Goal: Information Seeking & Learning: Get advice/opinions

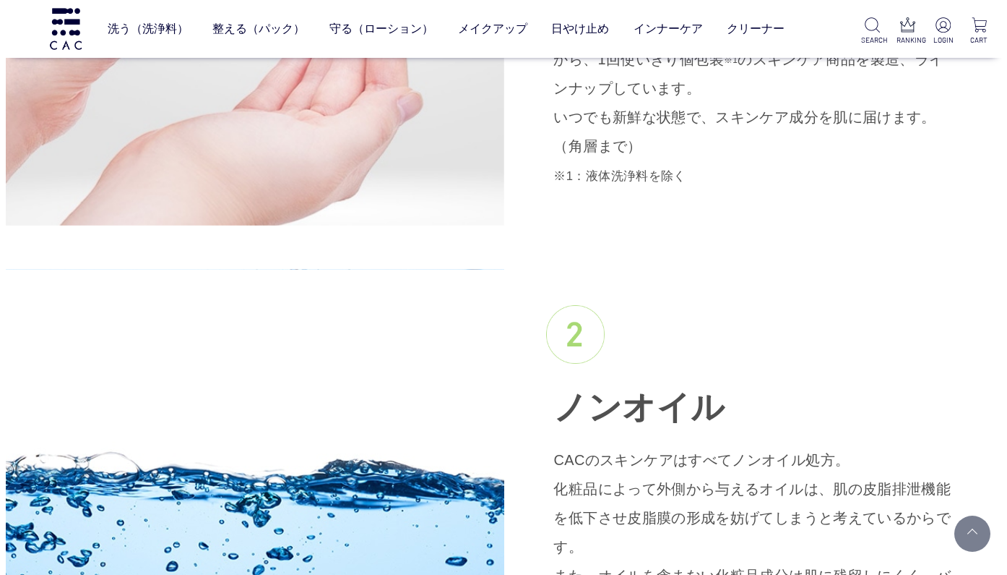
scroll to position [1354, 0]
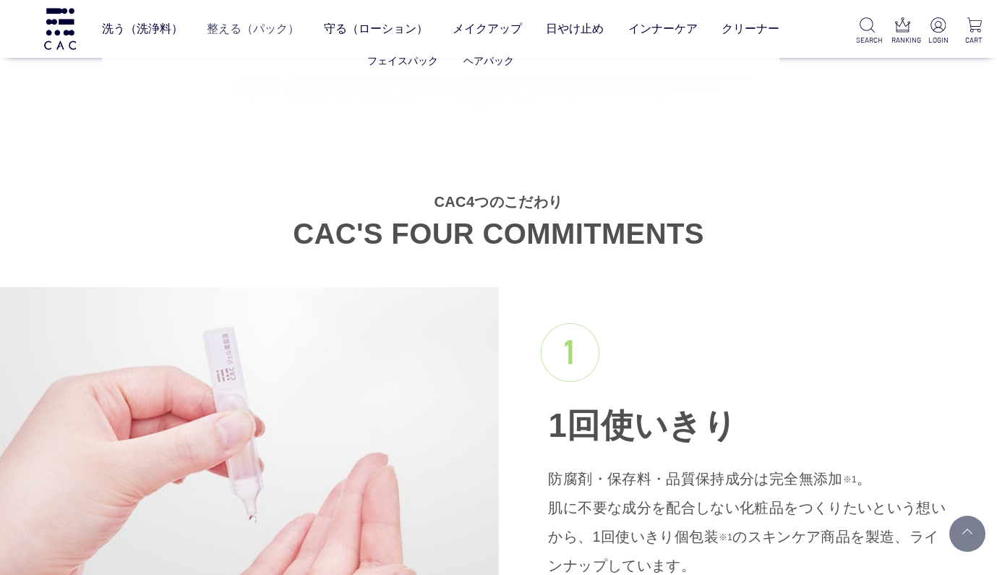
click at [272, 33] on link "整える（パック）" at bounding box center [253, 29] width 93 height 40
click at [391, 30] on link "守る（ローション）" at bounding box center [379, 29] width 104 height 40
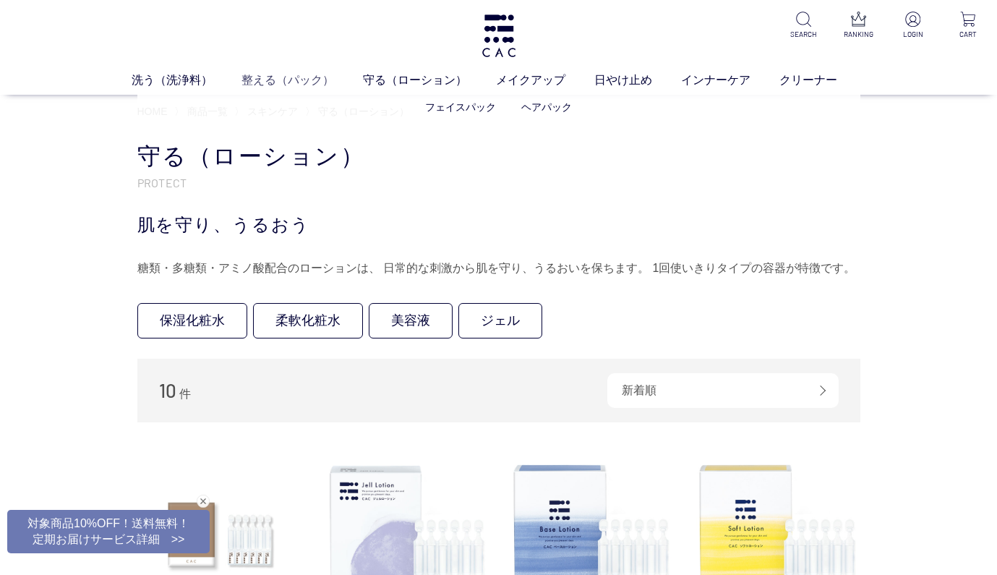
click at [297, 82] on link "整える（パック）" at bounding box center [301, 80] width 121 height 17
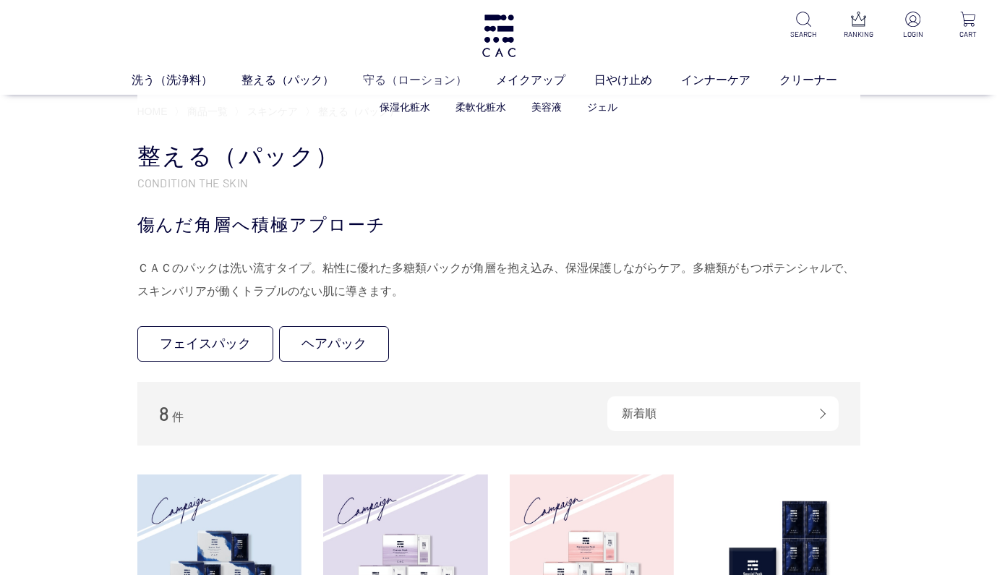
click at [405, 82] on link "守る（ローション）" at bounding box center [429, 80] width 133 height 17
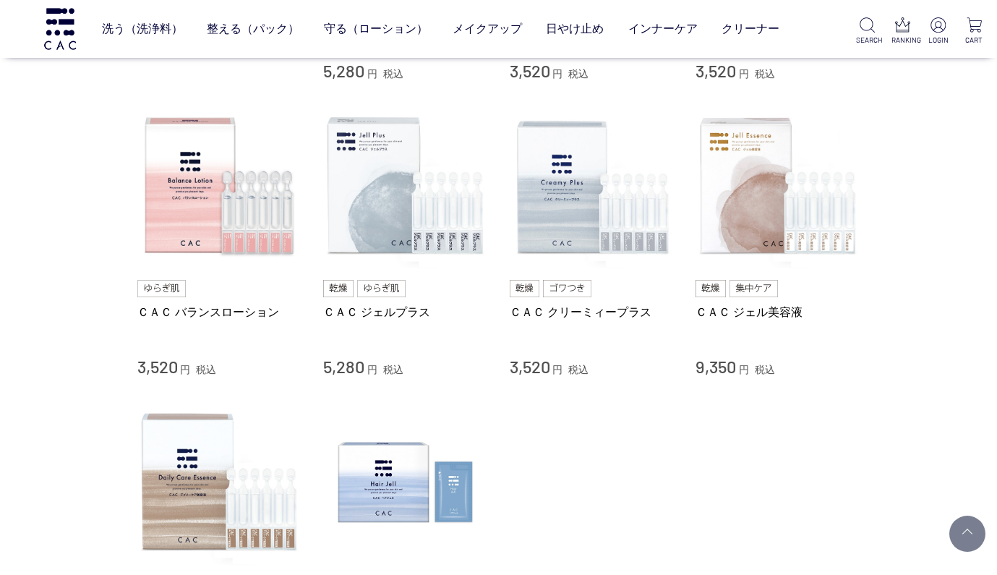
scroll to position [524, 0]
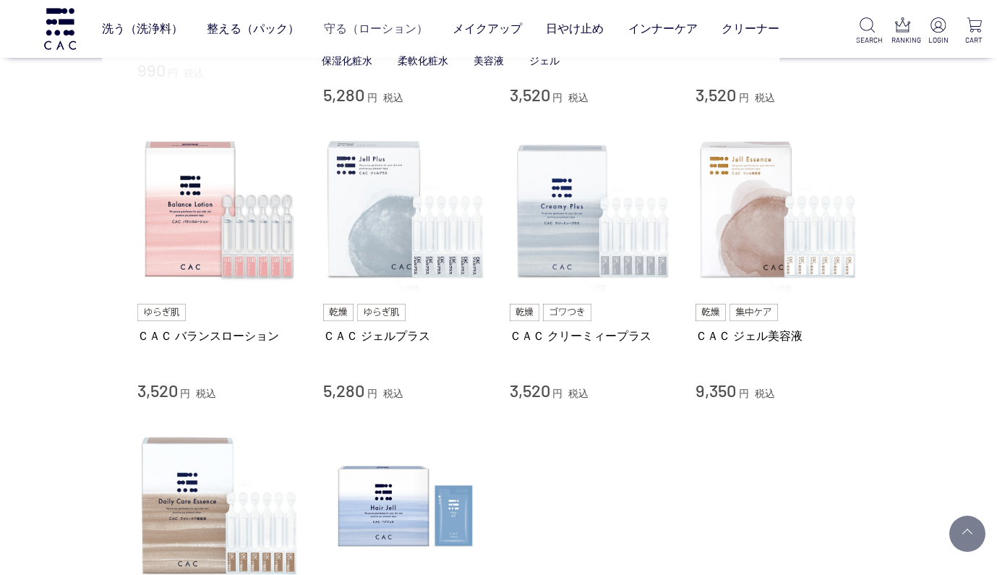
click at [361, 35] on link "守る（ローション）" at bounding box center [376, 29] width 104 height 40
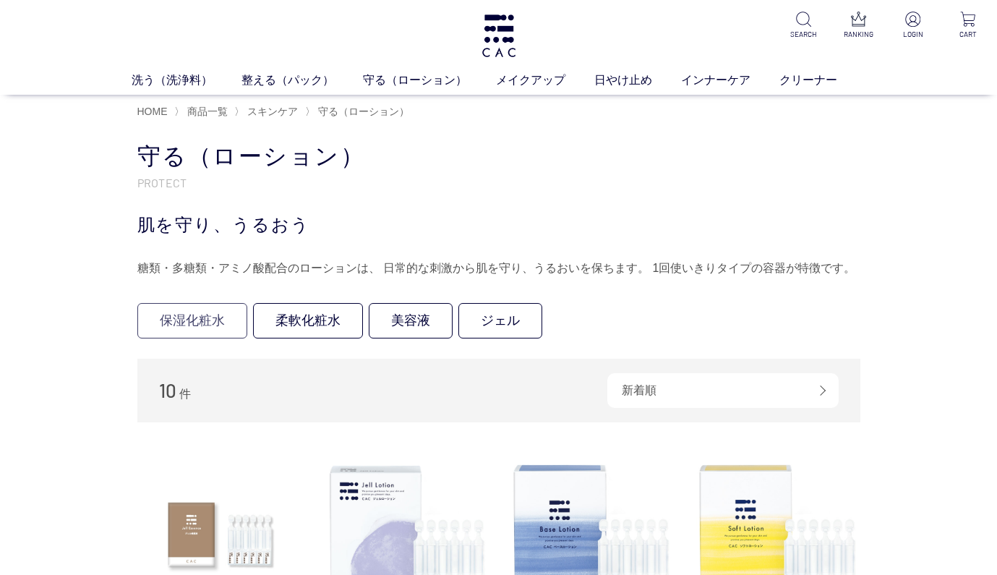
click at [188, 322] on link "保湿化粧水" at bounding box center [192, 320] width 110 height 35
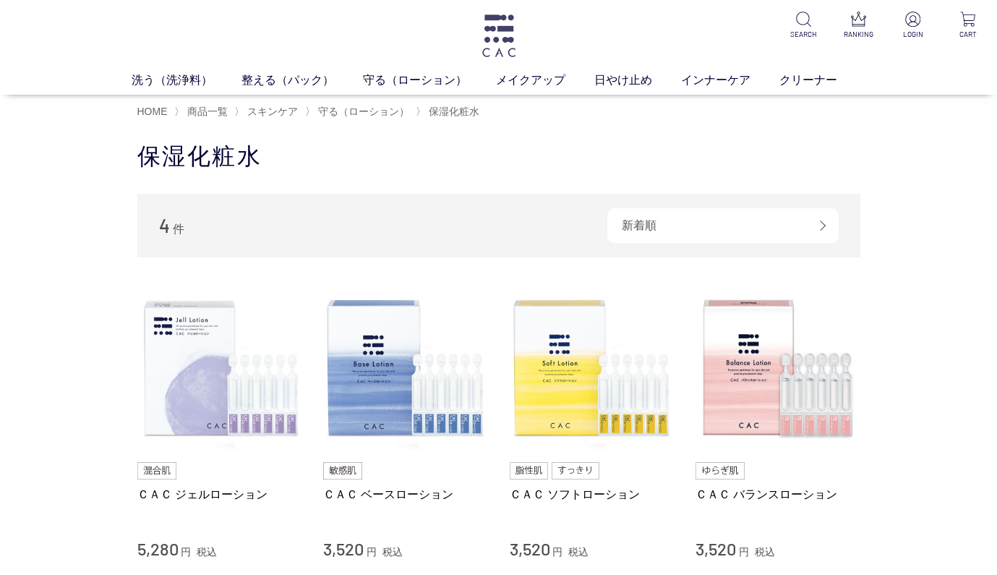
click at [504, 40] on img at bounding box center [499, 35] width 38 height 43
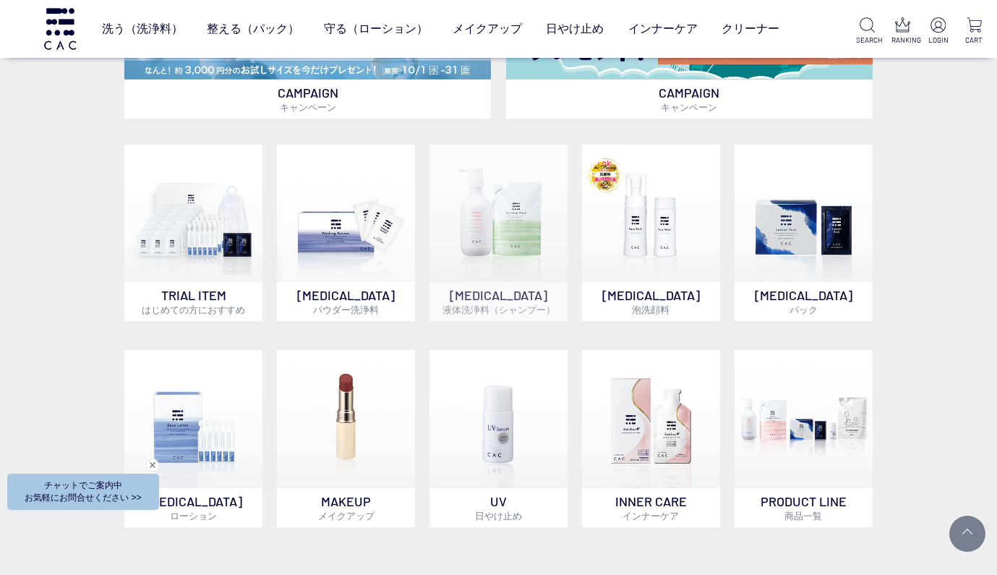
scroll to position [973, 0]
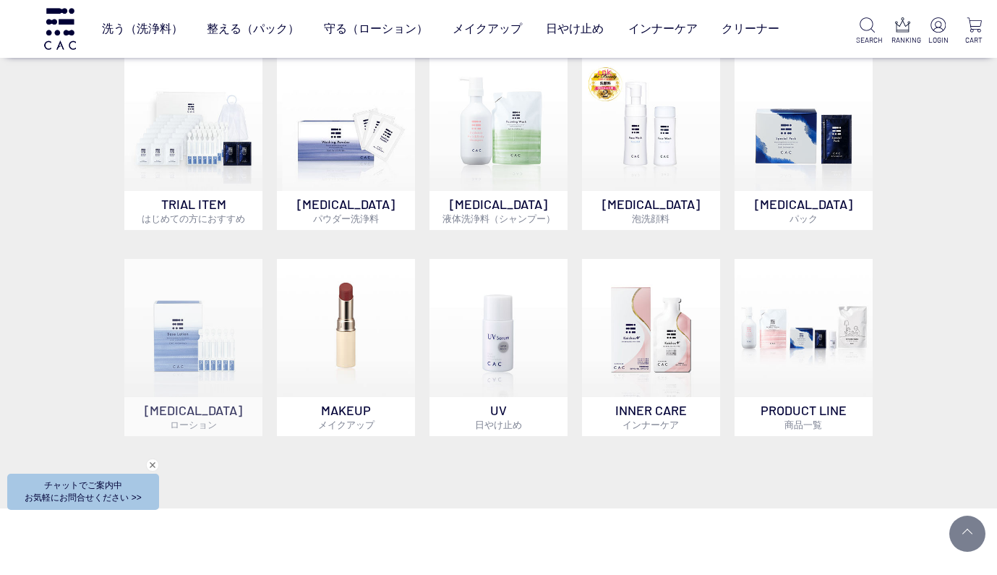
click at [194, 328] on img at bounding box center [192, 327] width 137 height 137
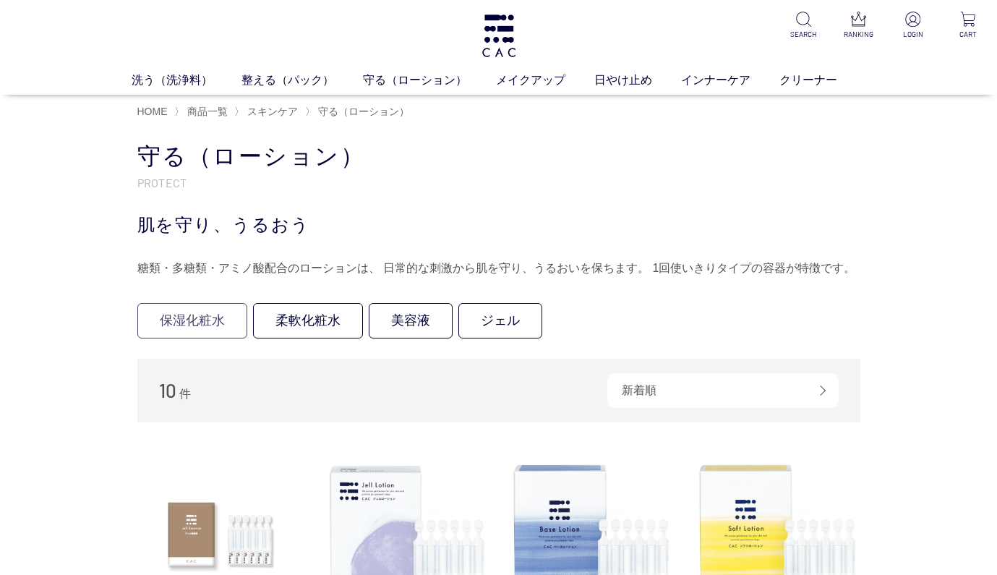
click at [198, 321] on link "保湿化粧水" at bounding box center [192, 320] width 110 height 35
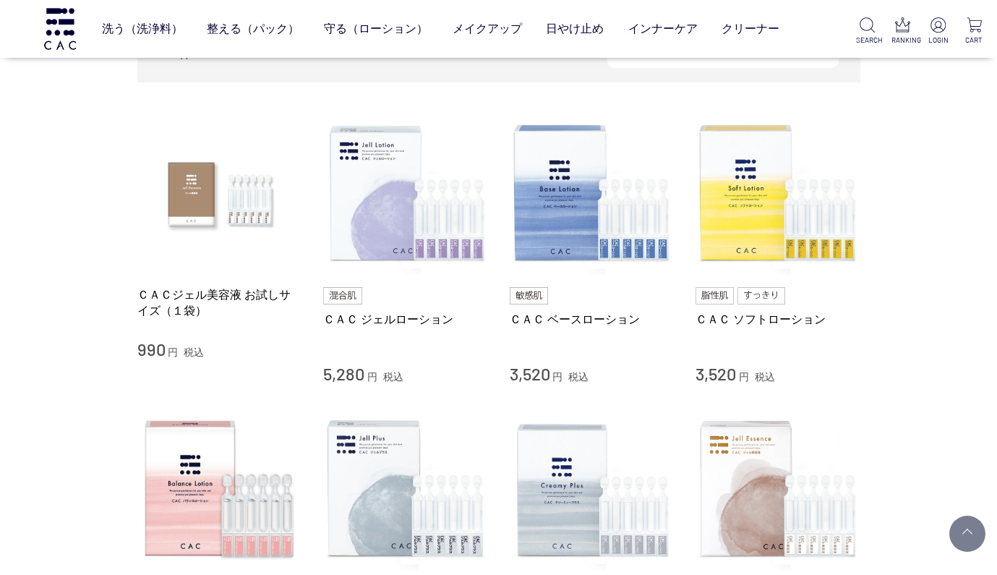
scroll to position [129, 0]
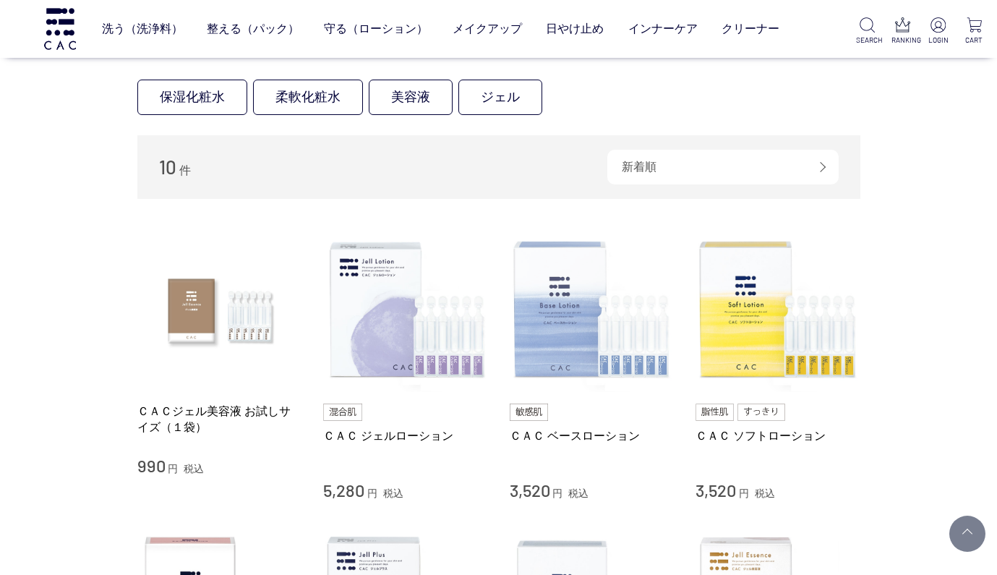
click at [586, 337] on img at bounding box center [591, 310] width 165 height 165
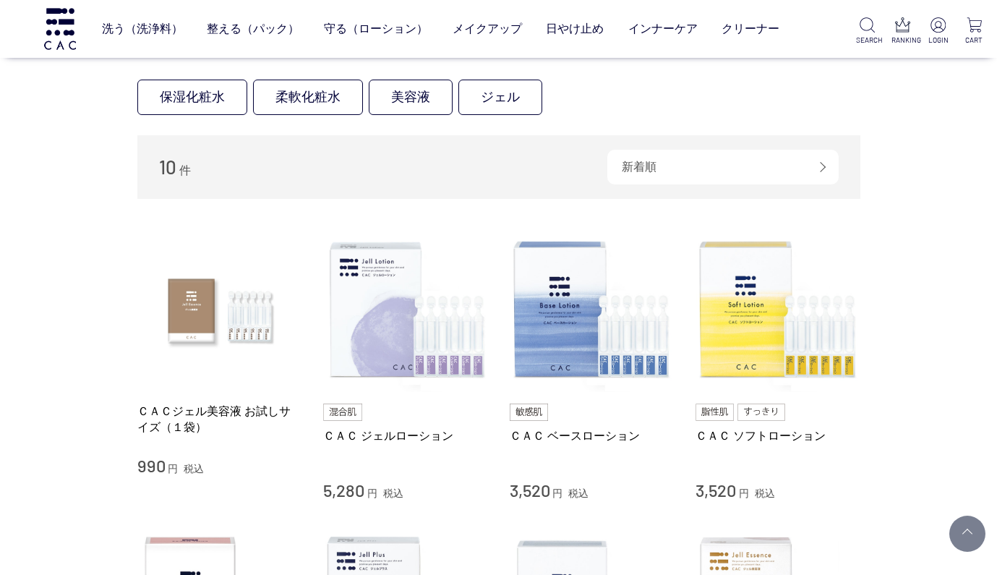
scroll to position [132, 0]
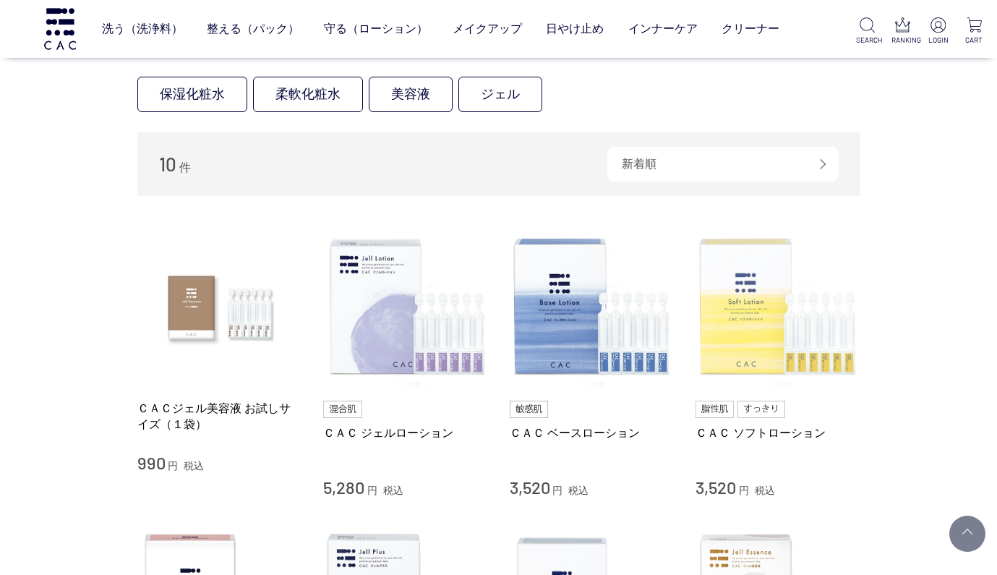
click at [731, 327] on img at bounding box center [777, 307] width 165 height 165
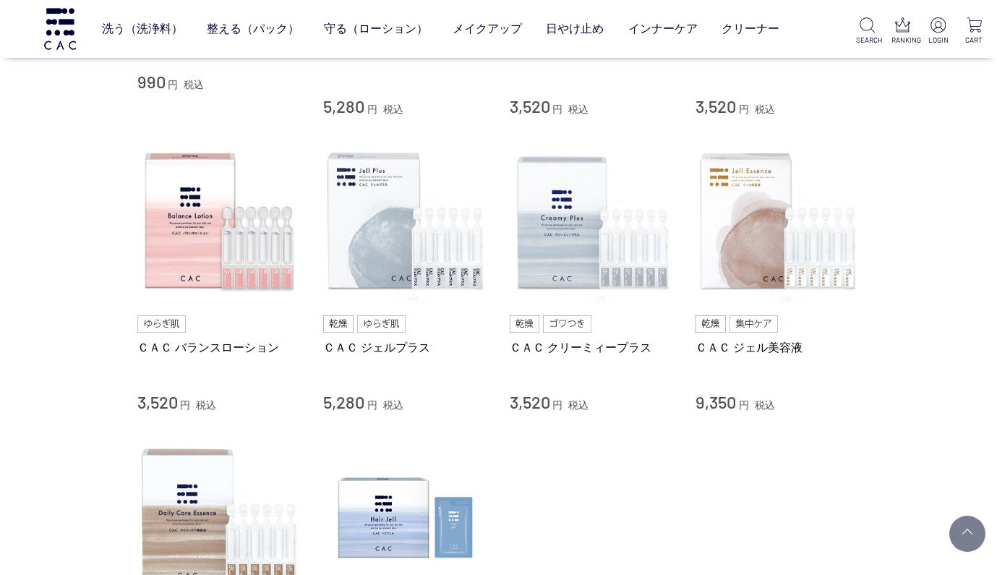
scroll to position [536, 0]
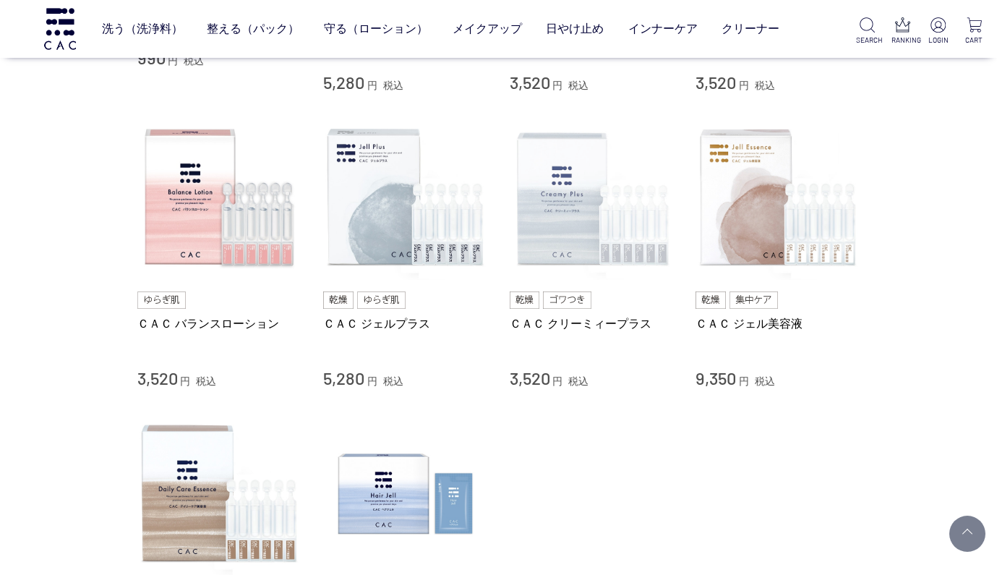
click at [579, 213] on img at bounding box center [591, 198] width 165 height 165
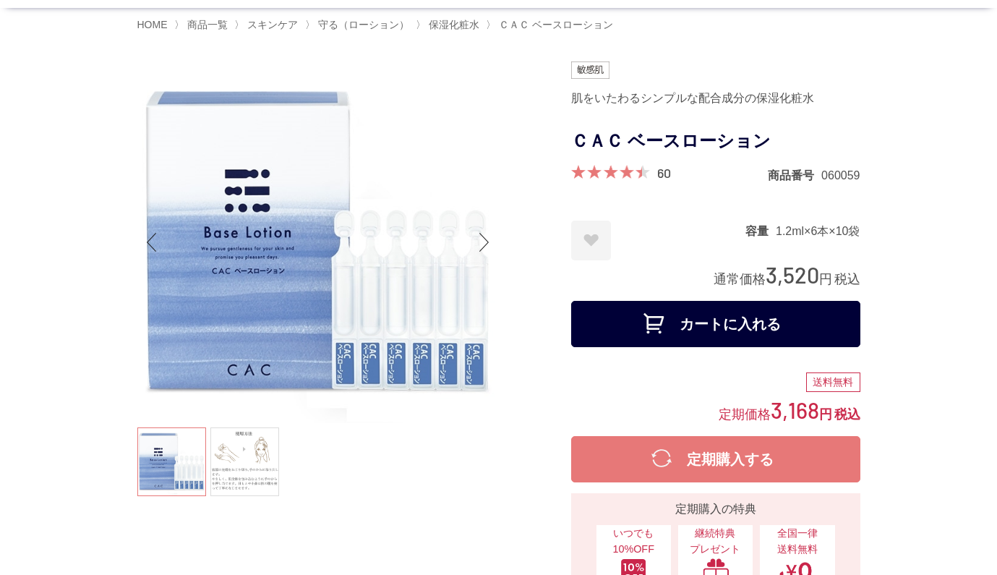
scroll to position [40, 0]
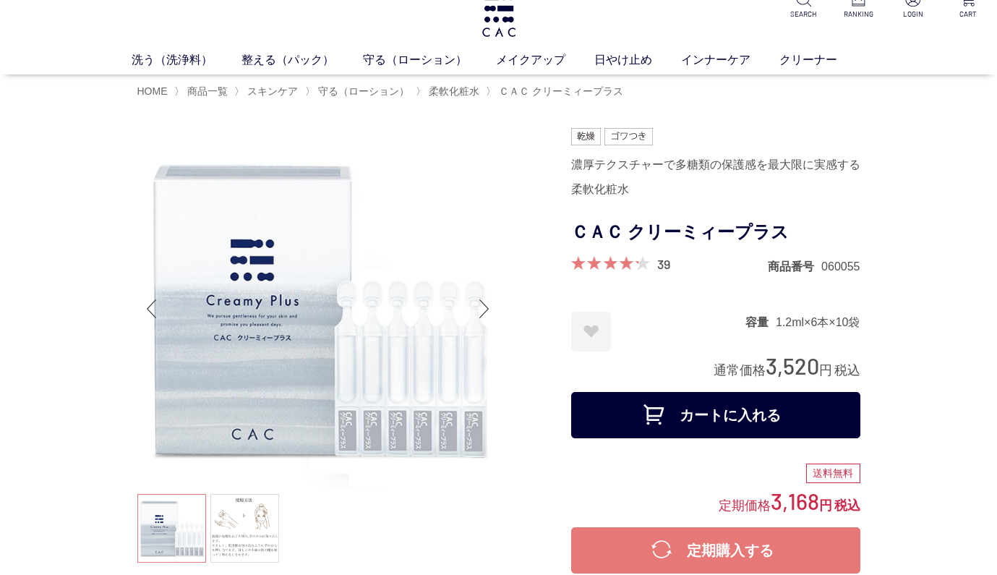
scroll to position [47, 0]
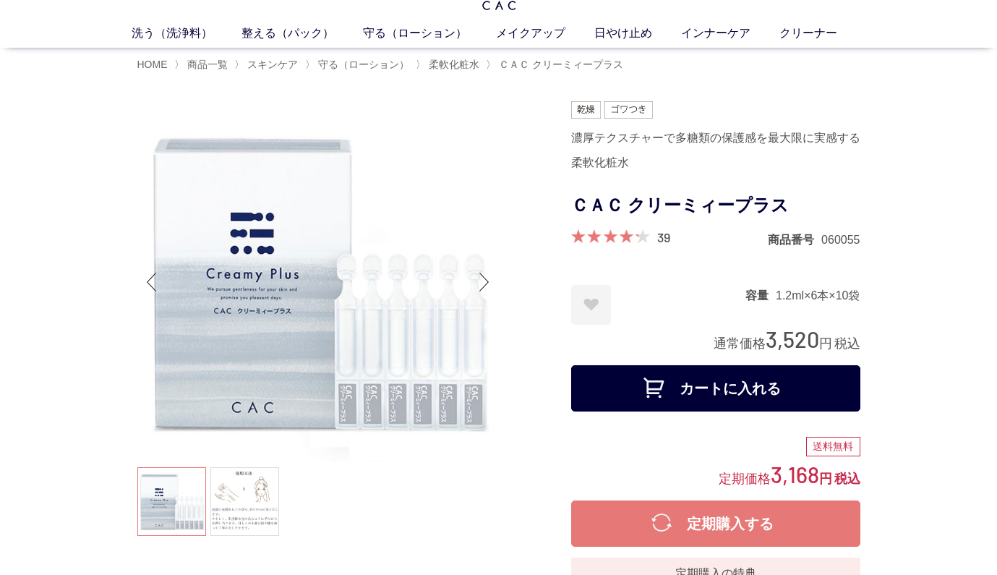
click at [621, 238] on span at bounding box center [605, 236] width 68 height 14
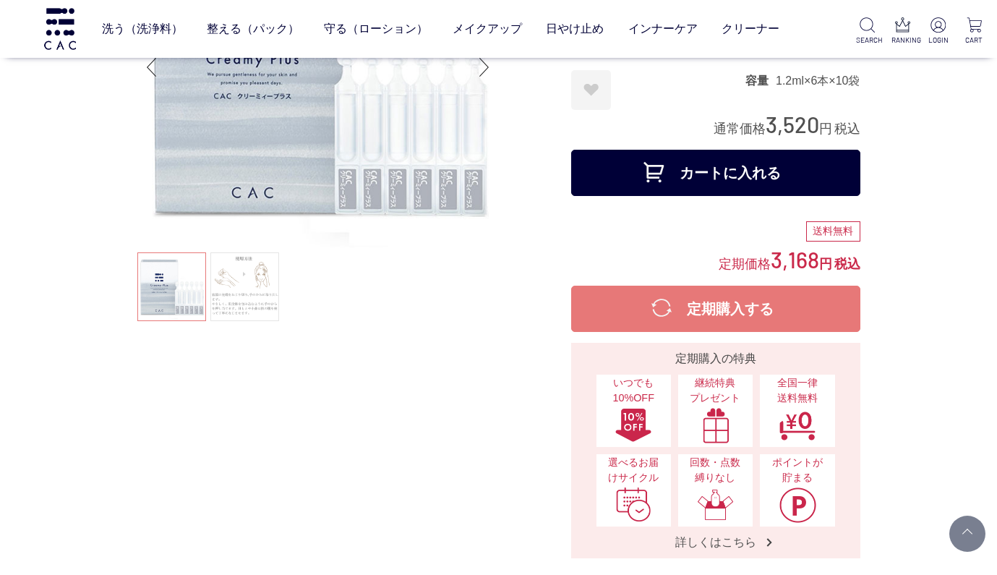
click at [258, 295] on link at bounding box center [244, 286] width 69 height 69
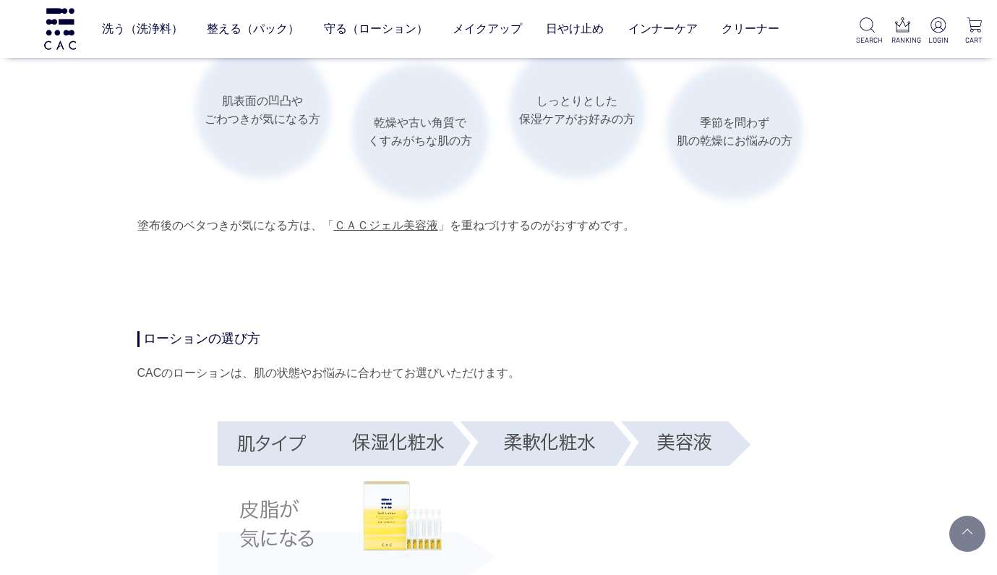
scroll to position [2302, 0]
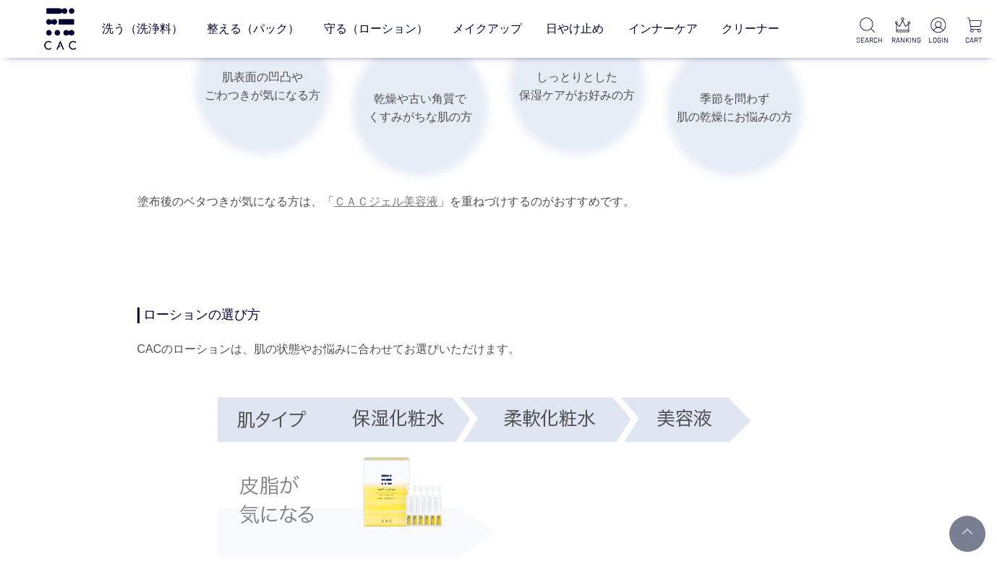
click at [373, 197] on link "ＣＡＣジェル美容液" at bounding box center [386, 201] width 104 height 12
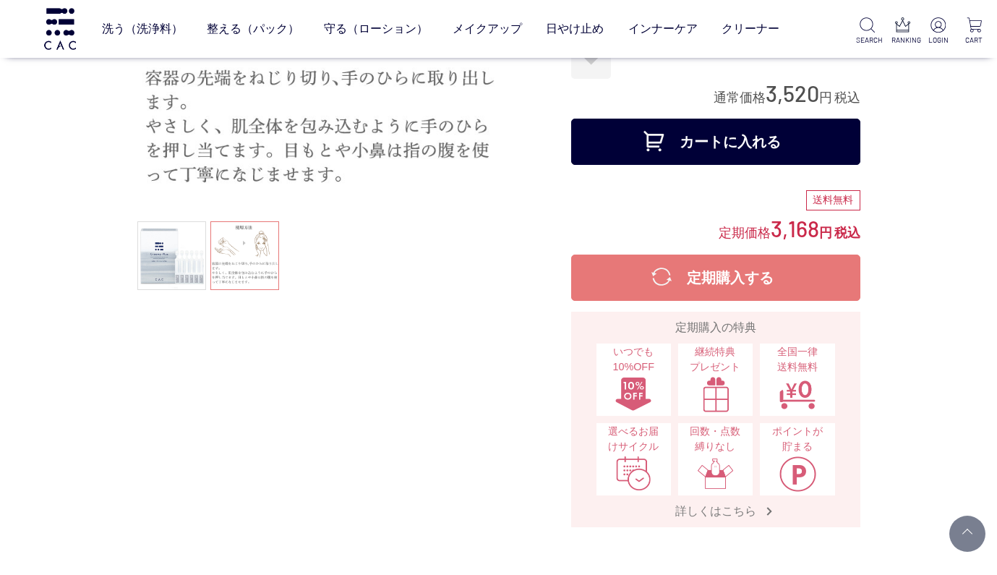
scroll to position [0, 0]
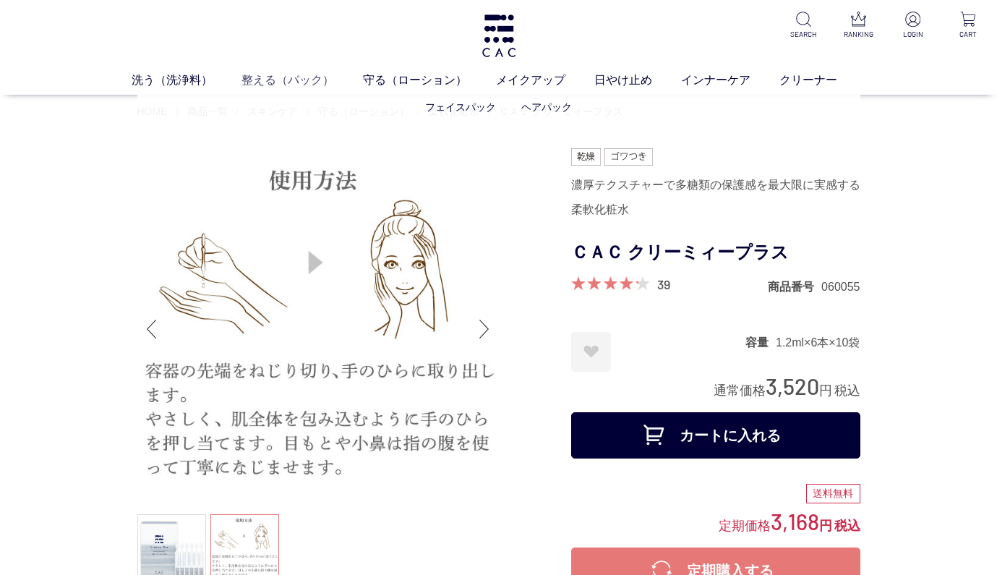
click at [280, 80] on link "整える（パック）" at bounding box center [301, 80] width 121 height 17
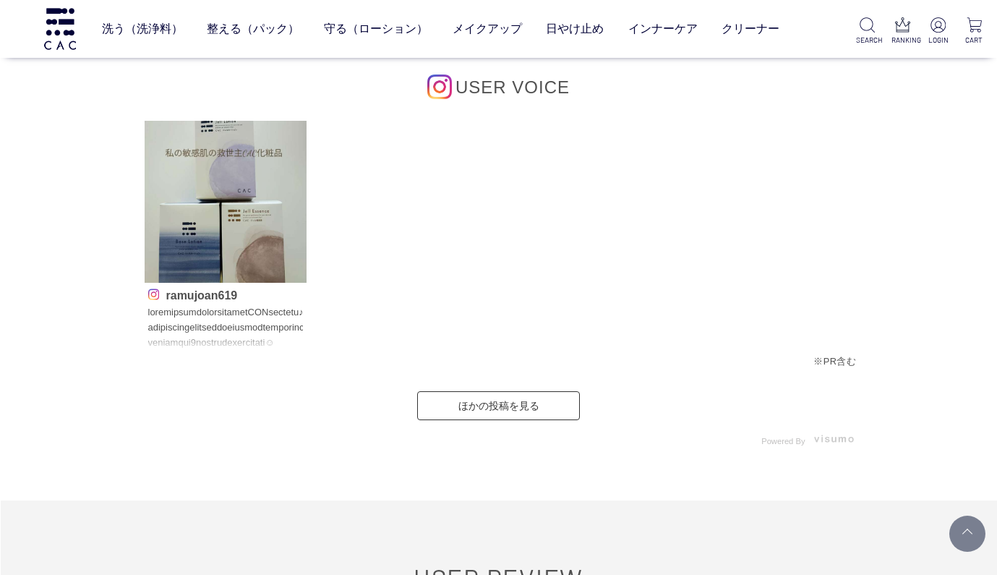
scroll to position [7457, 0]
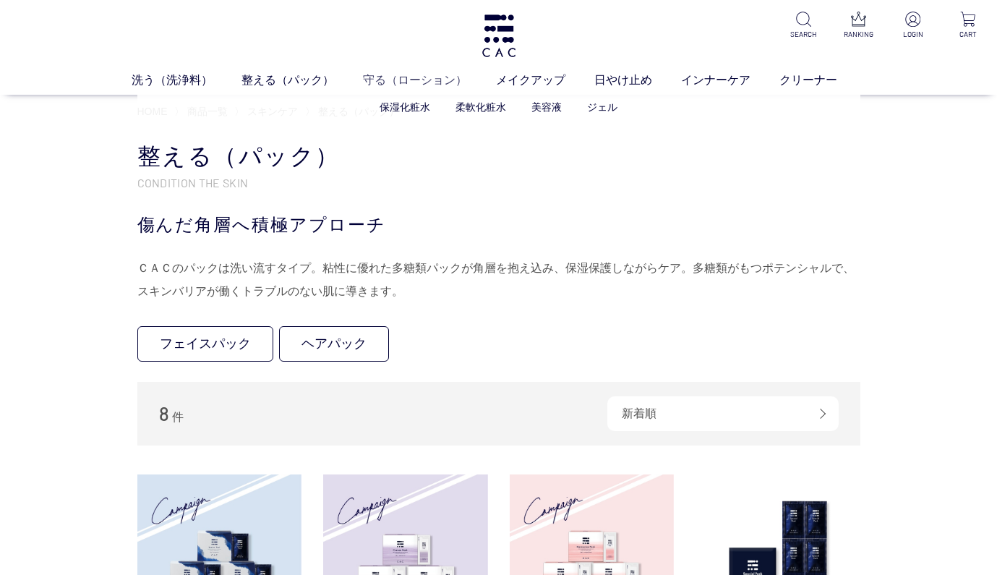
click at [392, 80] on link "守る（ローション）" at bounding box center [429, 80] width 133 height 17
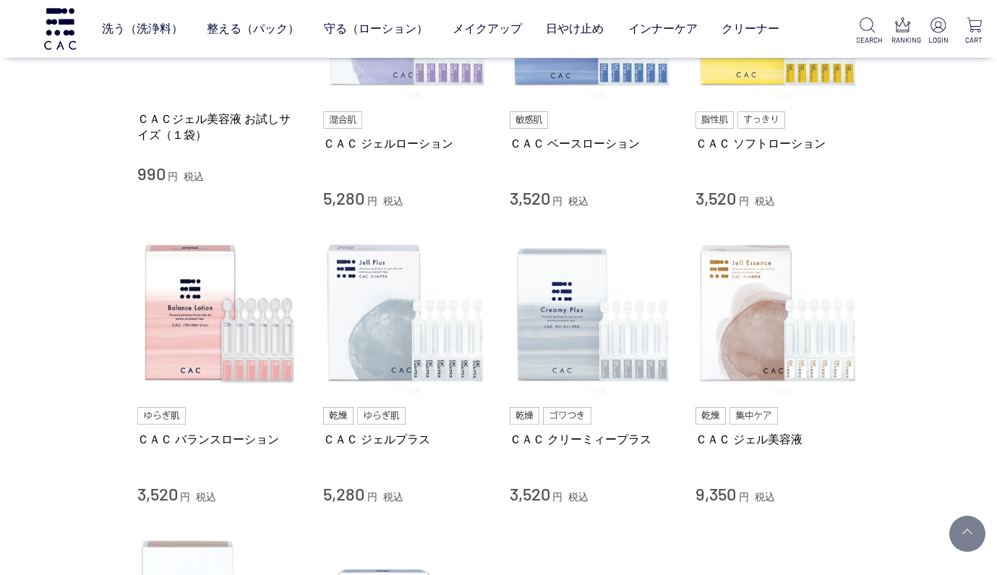
scroll to position [132, 0]
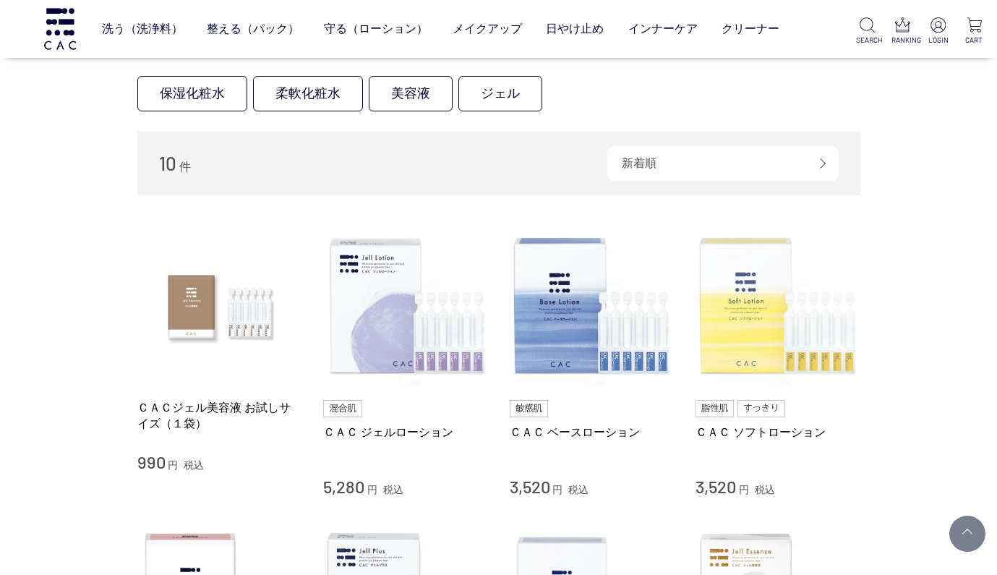
click at [728, 323] on img at bounding box center [777, 306] width 165 height 165
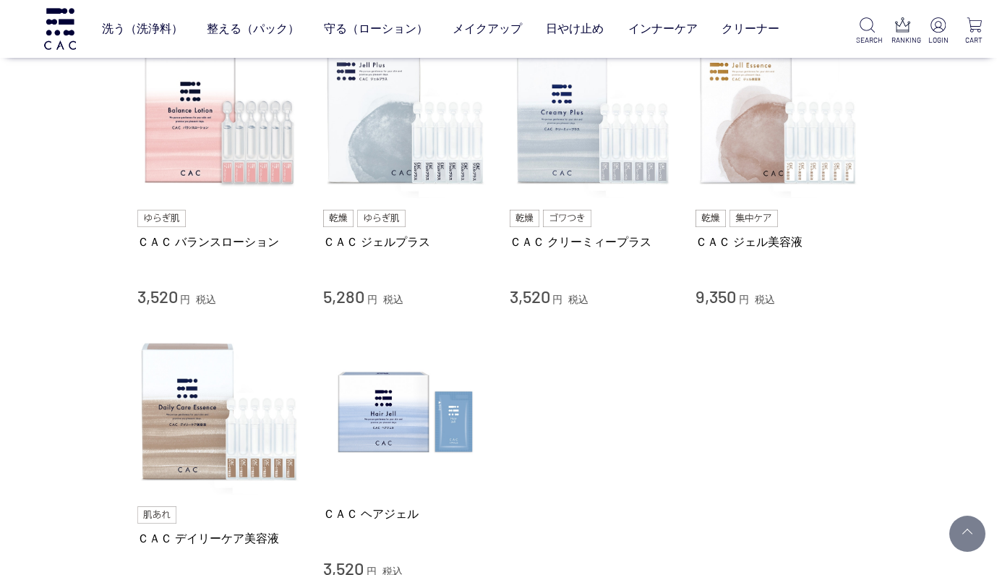
scroll to position [0, 0]
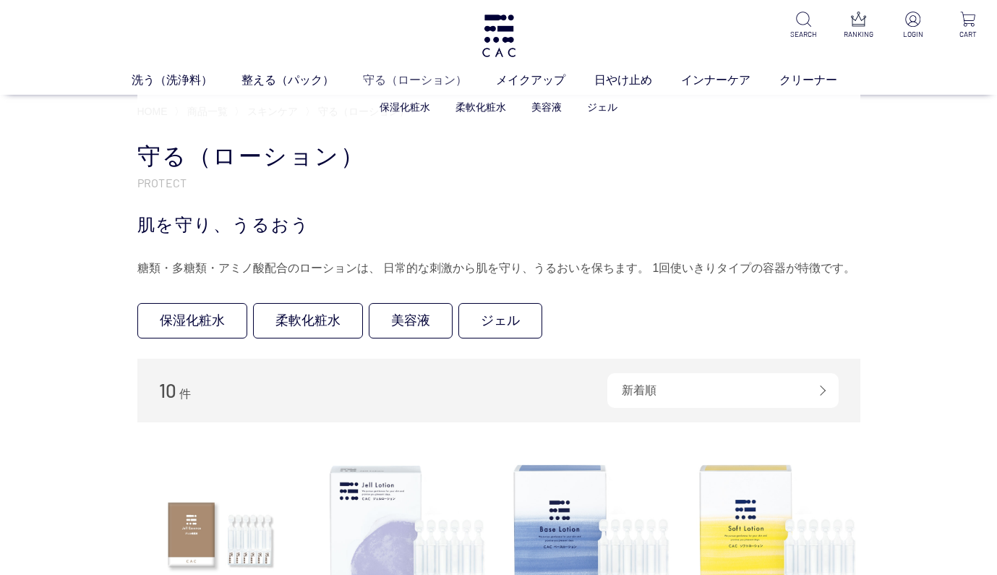
click at [403, 77] on link "守る（ローション）" at bounding box center [429, 80] width 133 height 17
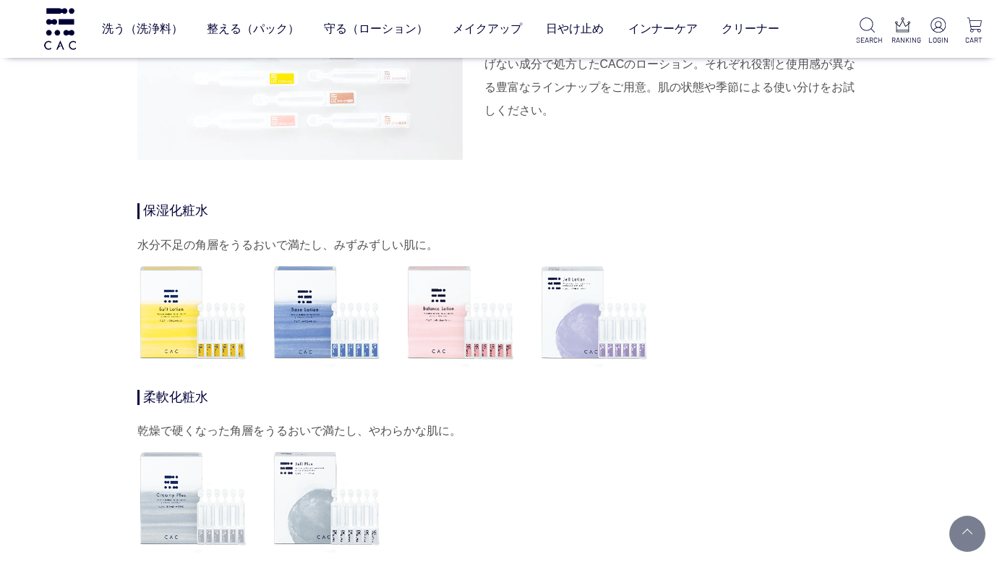
scroll to position [4176, 0]
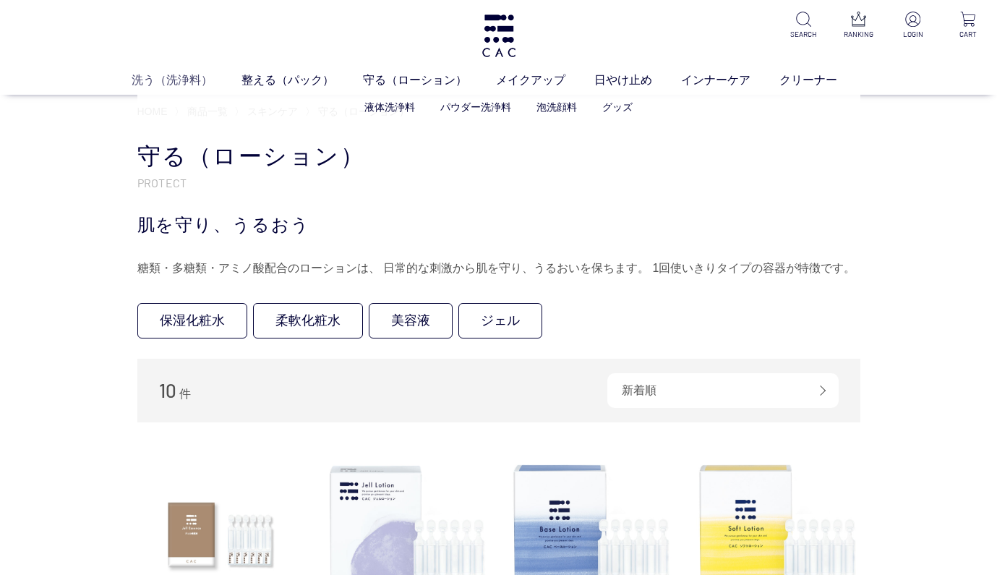
click at [184, 77] on link "洗う（洗浄料）" at bounding box center [187, 80] width 110 height 17
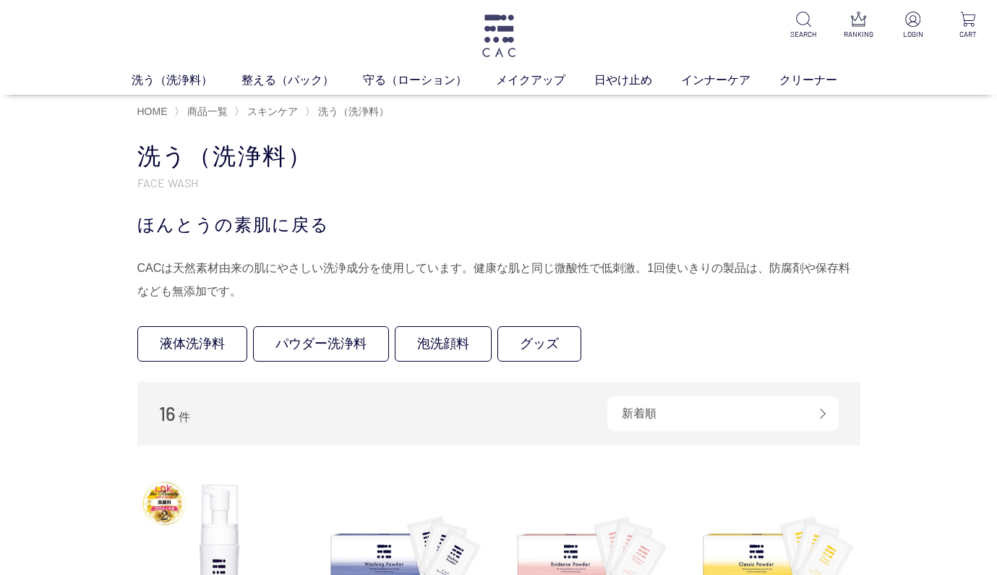
click at [493, 38] on img at bounding box center [499, 35] width 38 height 43
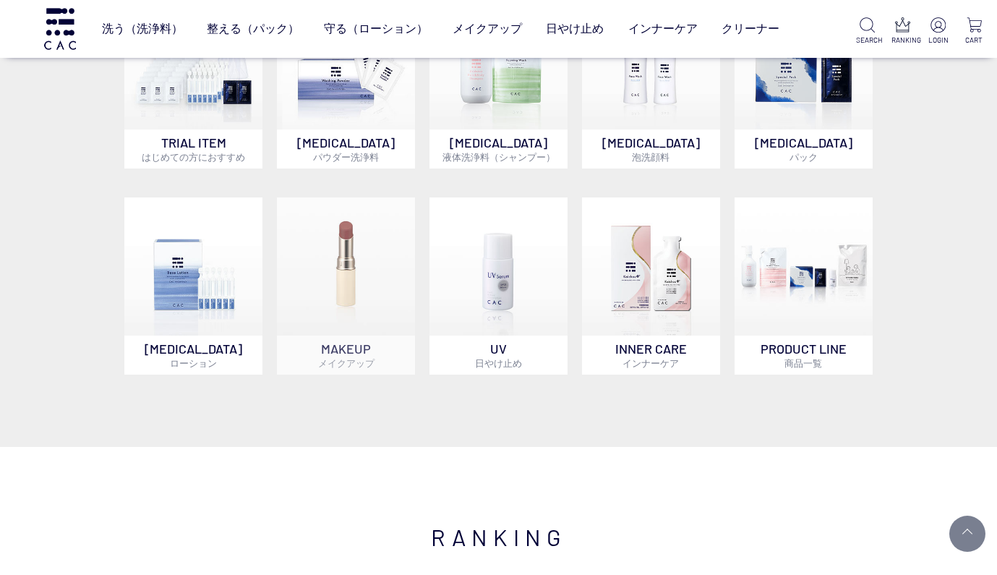
scroll to position [1010, 0]
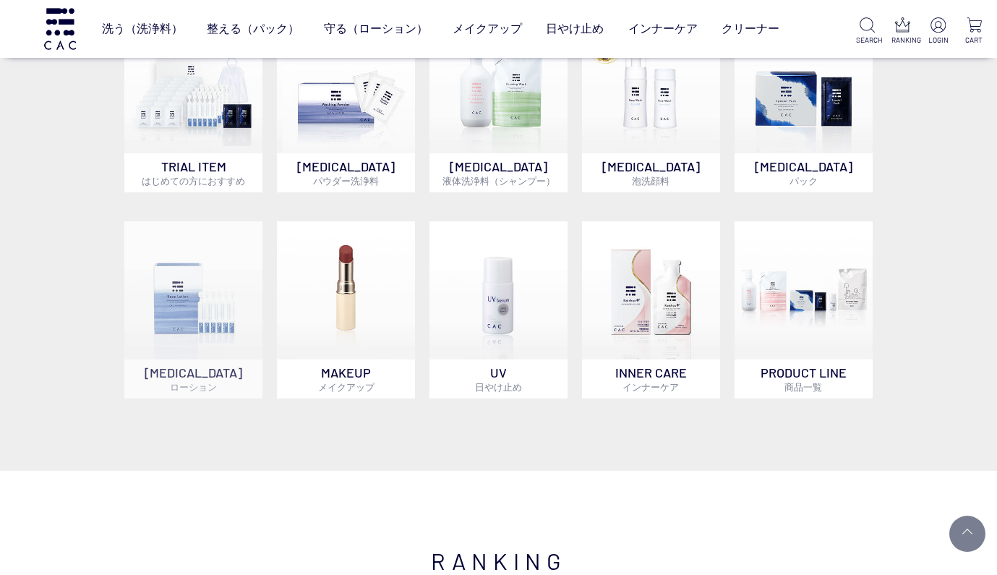
click at [209, 307] on img at bounding box center [192, 289] width 137 height 137
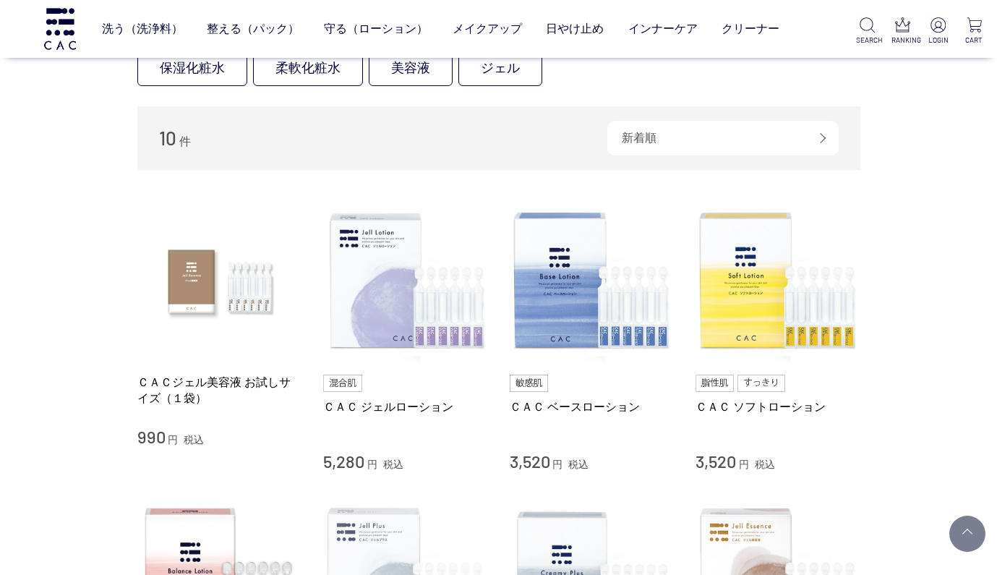
scroll to position [132, 0]
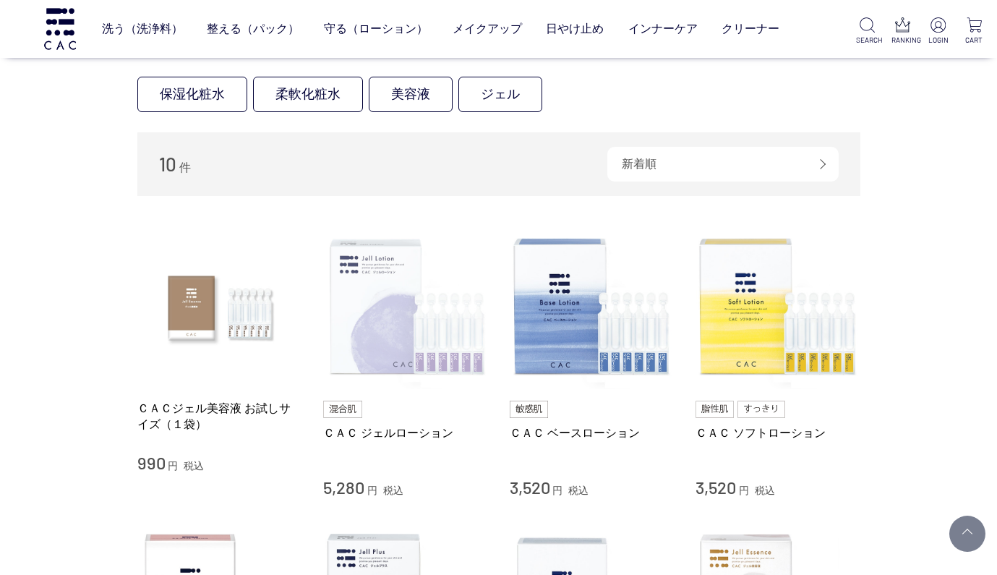
click at [398, 313] on img at bounding box center [405, 307] width 165 height 165
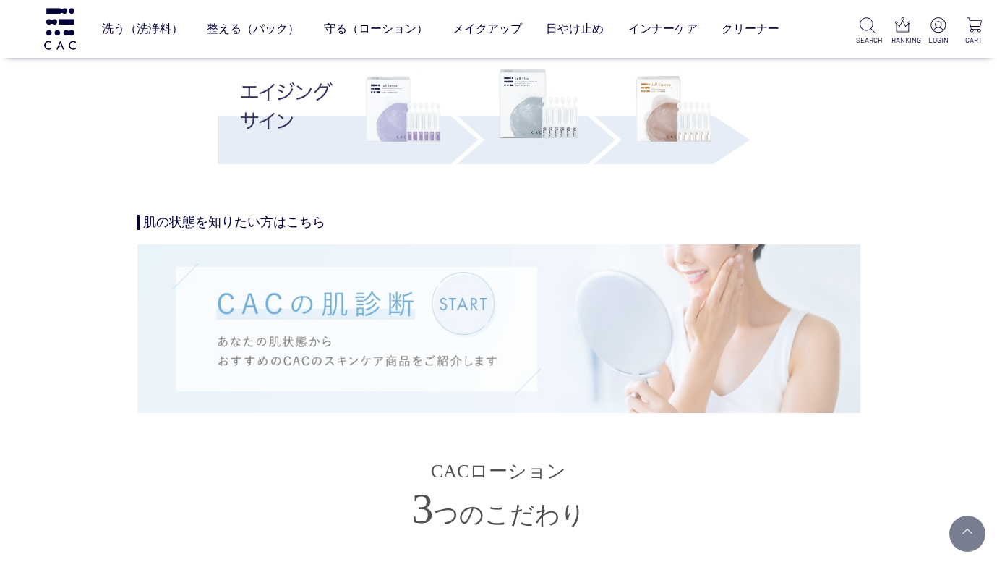
scroll to position [3077, 0]
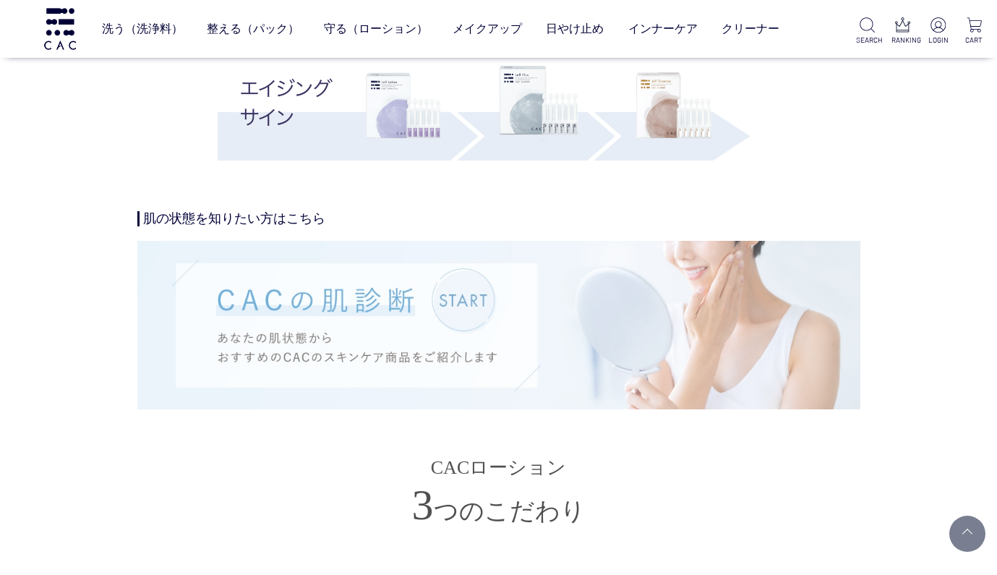
click at [468, 301] on img at bounding box center [498, 325] width 723 height 168
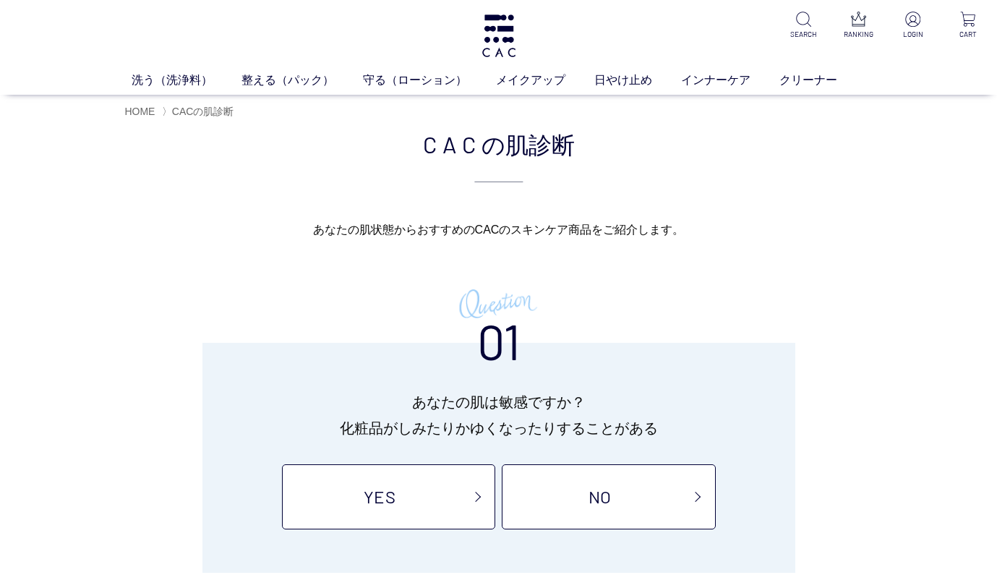
click at [994, 565] on div "CAC の肌診断 あなたの肌状態から おすすめのCACのスキンケア商品を ご紹介します。 01 あなたの肌は敏感ですか？ 化粧品がしみたりかゆくなったりするこ…" at bounding box center [498, 349] width 997 height 446
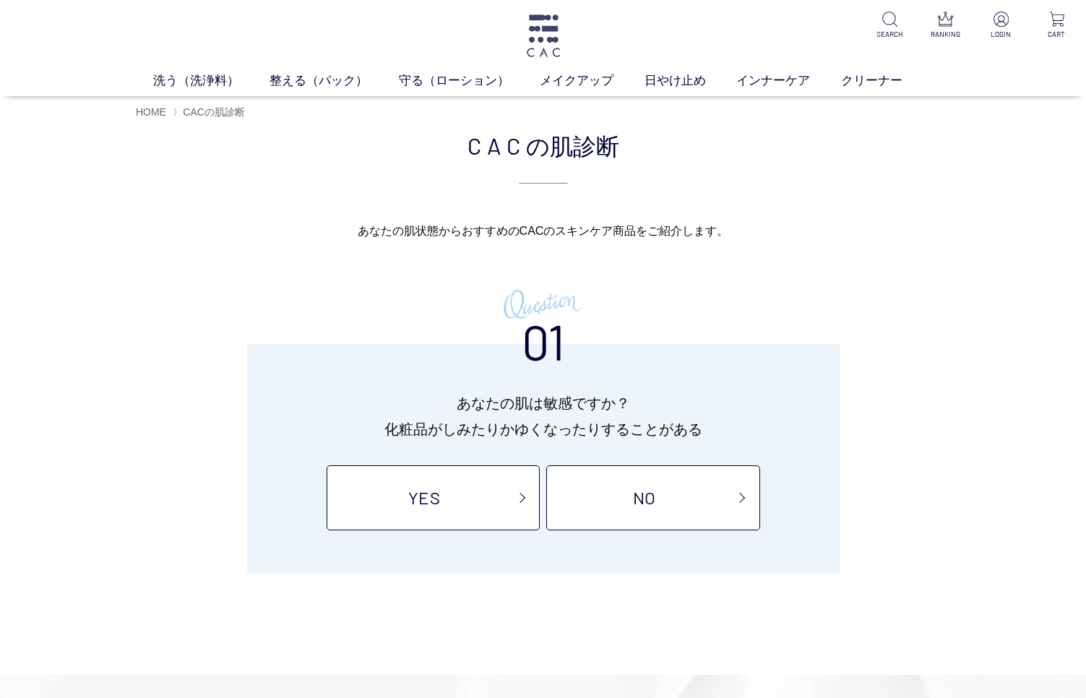
click at [539, 25] on img at bounding box center [544, 35] width 38 height 43
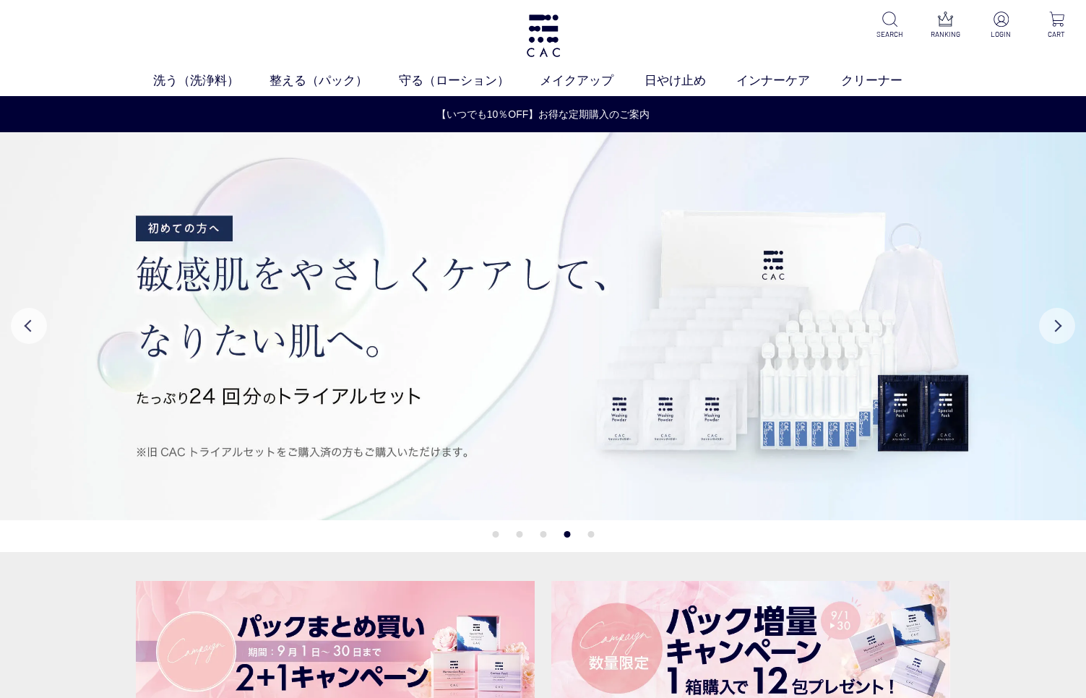
click at [1062, 322] on button "Next" at bounding box center [1057, 326] width 36 height 36
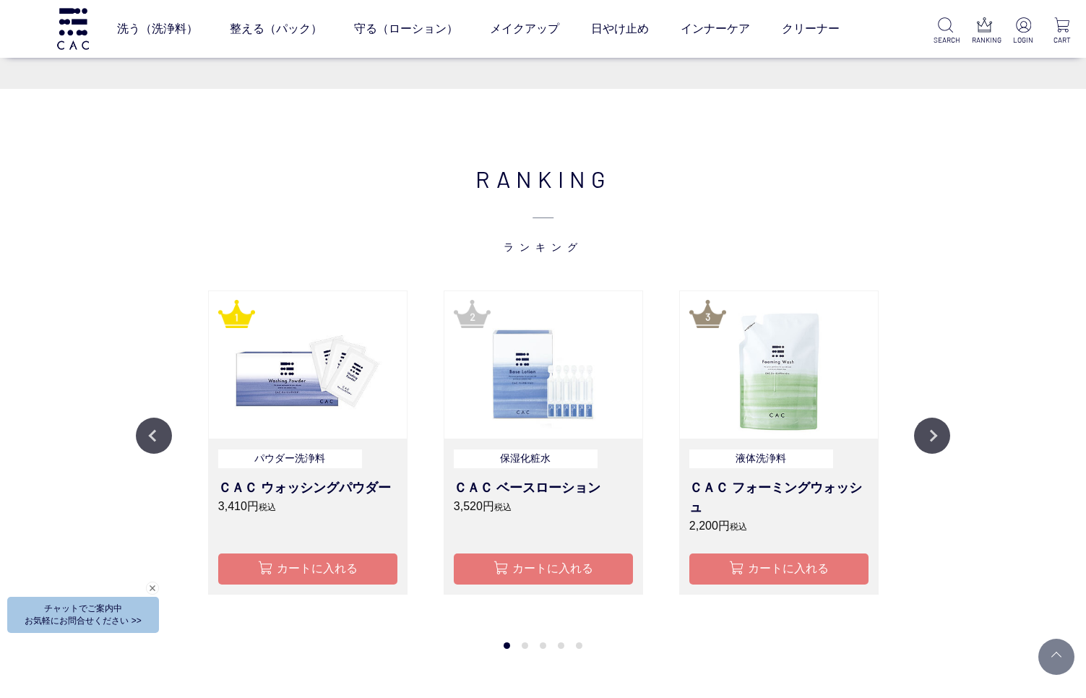
scroll to position [1475, 0]
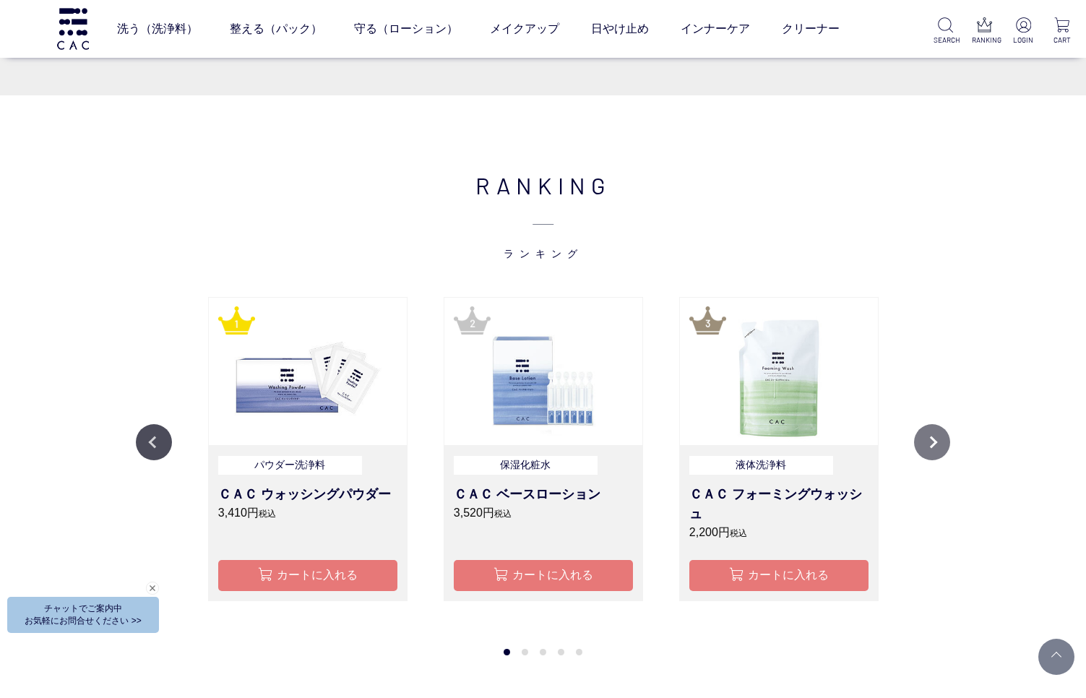
click at [931, 430] on button "Next" at bounding box center [932, 442] width 36 height 36
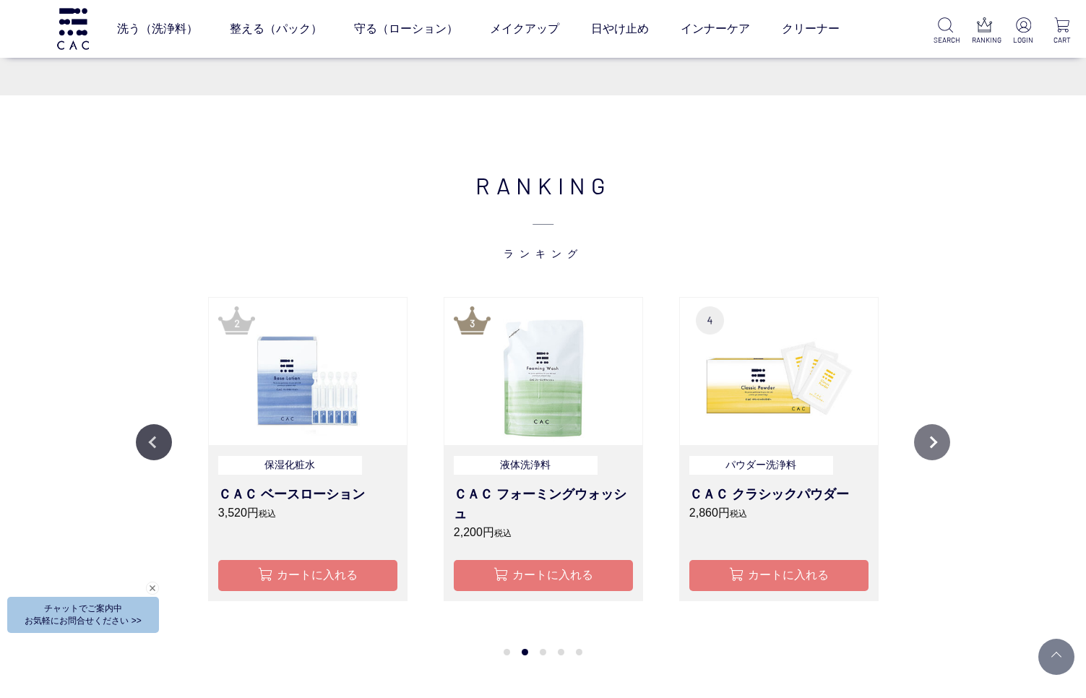
click at [932, 430] on button "Next" at bounding box center [932, 442] width 36 height 36
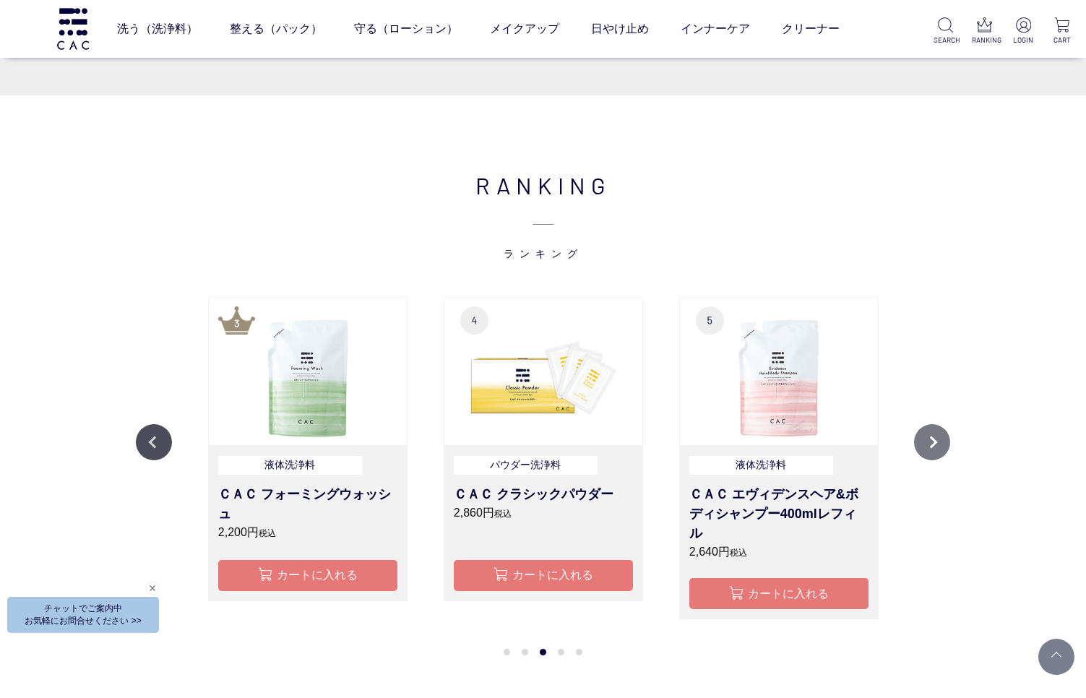
click at [932, 431] on button "Next" at bounding box center [932, 442] width 36 height 36
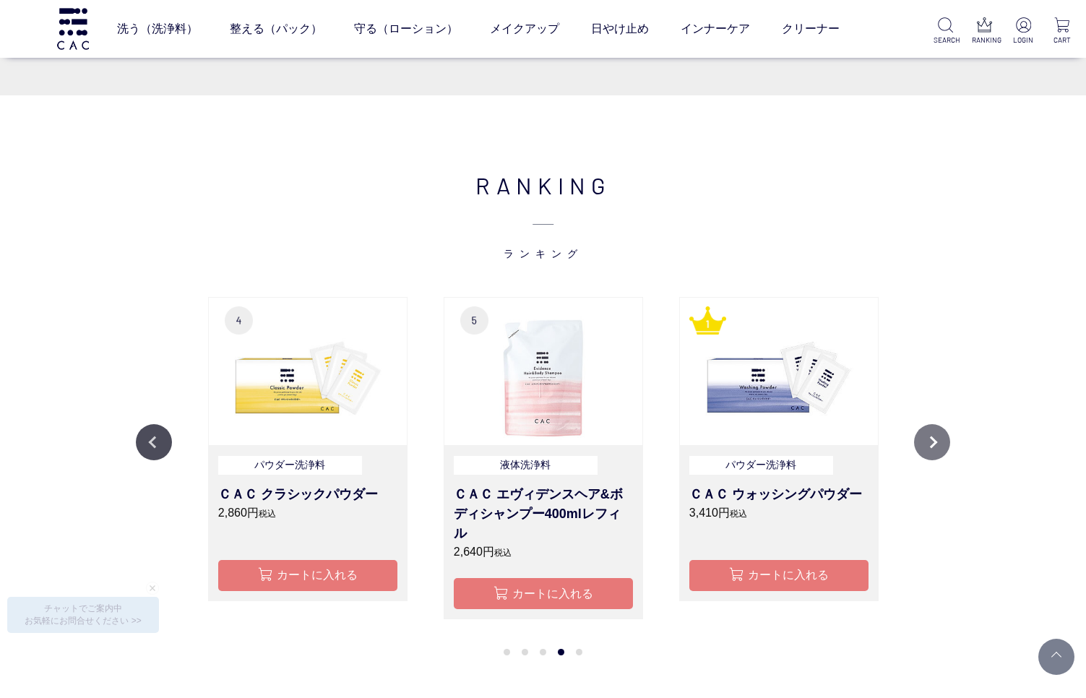
click at [932, 432] on button "Next" at bounding box center [932, 442] width 36 height 36
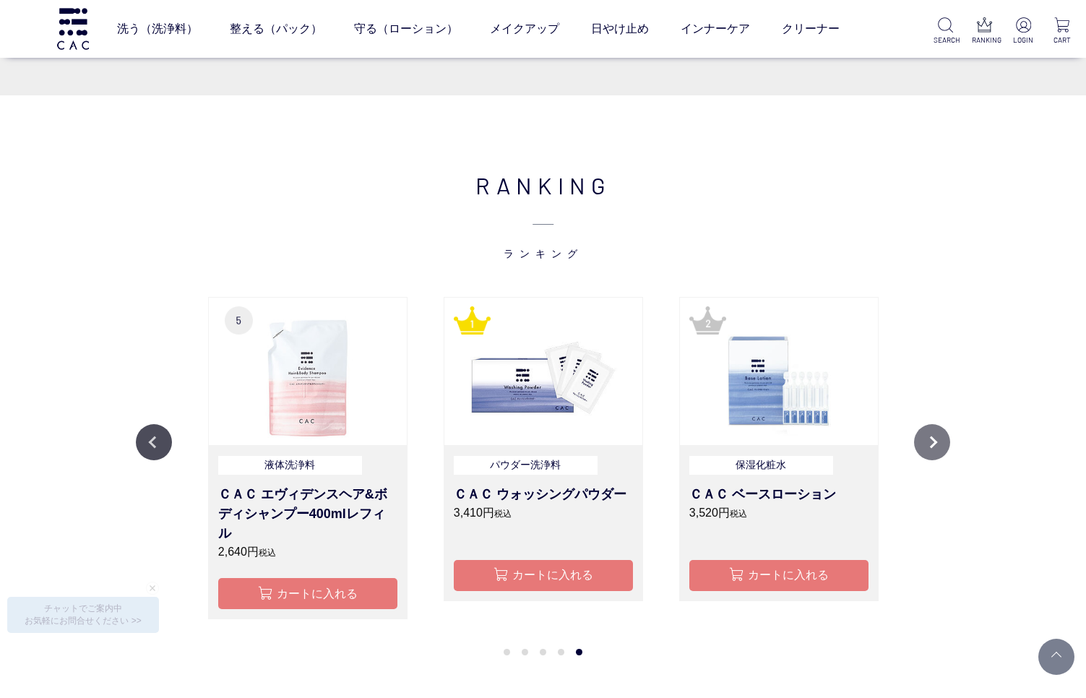
click at [932, 433] on button "Next" at bounding box center [932, 442] width 36 height 36
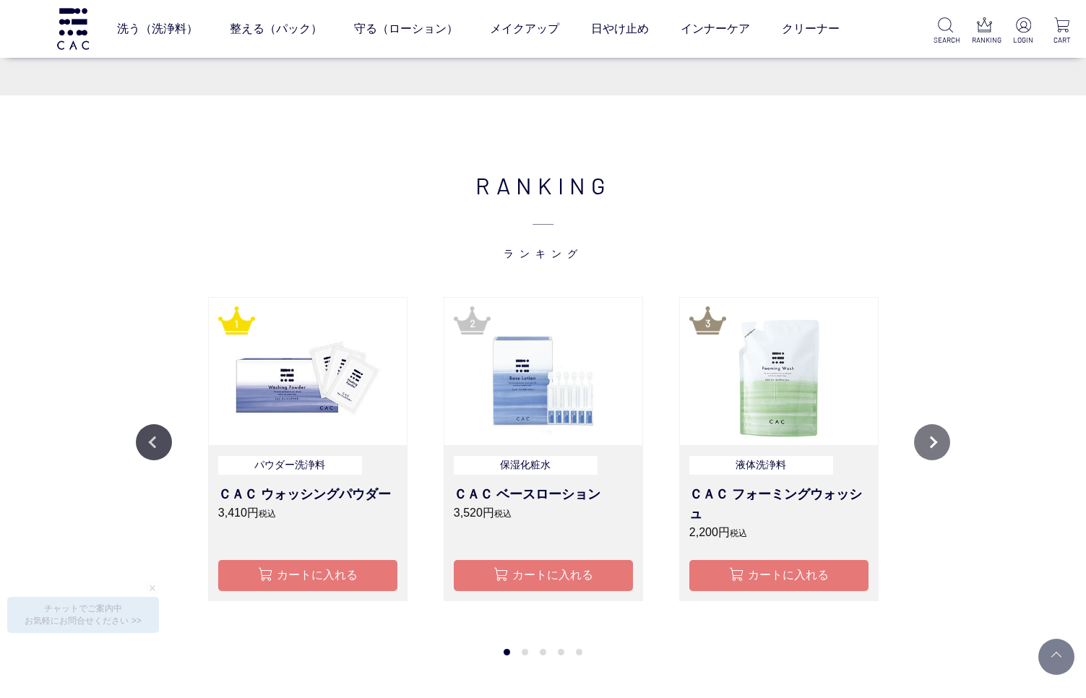
click at [932, 434] on button "Next" at bounding box center [932, 442] width 36 height 36
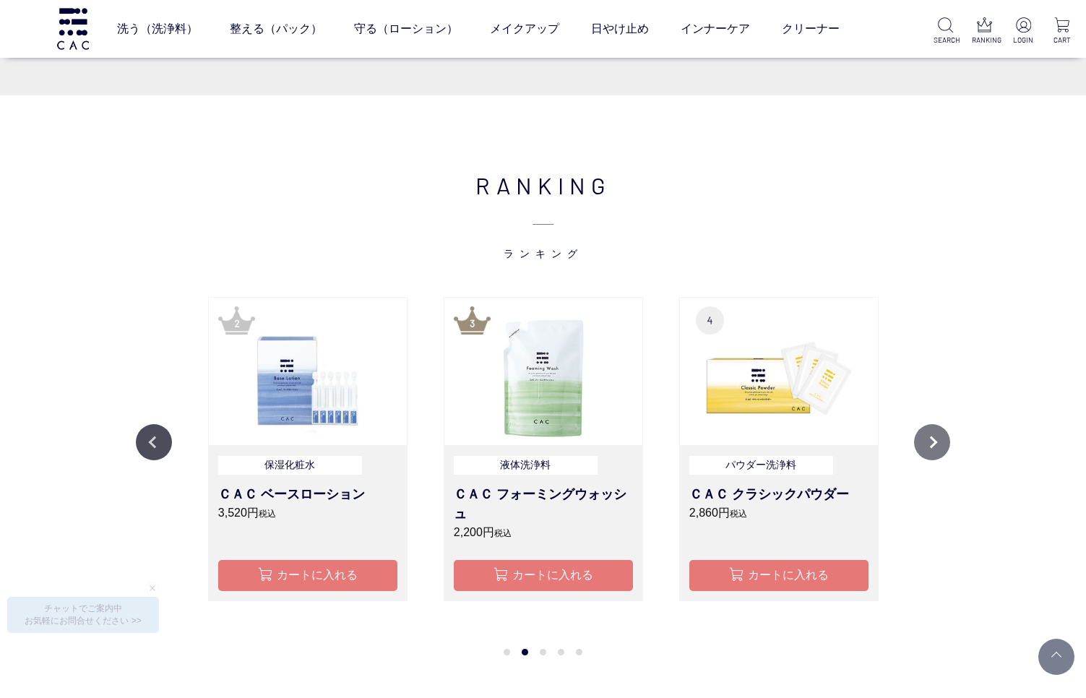
click at [932, 434] on button "Next" at bounding box center [932, 442] width 36 height 36
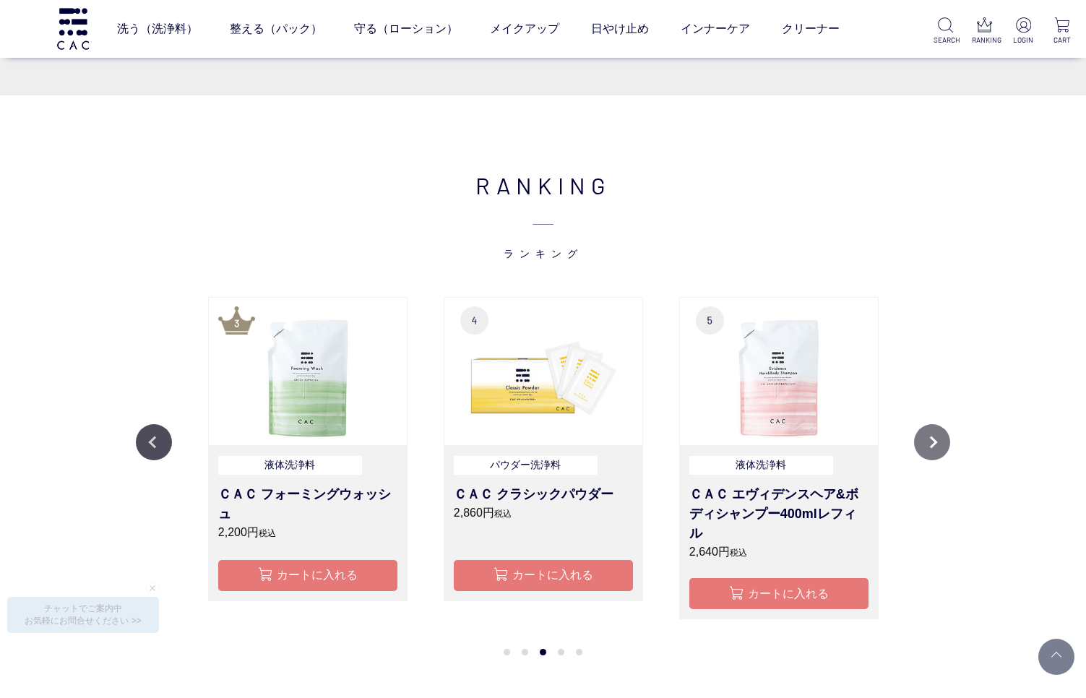
click at [932, 435] on button "Next" at bounding box center [932, 442] width 36 height 36
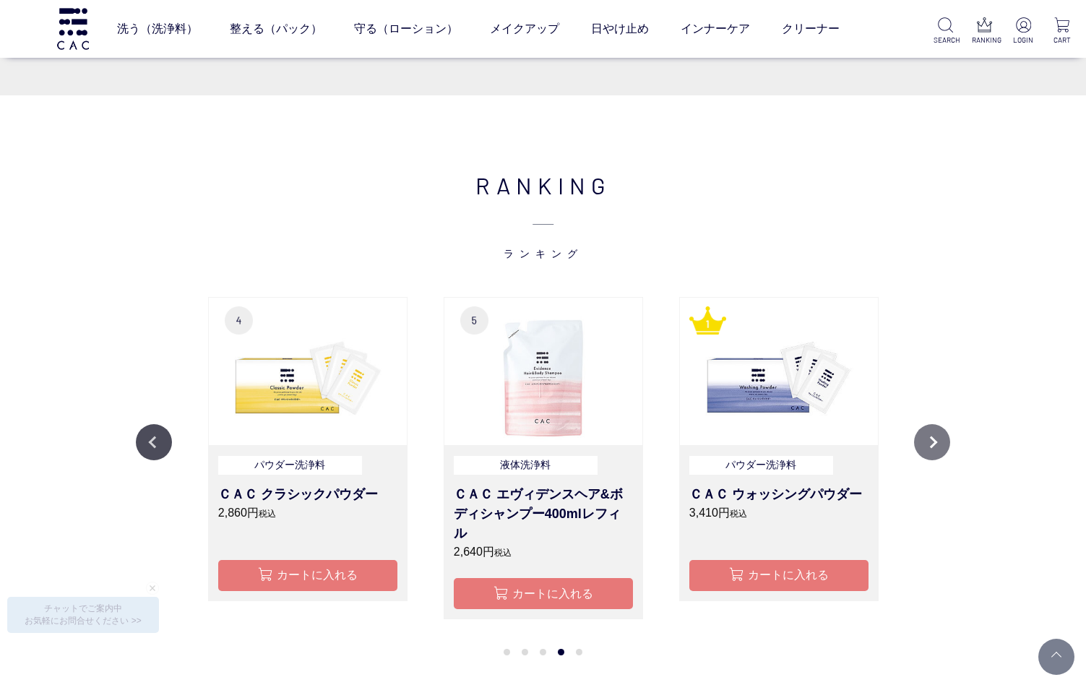
click at [932, 435] on button "Next" at bounding box center [932, 442] width 36 height 36
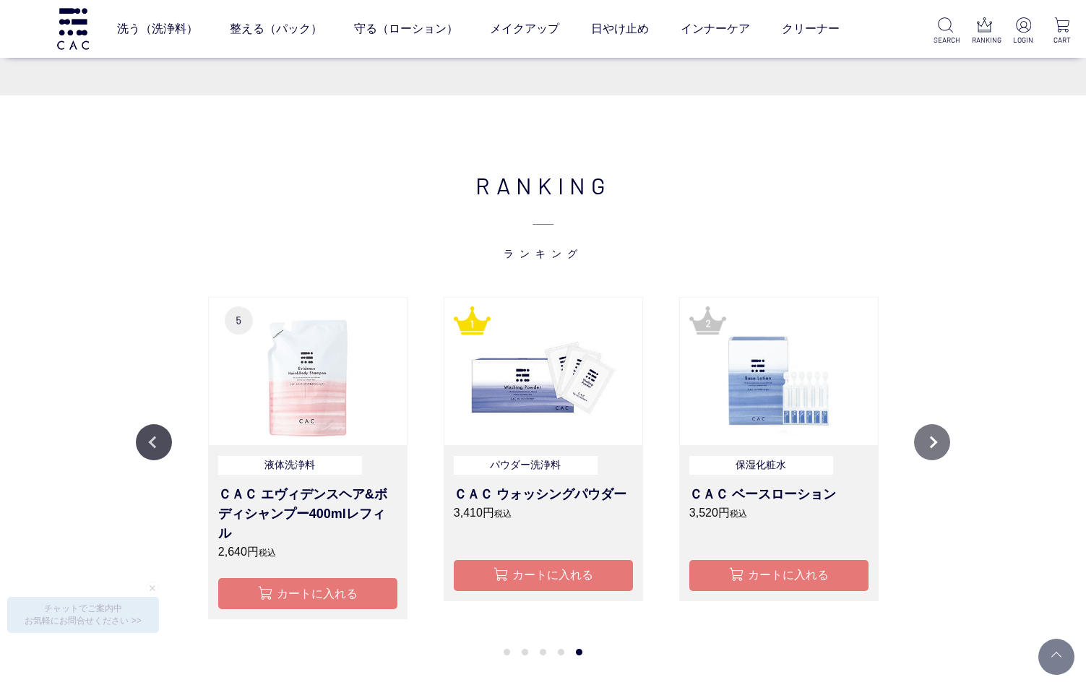
click at [932, 436] on button "Next" at bounding box center [932, 442] width 36 height 36
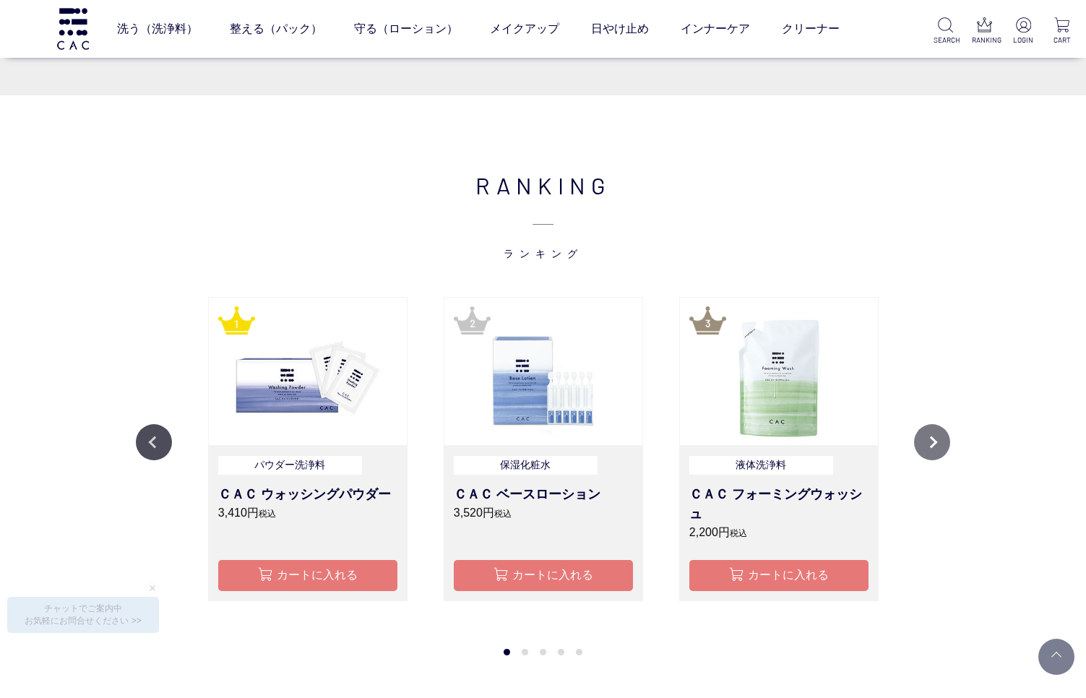
click at [932, 436] on button "Next" at bounding box center [932, 442] width 36 height 36
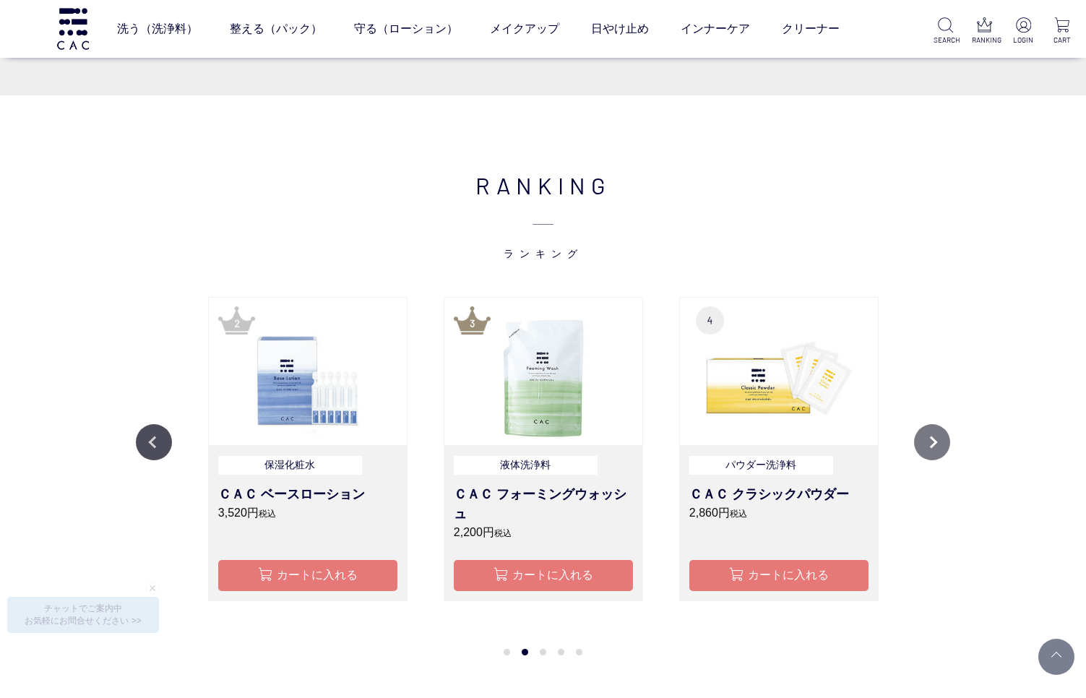
click at [932, 436] on button "Next" at bounding box center [932, 442] width 36 height 36
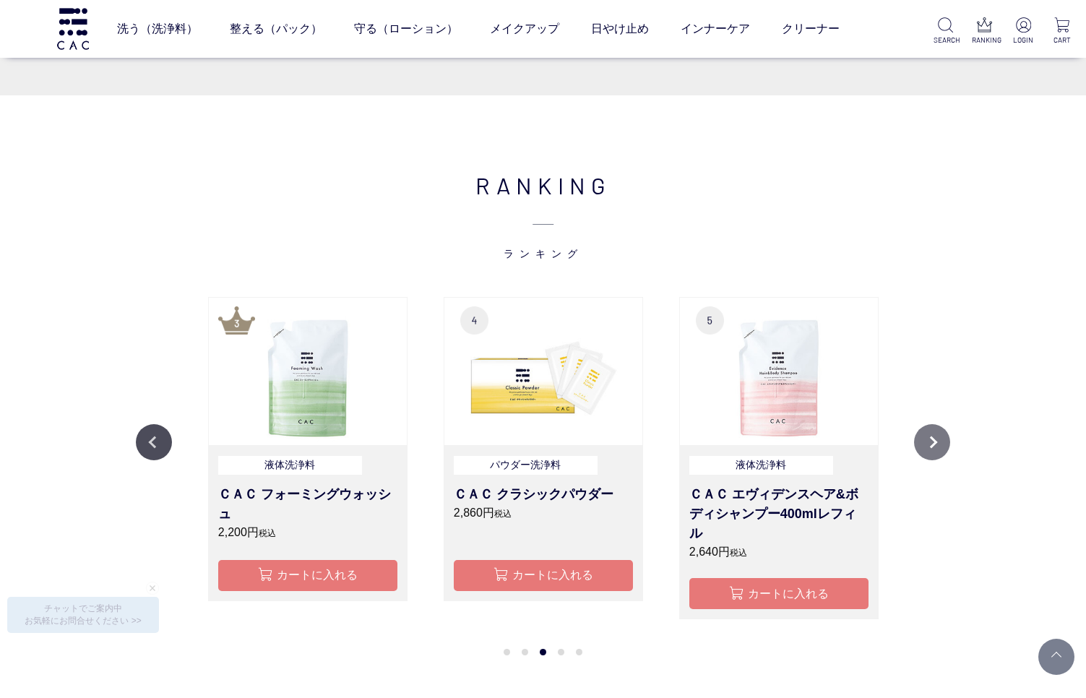
click at [932, 436] on button "Next" at bounding box center [932, 442] width 36 height 36
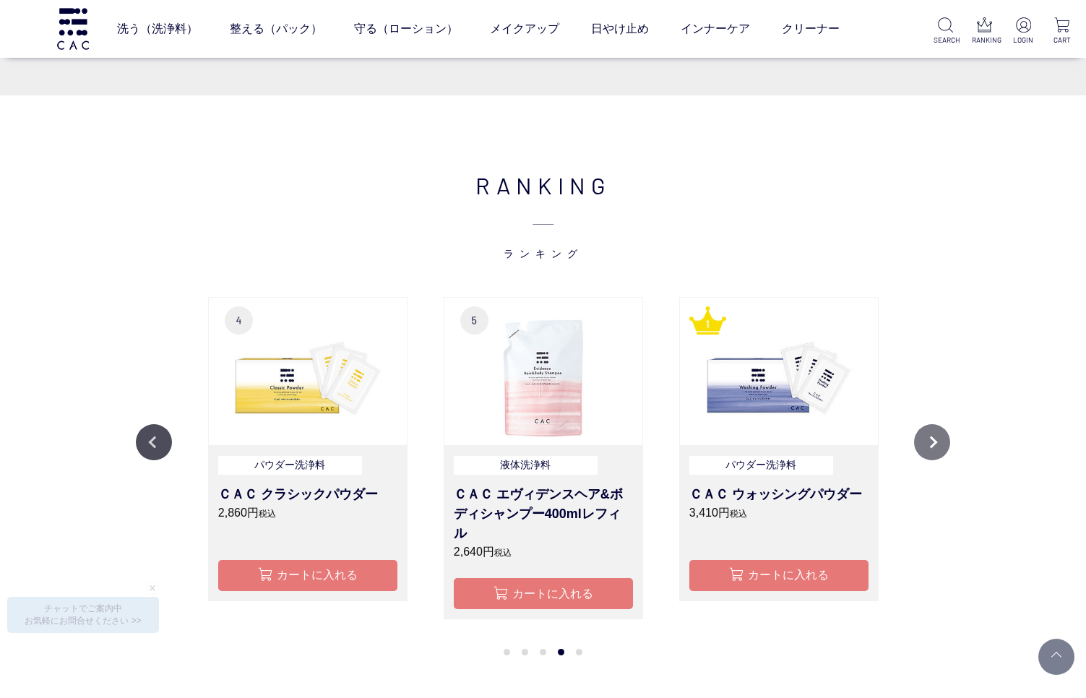
click at [932, 436] on button "Next" at bounding box center [932, 442] width 36 height 36
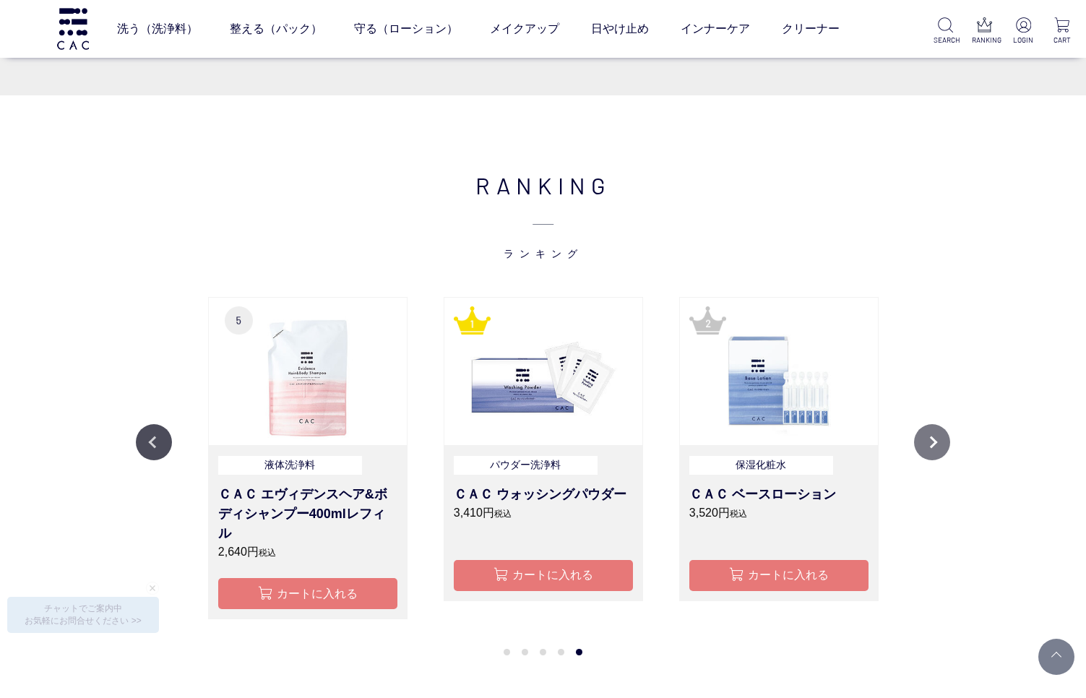
click at [932, 436] on button "Next" at bounding box center [932, 442] width 36 height 36
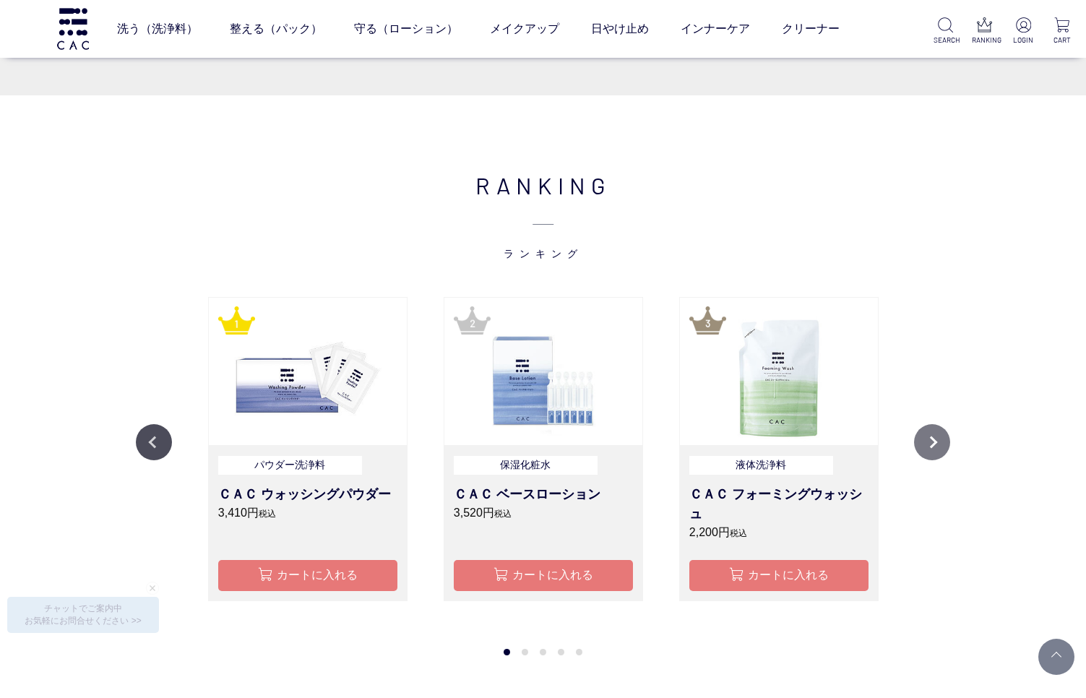
click at [932, 436] on button "Next" at bounding box center [932, 442] width 36 height 36
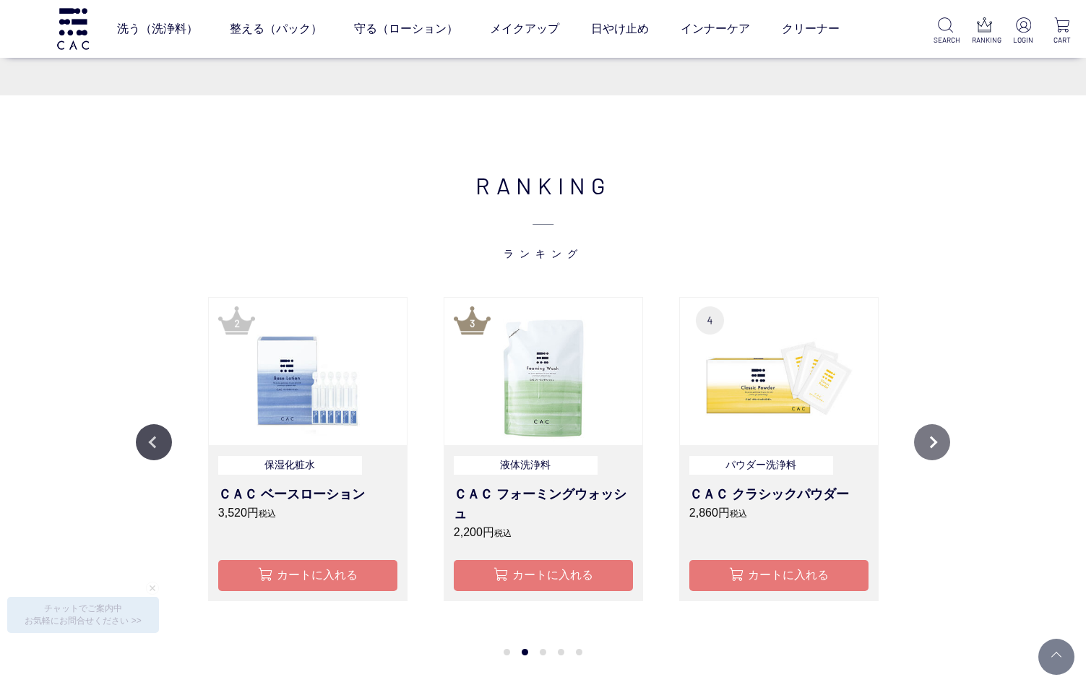
click at [932, 436] on button "Next" at bounding box center [932, 442] width 36 height 36
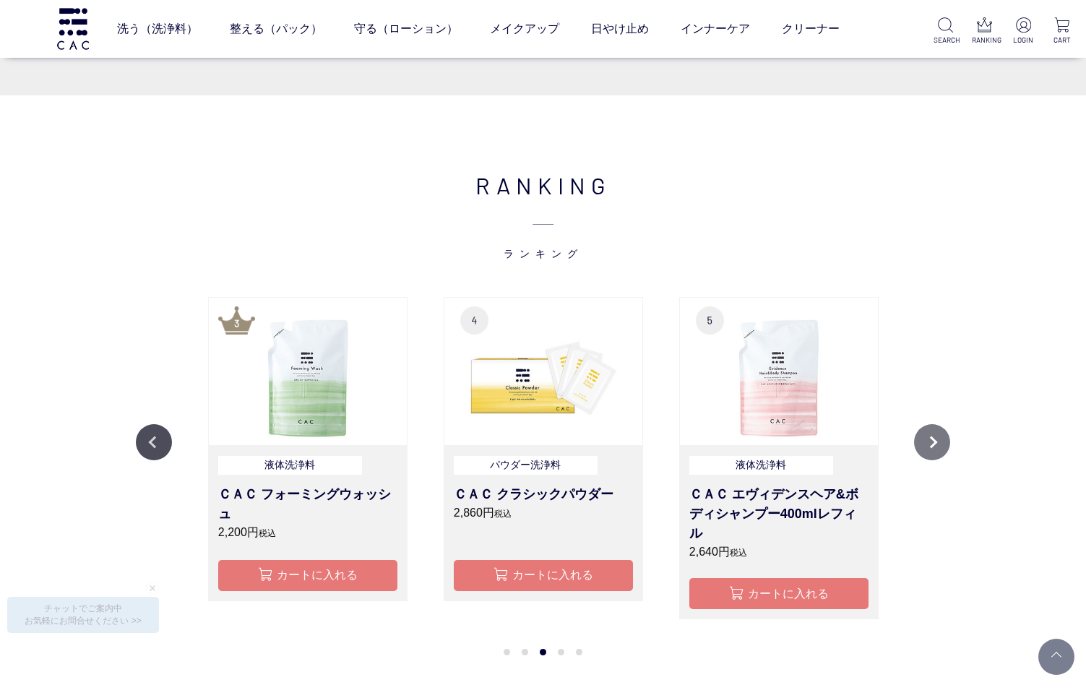
click at [932, 436] on button "Next" at bounding box center [932, 442] width 36 height 36
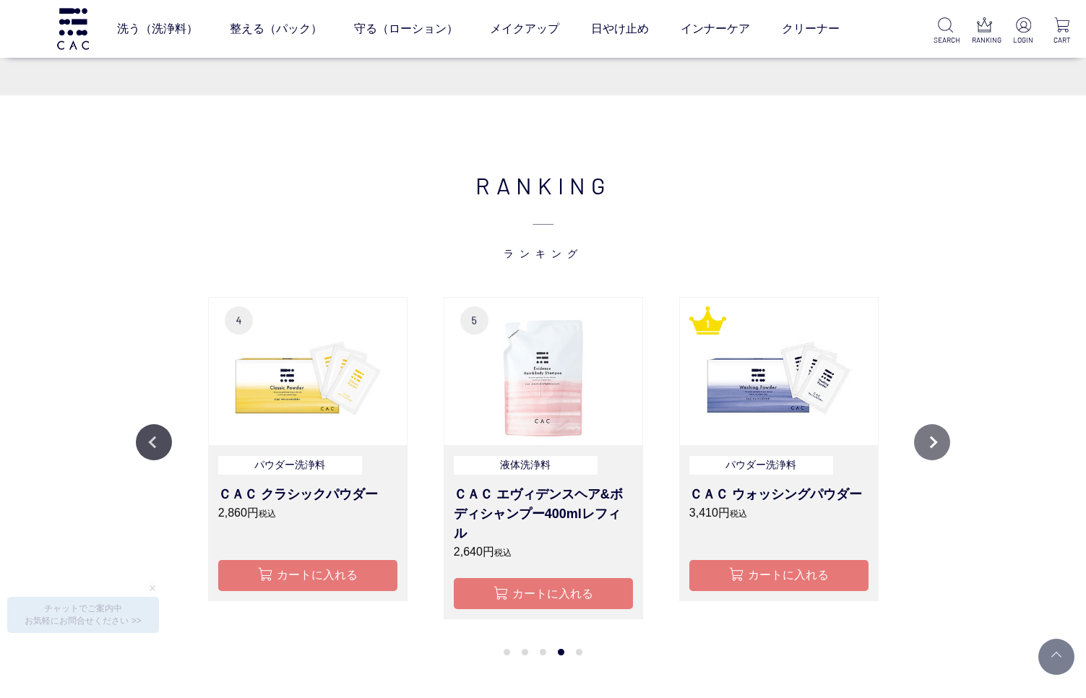
click at [932, 436] on button "Next" at bounding box center [932, 442] width 36 height 36
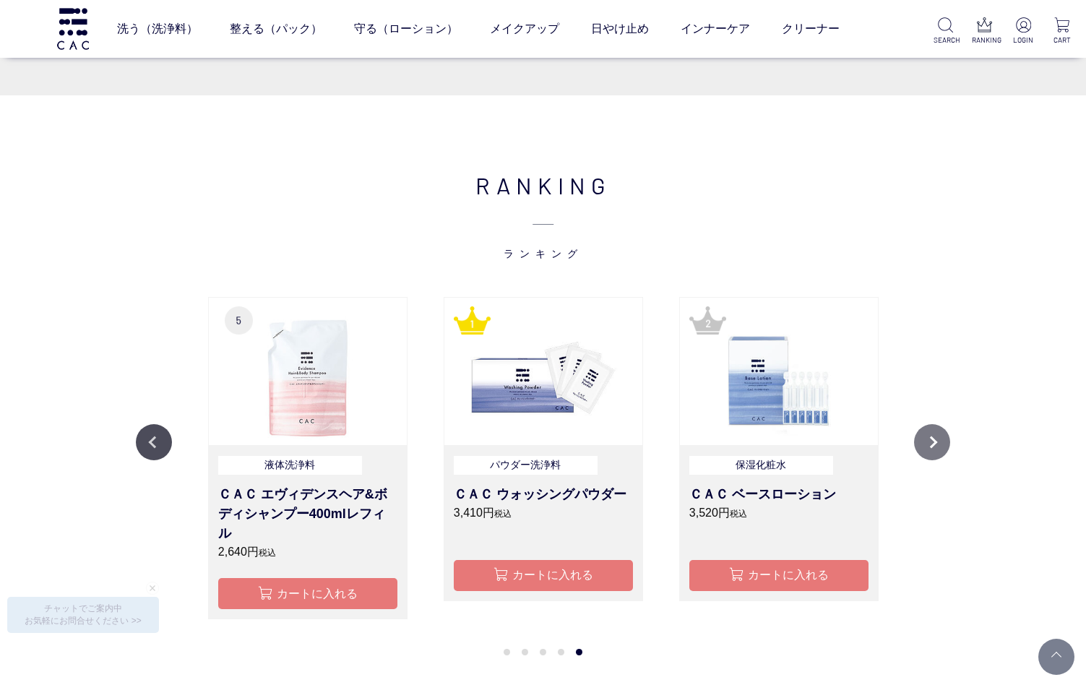
click at [932, 436] on button "Next" at bounding box center [932, 442] width 36 height 36
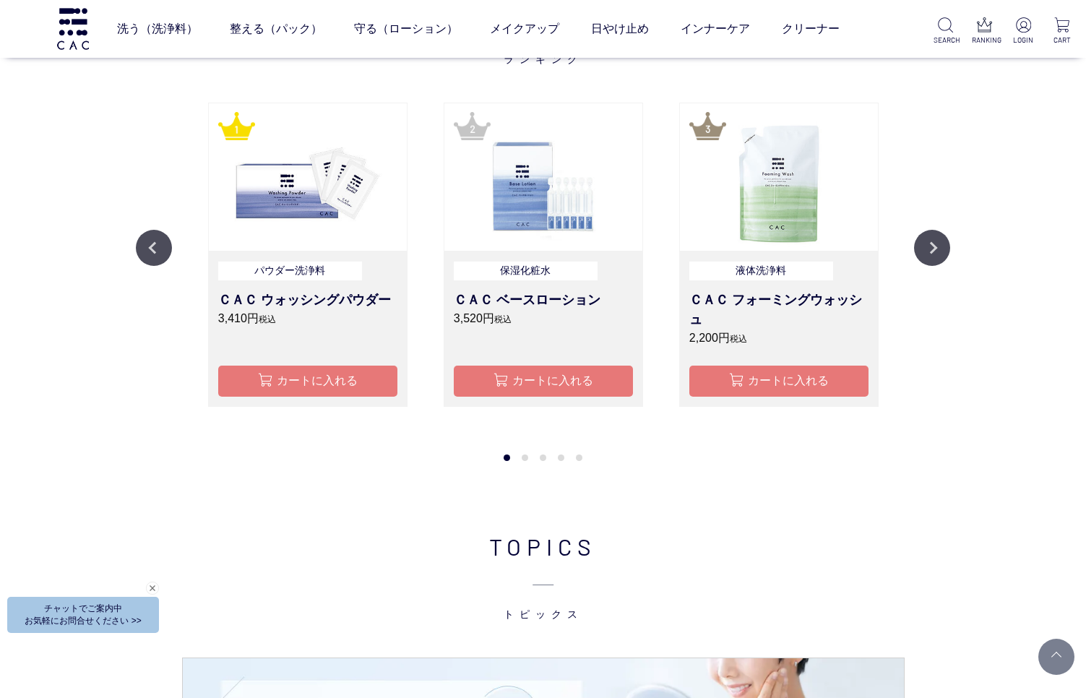
scroll to position [1643, 0]
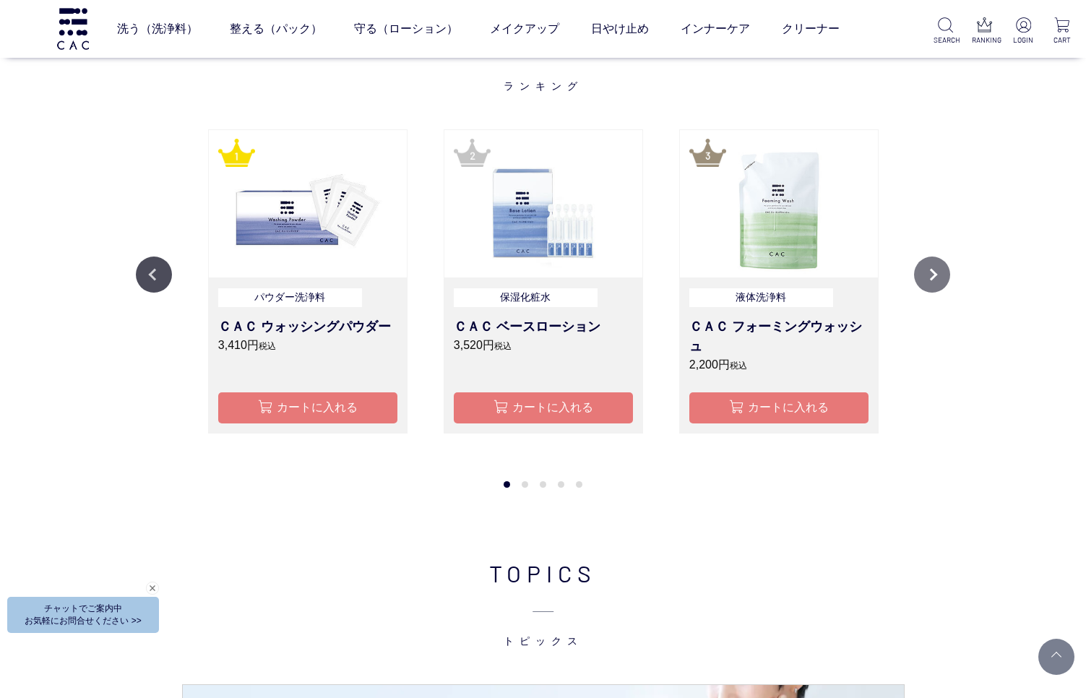
click at [944, 281] on button "Next" at bounding box center [932, 275] width 36 height 36
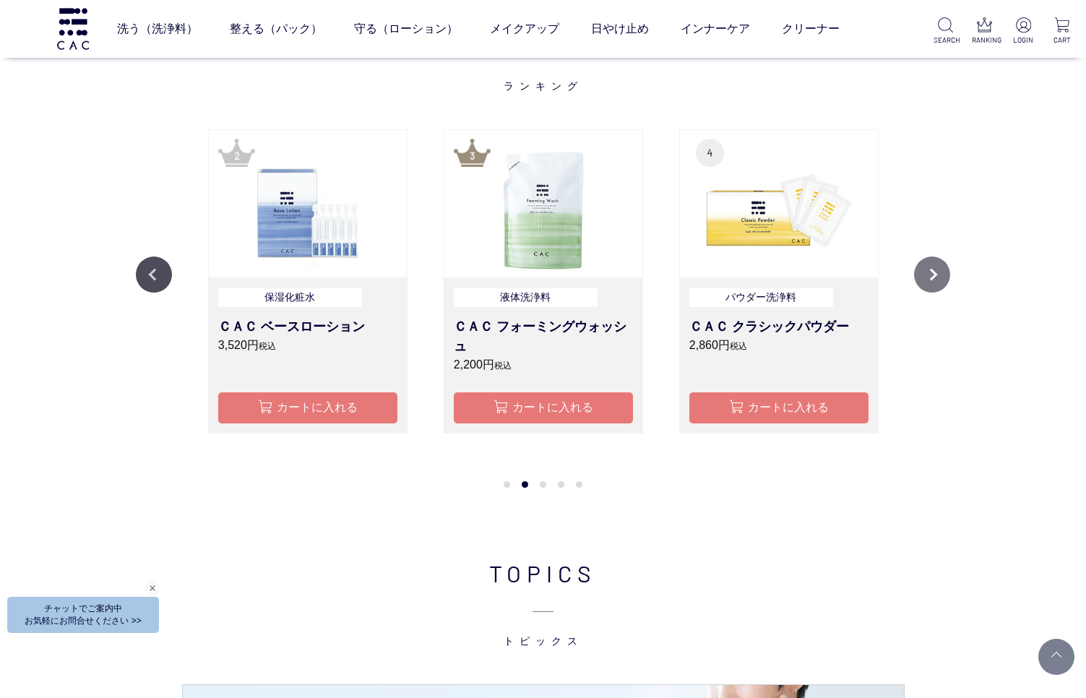
click at [934, 276] on button "Next" at bounding box center [932, 275] width 36 height 36
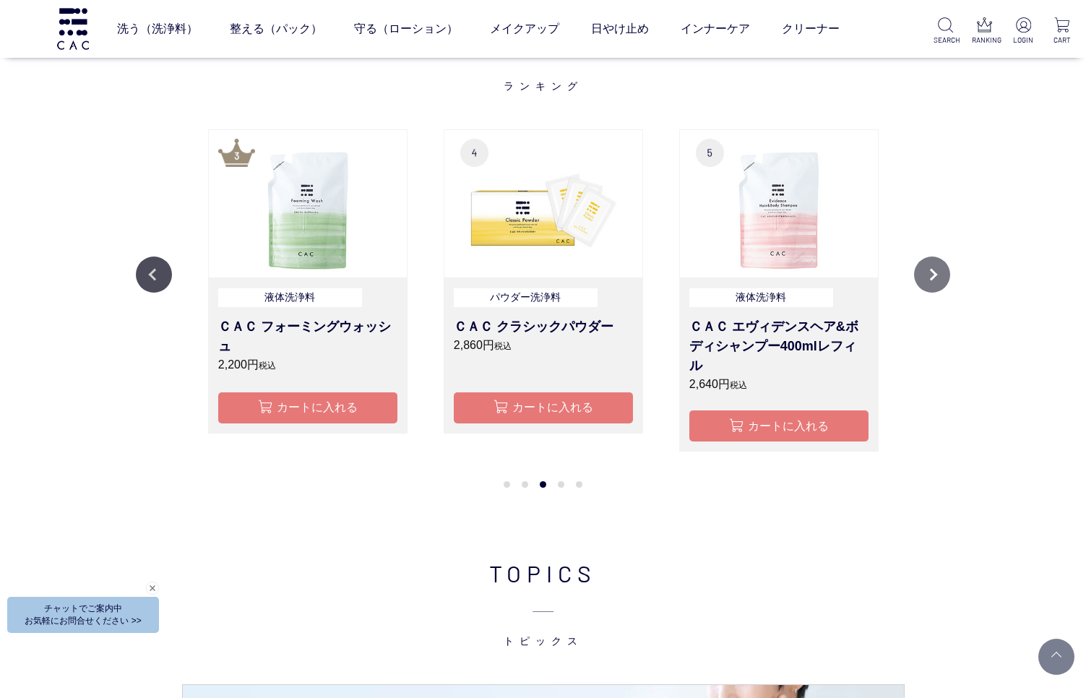
click at [934, 276] on button "Next" at bounding box center [932, 275] width 36 height 36
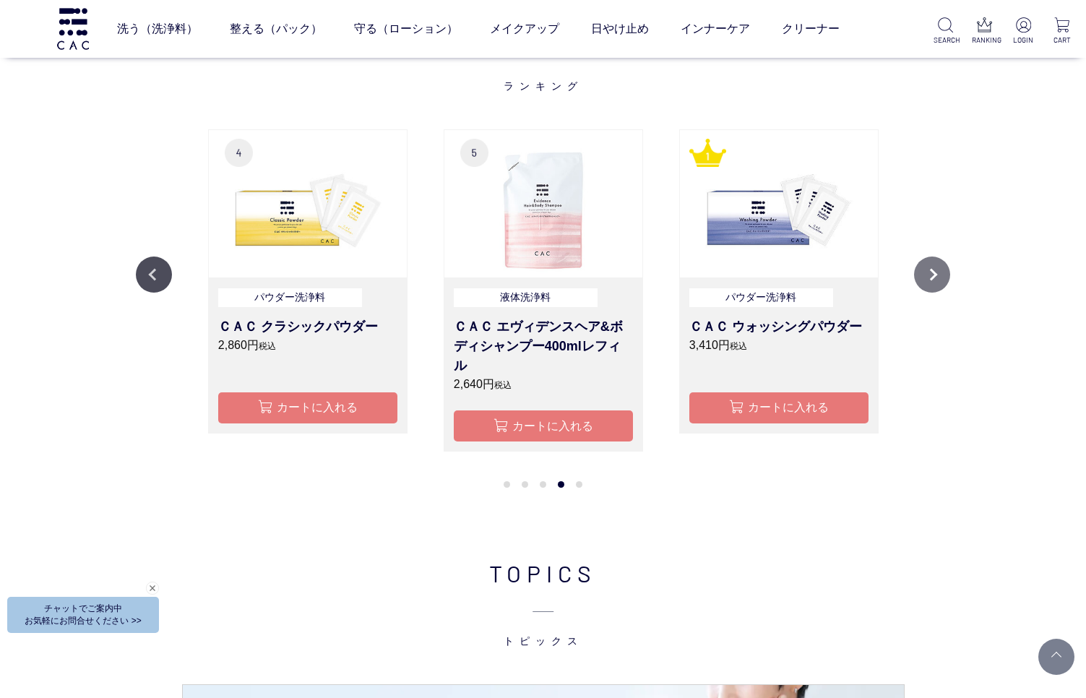
click at [934, 276] on button "Next" at bounding box center [932, 275] width 36 height 36
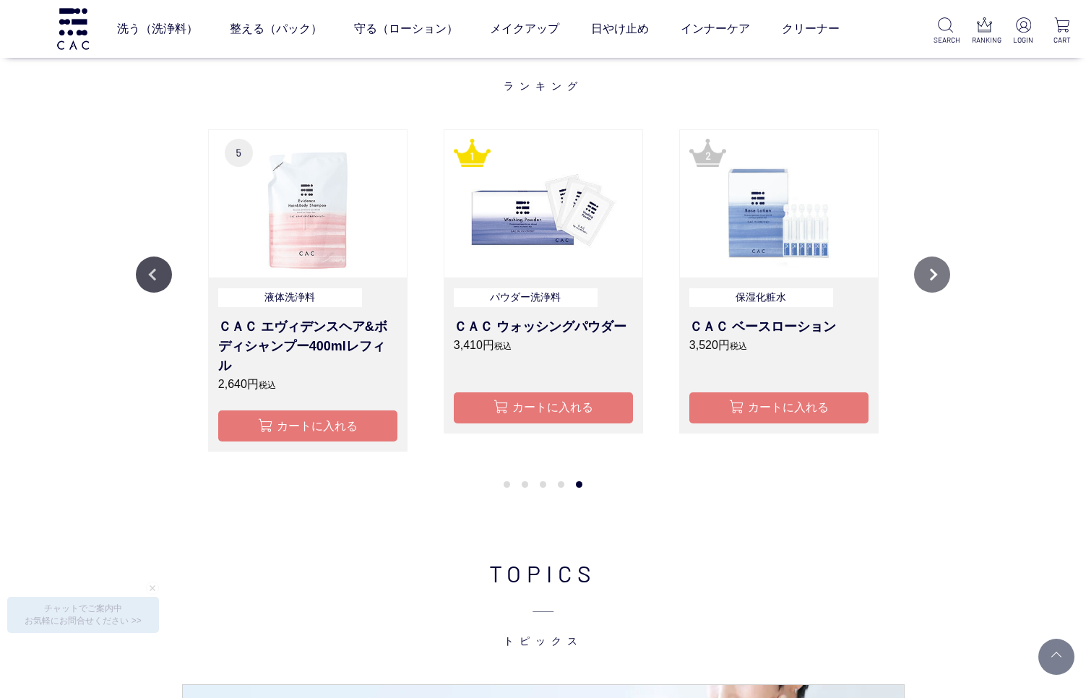
click at [934, 276] on button "Next" at bounding box center [932, 275] width 36 height 36
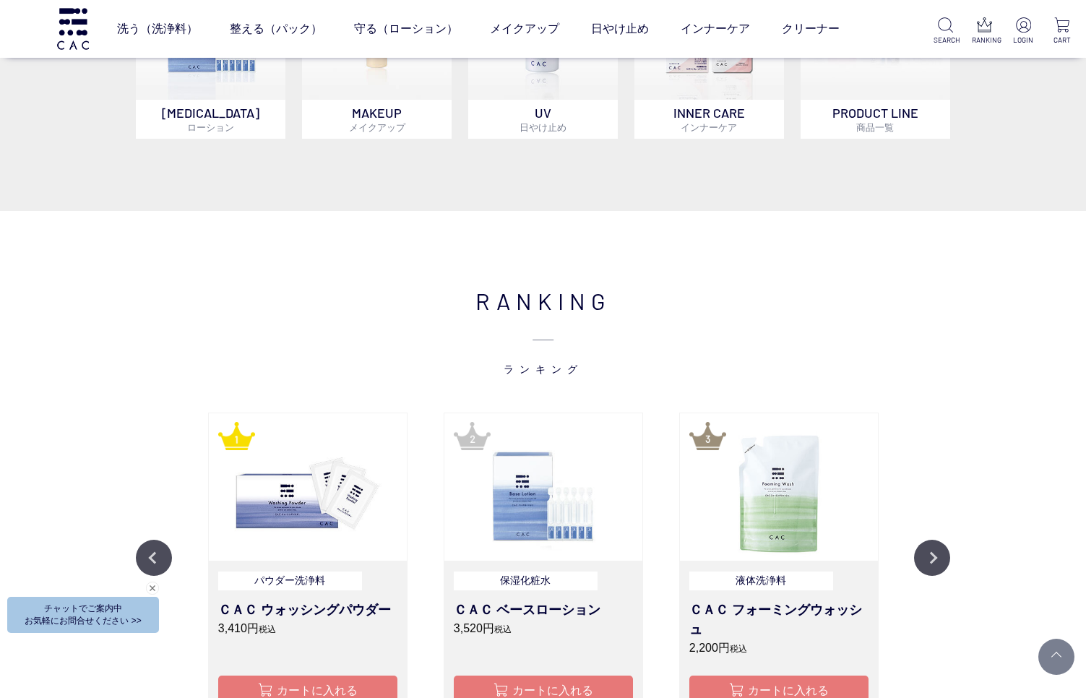
scroll to position [1479, 0]
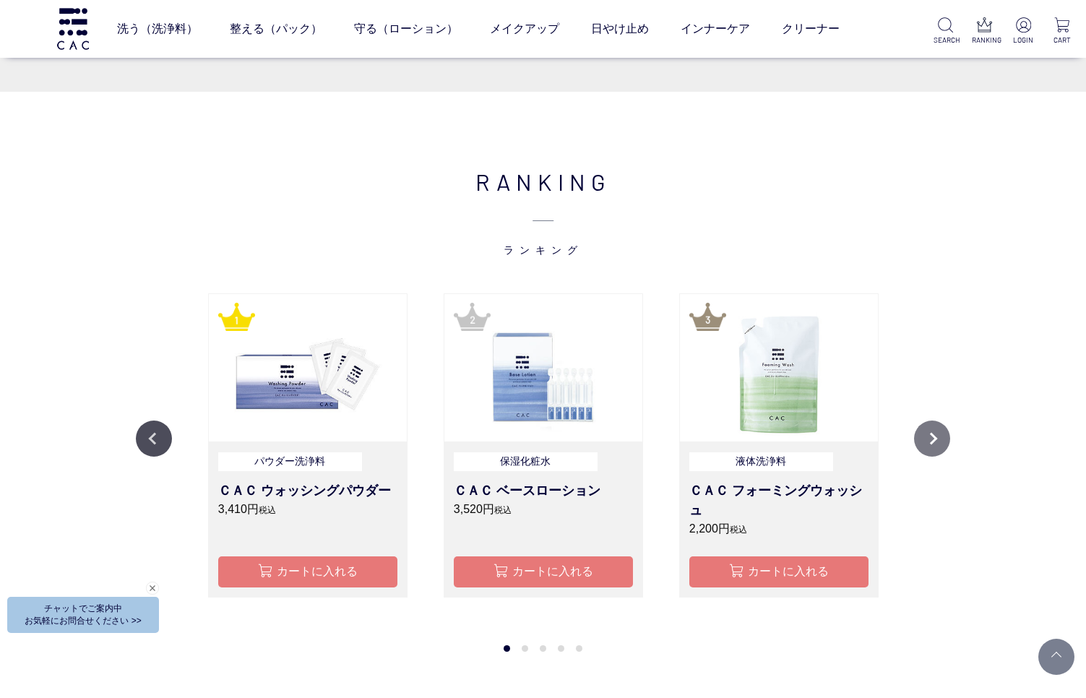
click at [934, 442] on button "Next" at bounding box center [932, 439] width 36 height 36
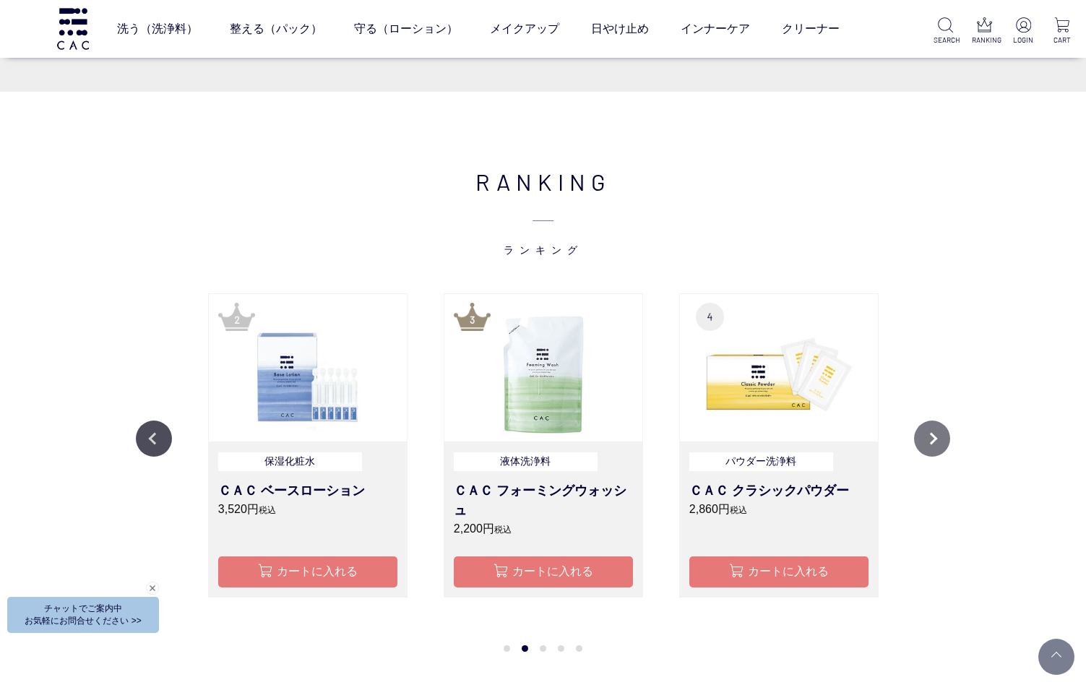
click at [943, 438] on button "Next" at bounding box center [932, 439] width 36 height 36
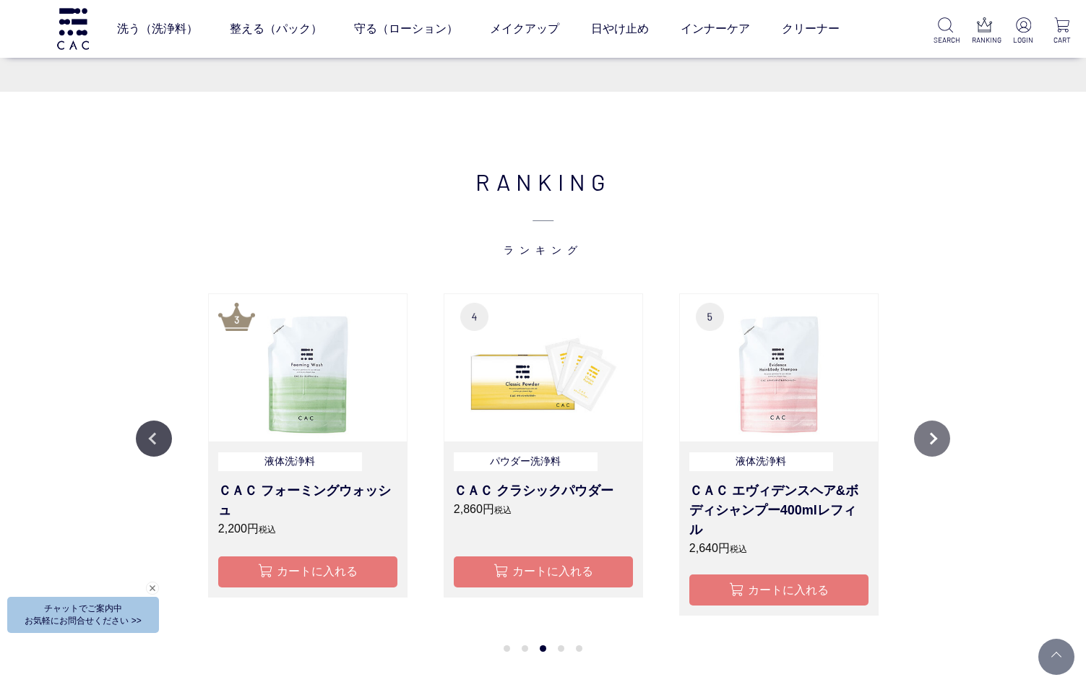
click at [943, 438] on button "Next" at bounding box center [932, 439] width 36 height 36
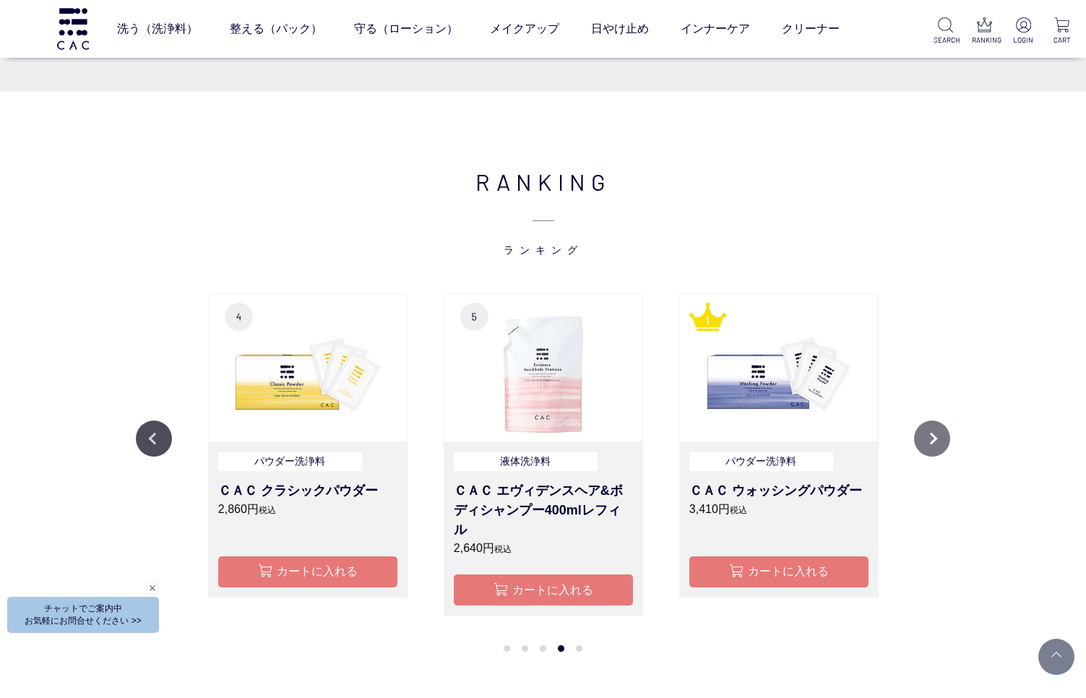
click at [943, 438] on button "Next" at bounding box center [932, 439] width 36 height 36
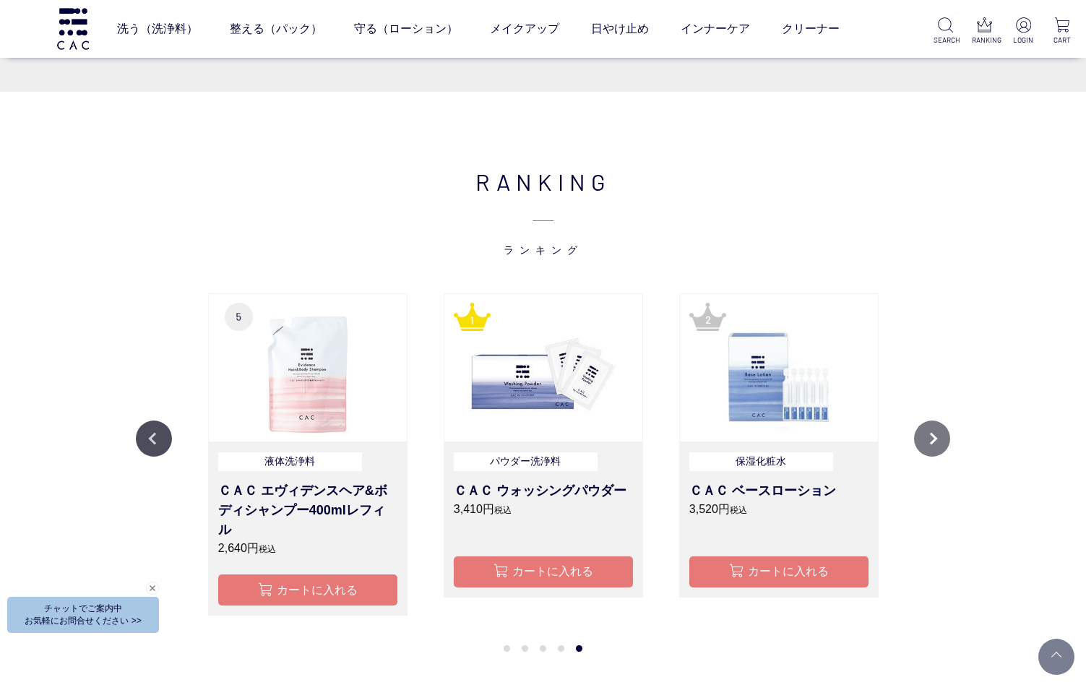
click at [943, 438] on button "Next" at bounding box center [932, 439] width 36 height 36
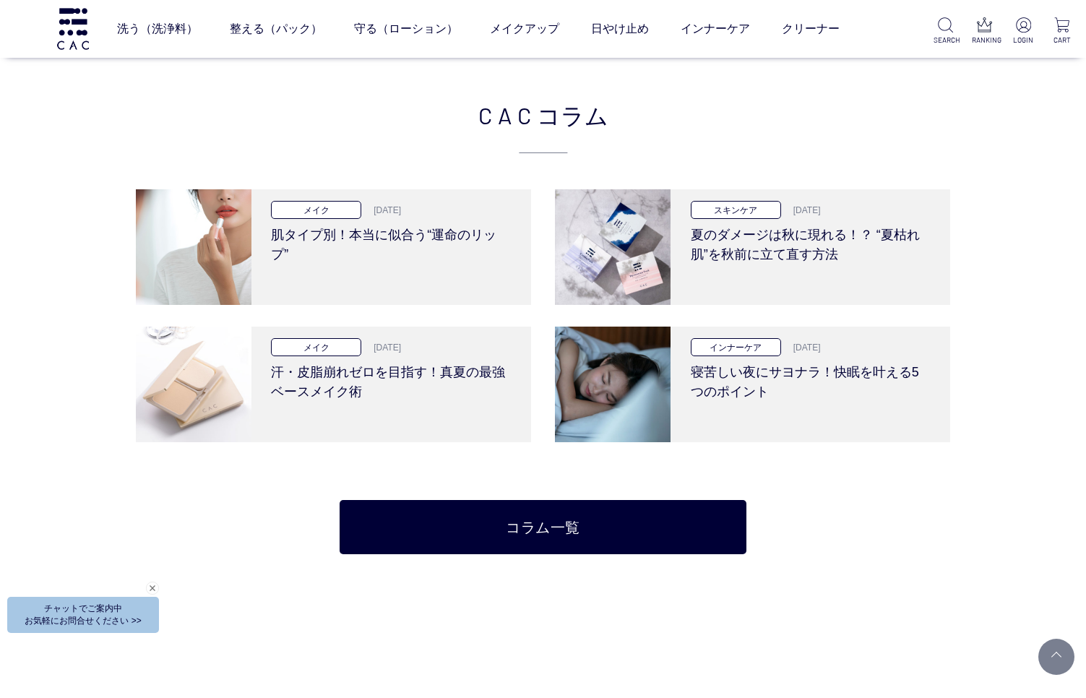
scroll to position [3085, 0]
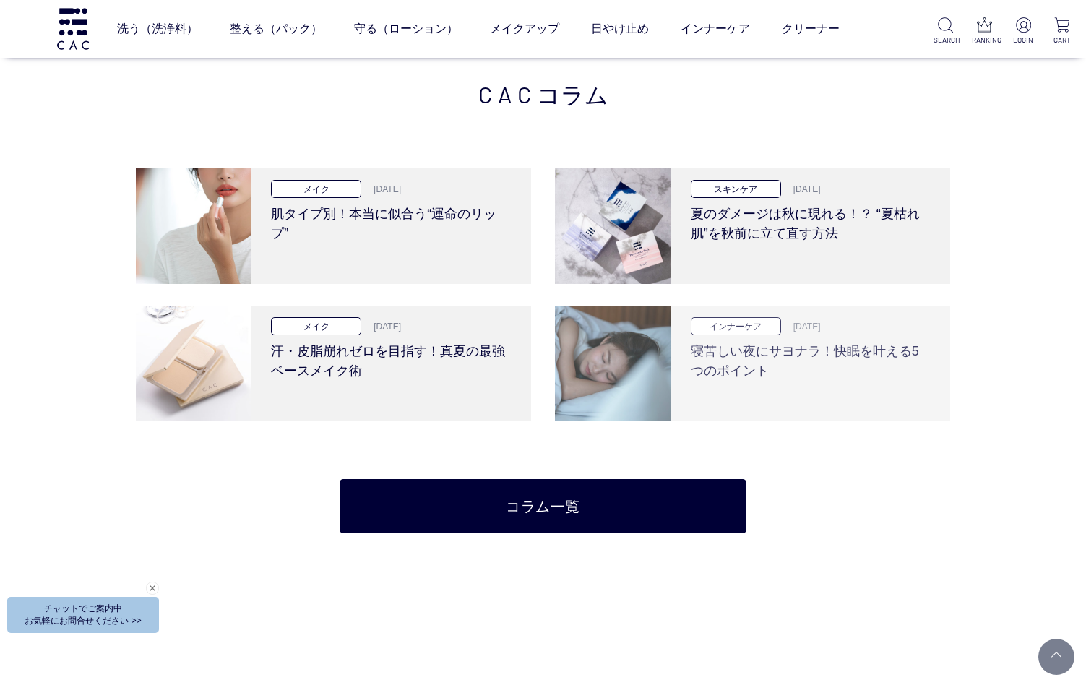
click at [744, 349] on h3 "寝苦しい夜にサヨナラ！快眠を叶える5つのポイント" at bounding box center [809, 358] width 237 height 46
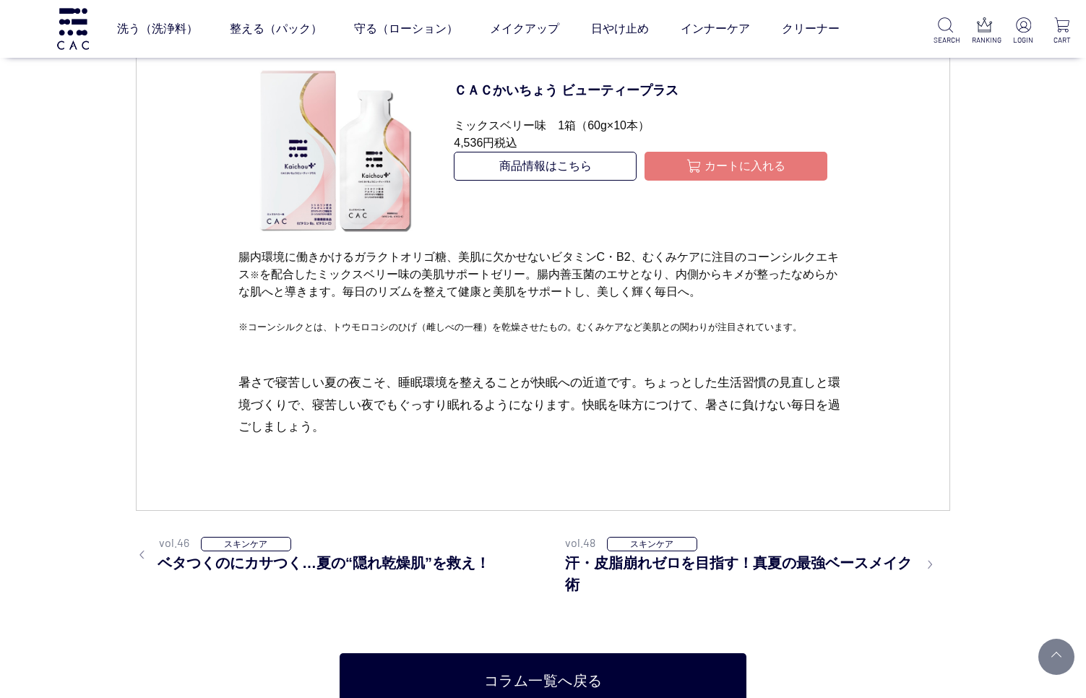
scroll to position [5854, 0]
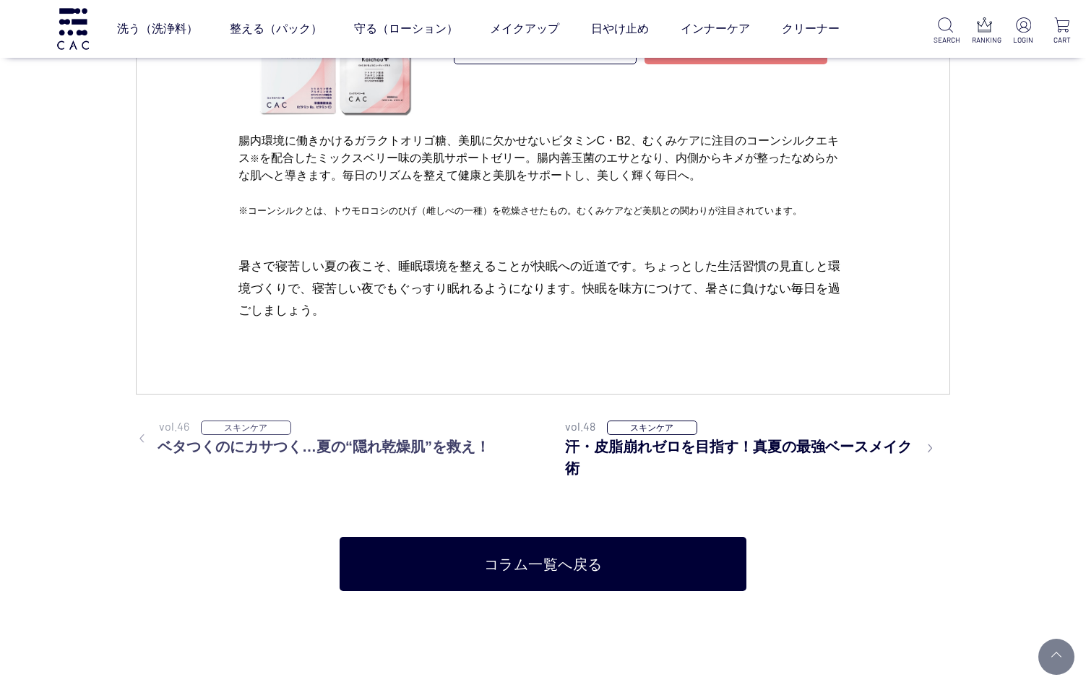
click at [311, 436] on h3 "ベタつくのにカサつく…夏の“隠れ乾燥肌”を救え！" at bounding box center [332, 447] width 393 height 22
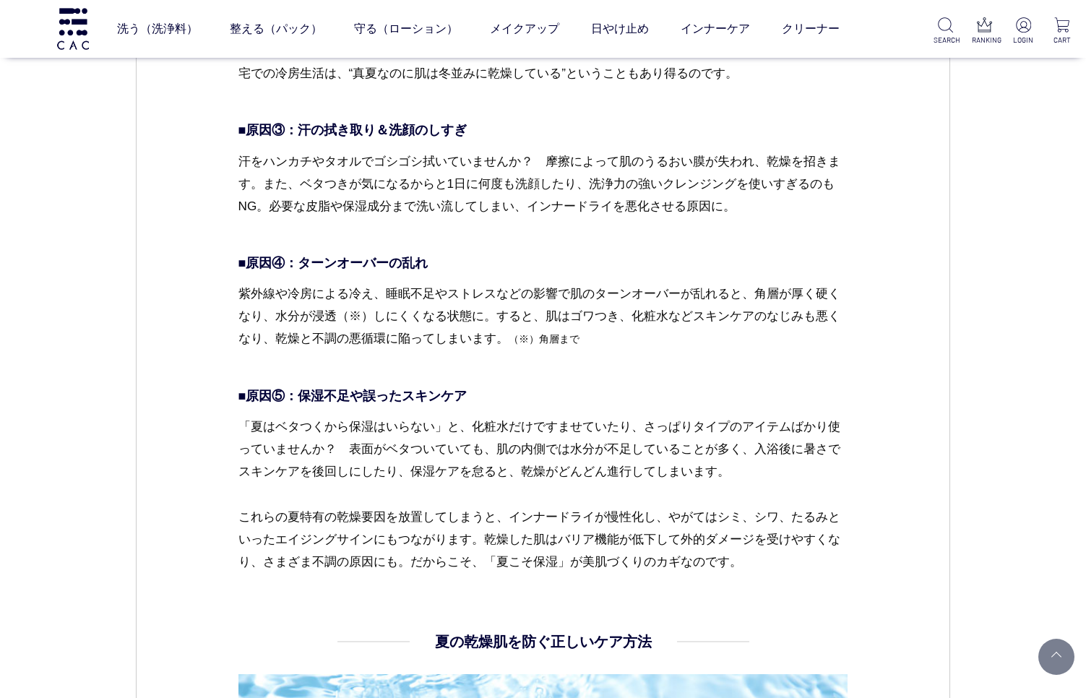
scroll to position [1846, 0]
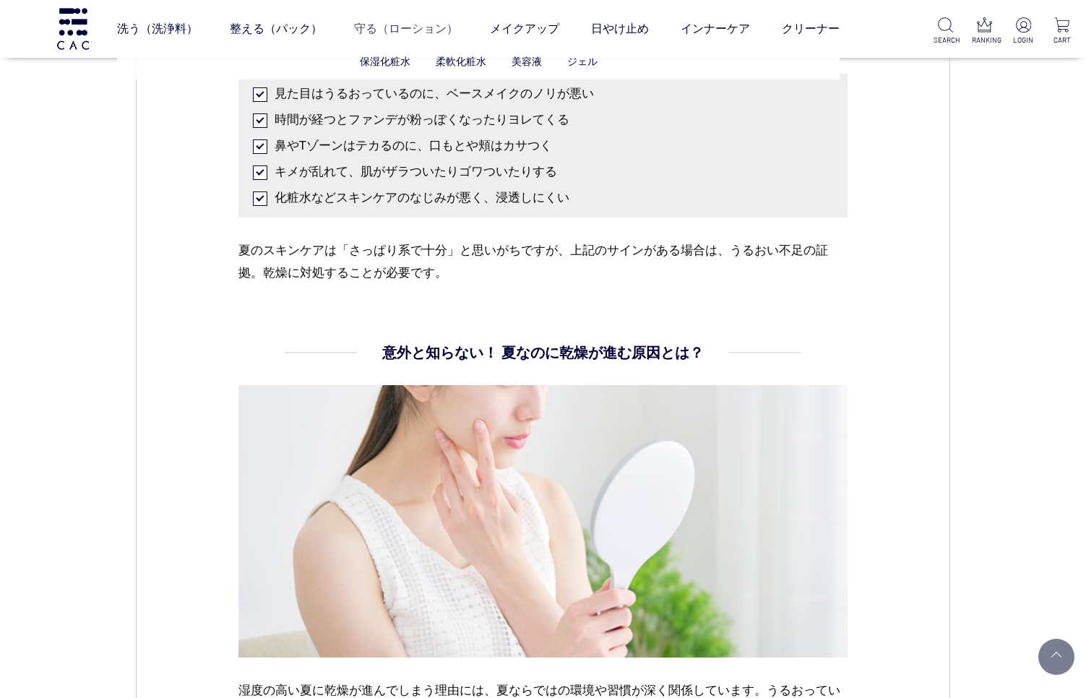
click at [406, 27] on link "守る（ローション）" at bounding box center [406, 29] width 104 height 40
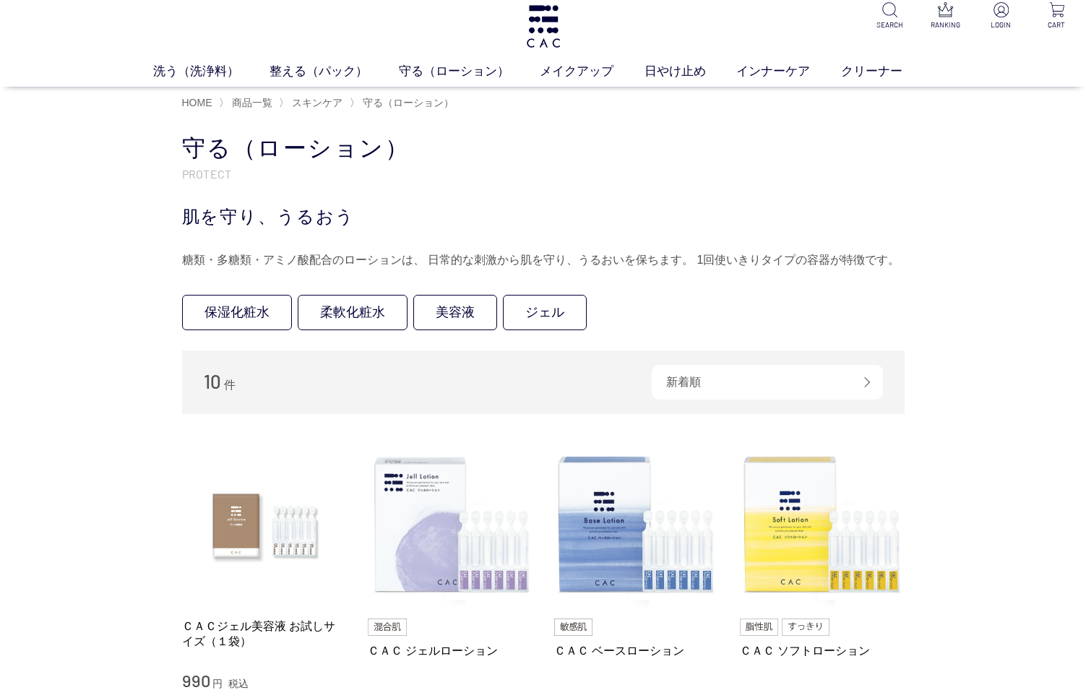
scroll to position [7, 0]
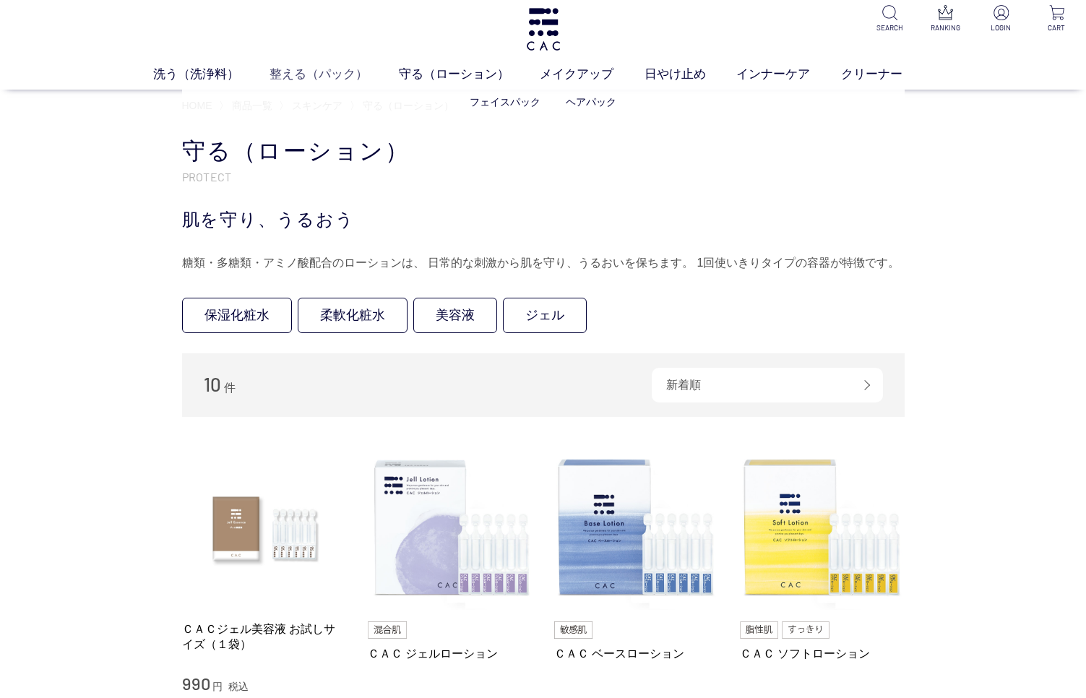
click at [325, 78] on link "整える（パック）" at bounding box center [334, 74] width 129 height 18
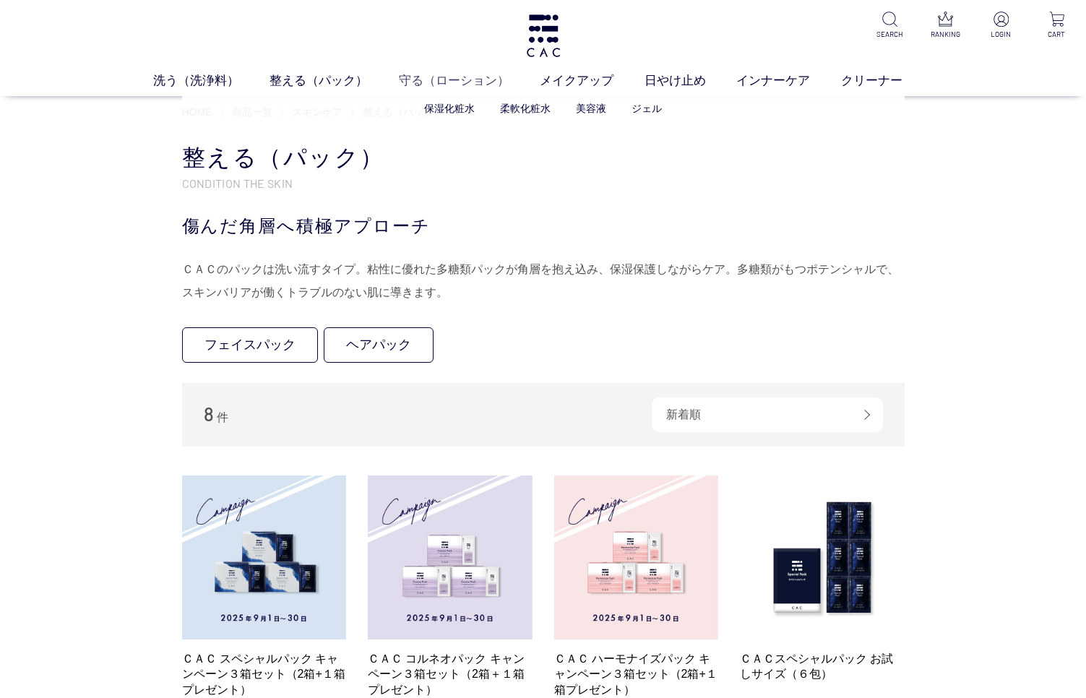
click at [434, 82] on link "守る（ローション）" at bounding box center [469, 81] width 141 height 18
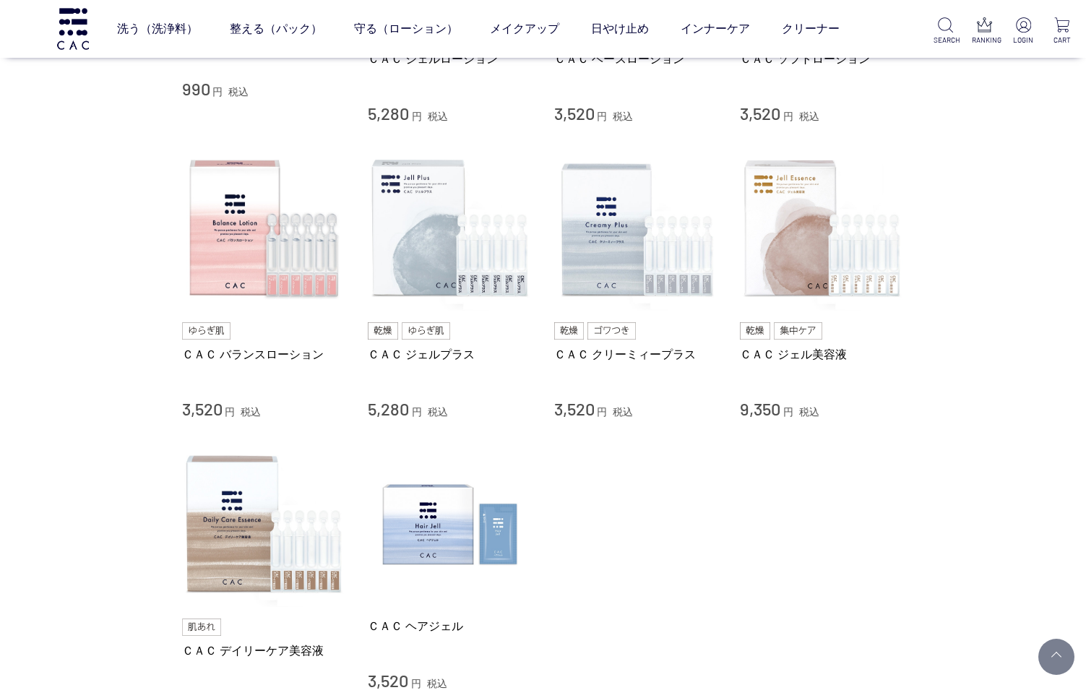
scroll to position [558, 0]
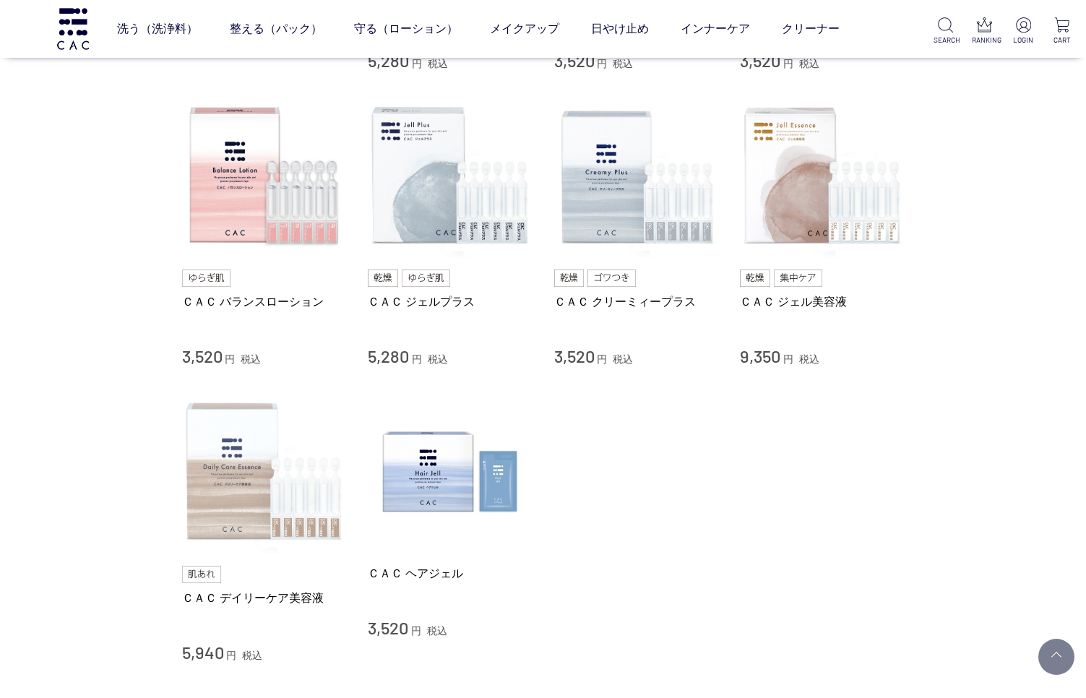
click at [280, 485] on img at bounding box center [264, 472] width 165 height 165
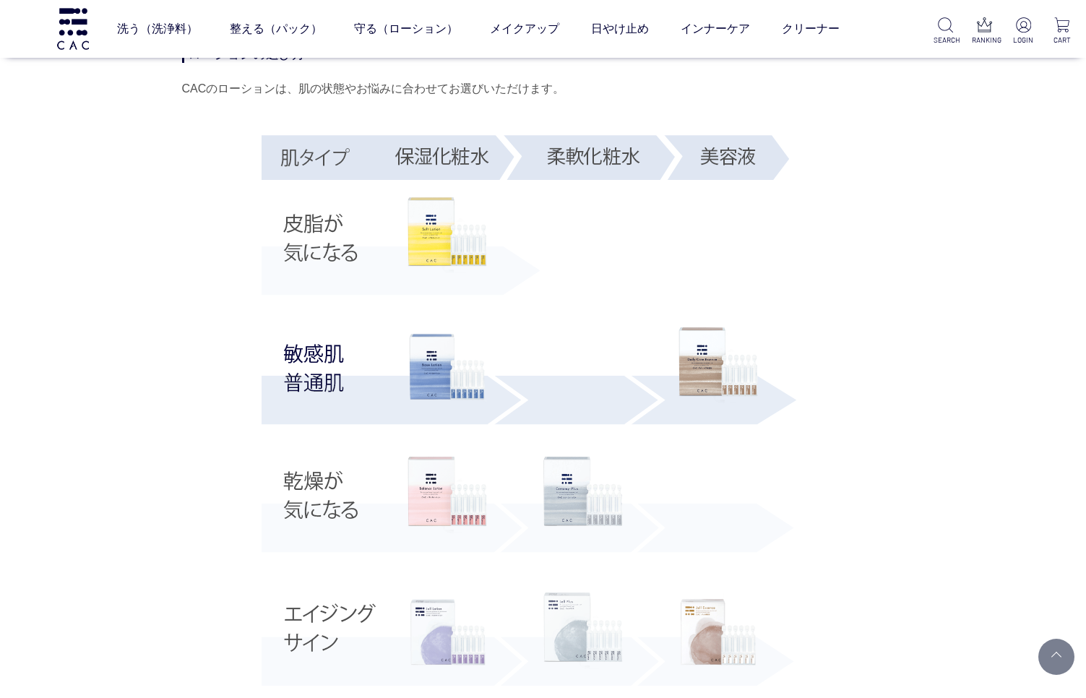
scroll to position [2550, 0]
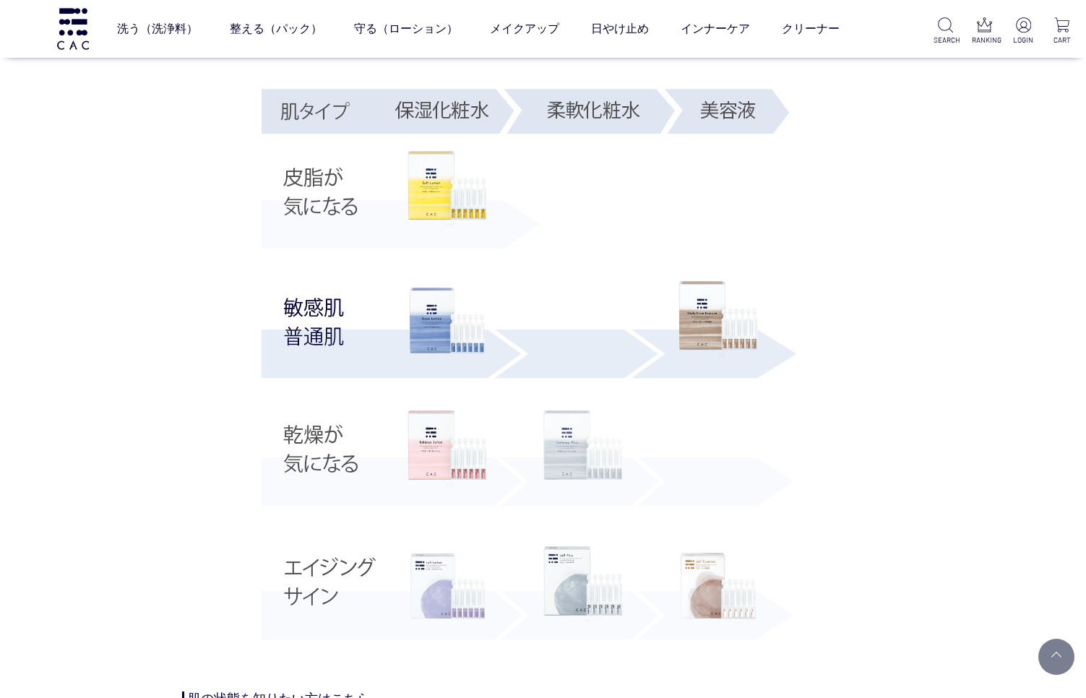
click at [582, 456] on img at bounding box center [582, 448] width 79 height 77
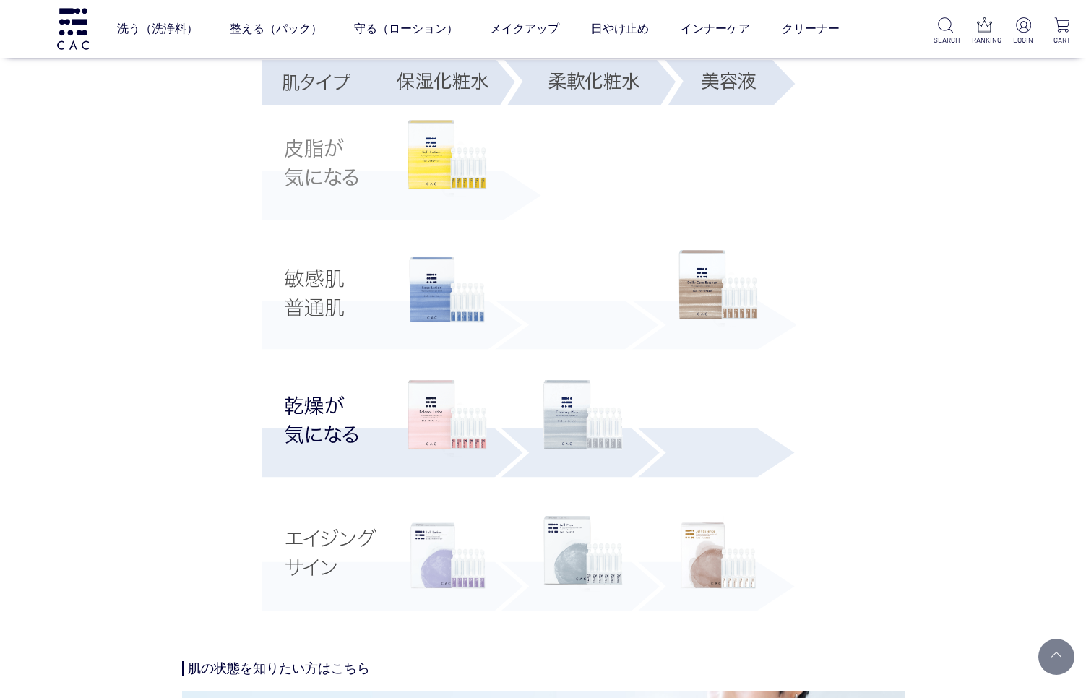
scroll to position [2732, 0]
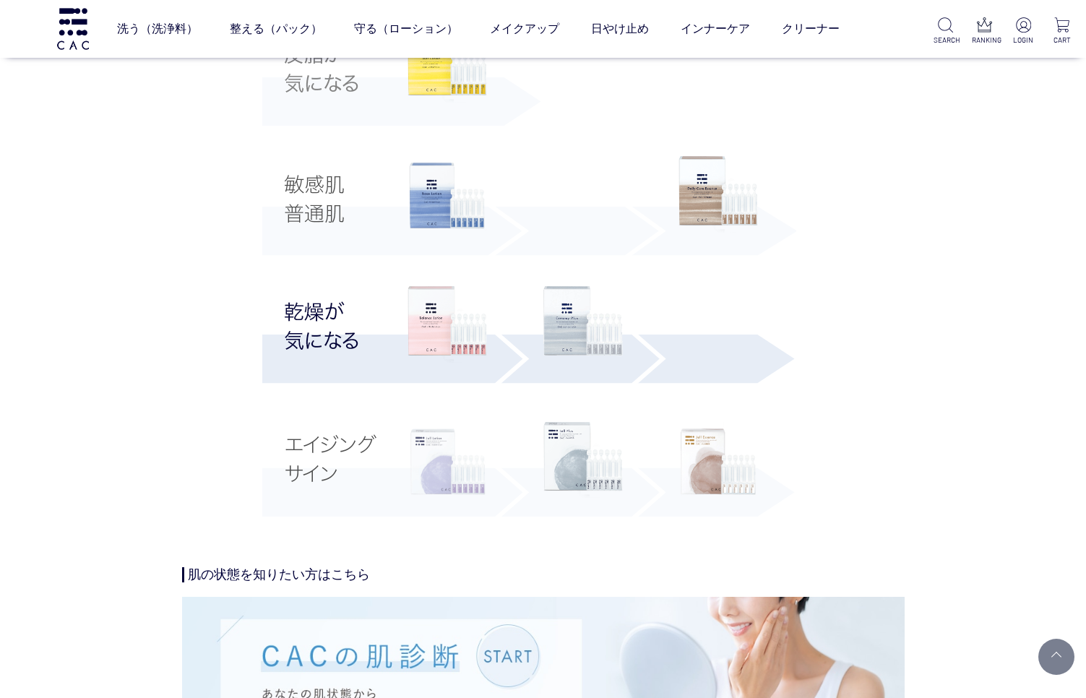
click at [438, 459] on img at bounding box center [447, 461] width 79 height 79
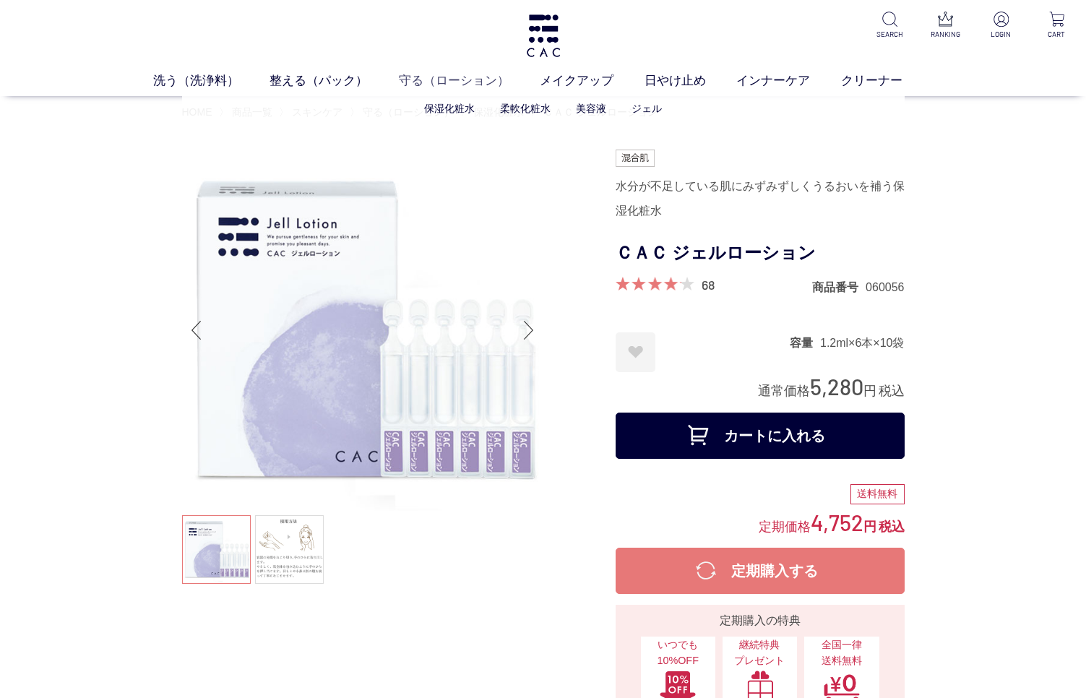
click at [449, 80] on link "守る（ローション）" at bounding box center [469, 81] width 141 height 18
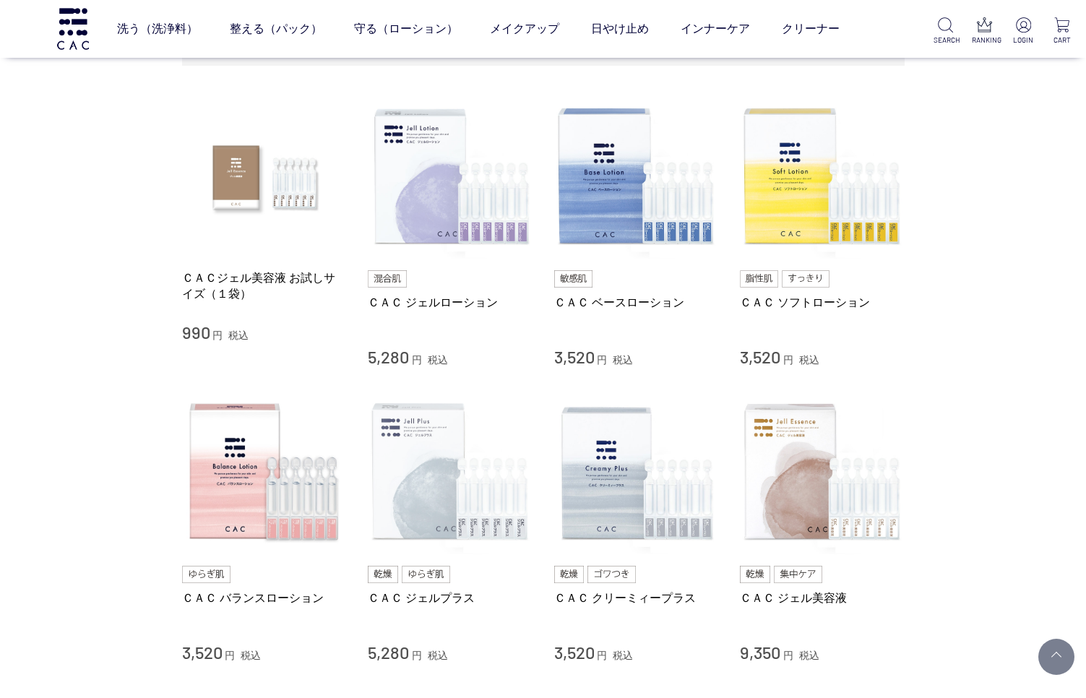
scroll to position [261, 0]
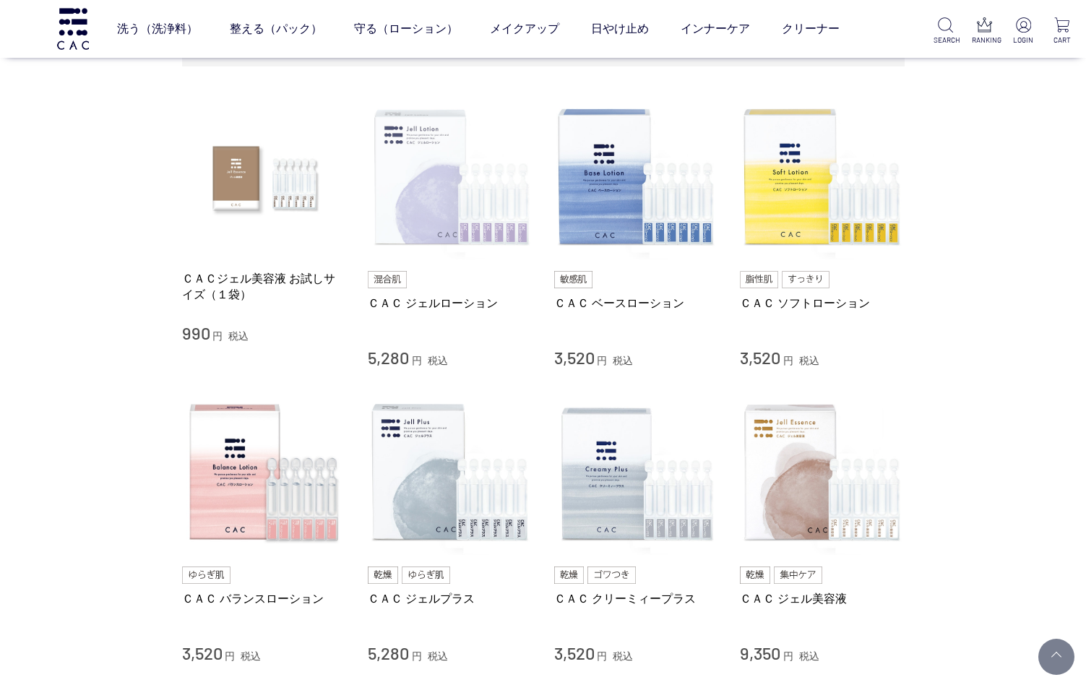
click at [435, 188] on img at bounding box center [450, 177] width 165 height 165
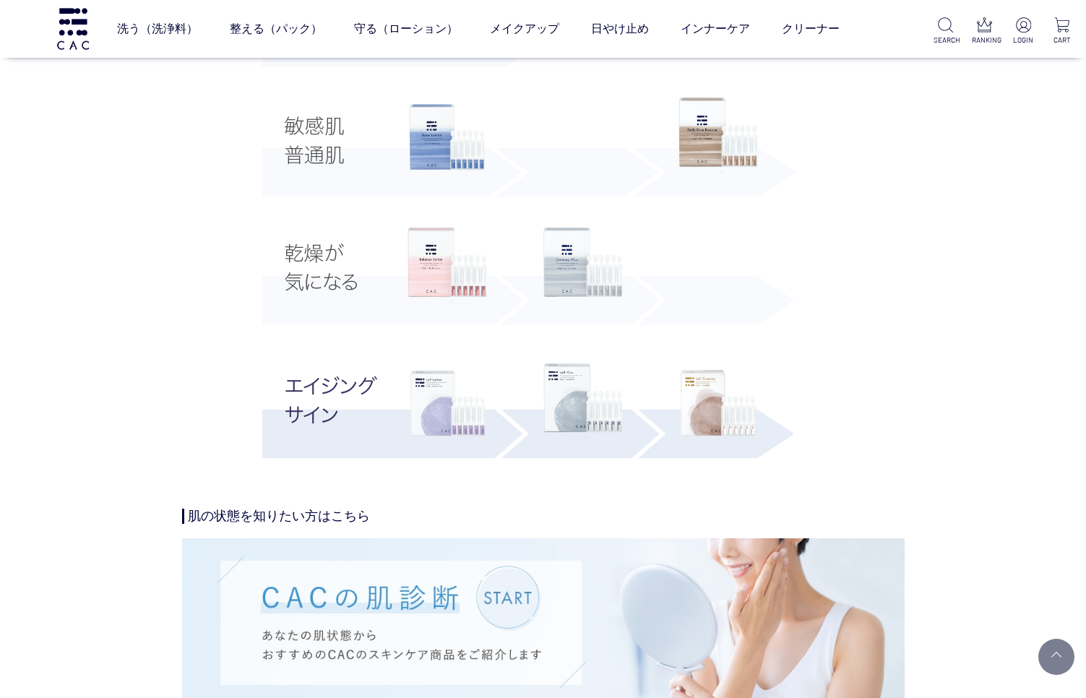
scroll to position [2782, 0]
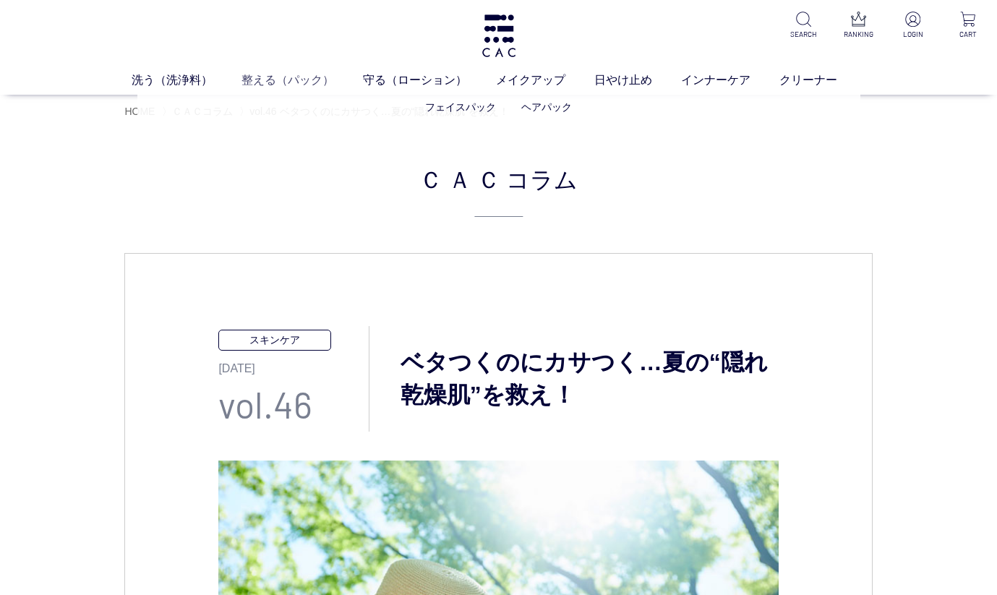
click at [273, 80] on link "整える（パック）" at bounding box center [301, 80] width 121 height 17
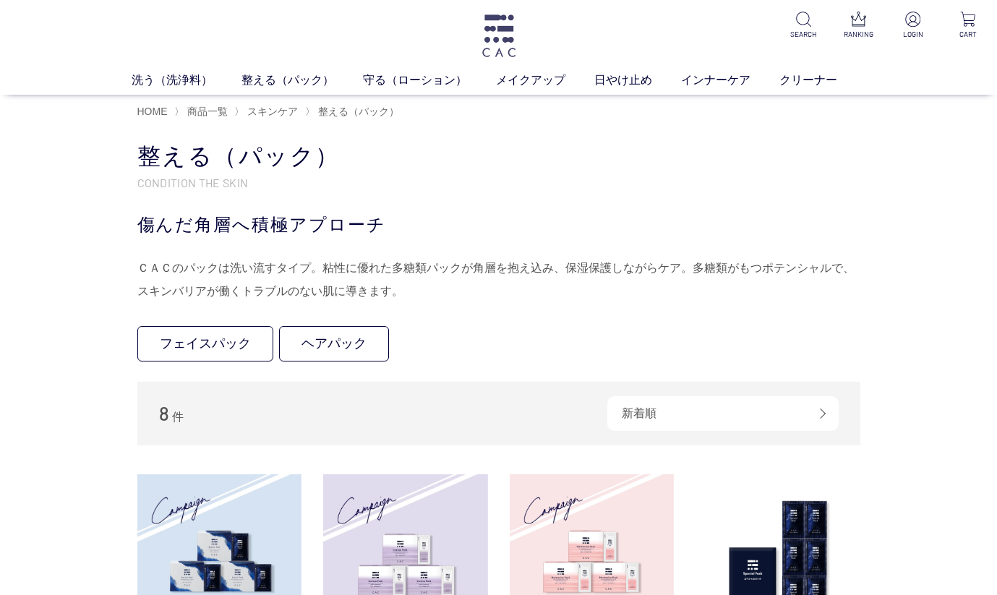
click at [503, 27] on img at bounding box center [499, 35] width 38 height 43
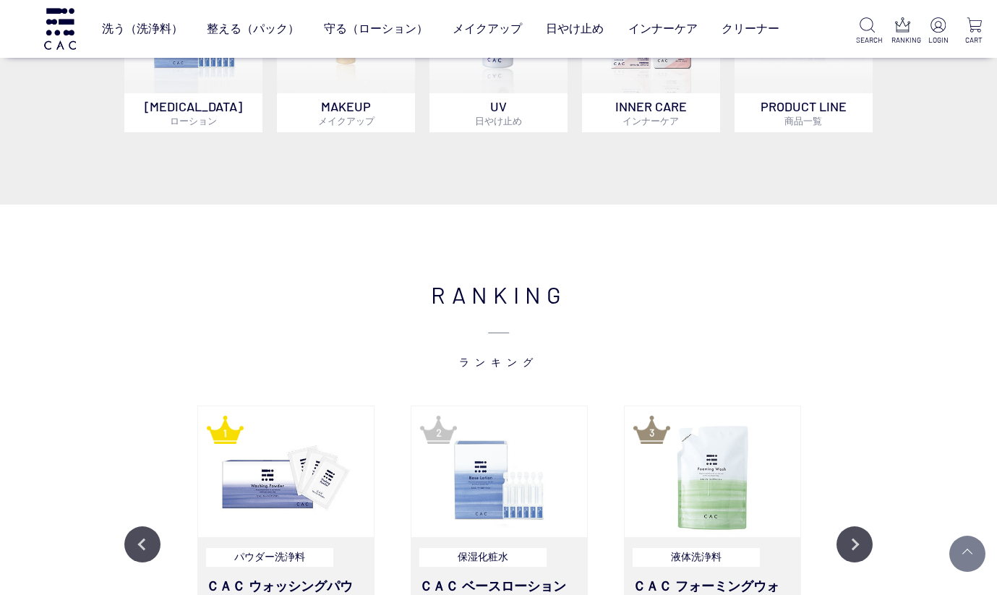
scroll to position [1531, 0]
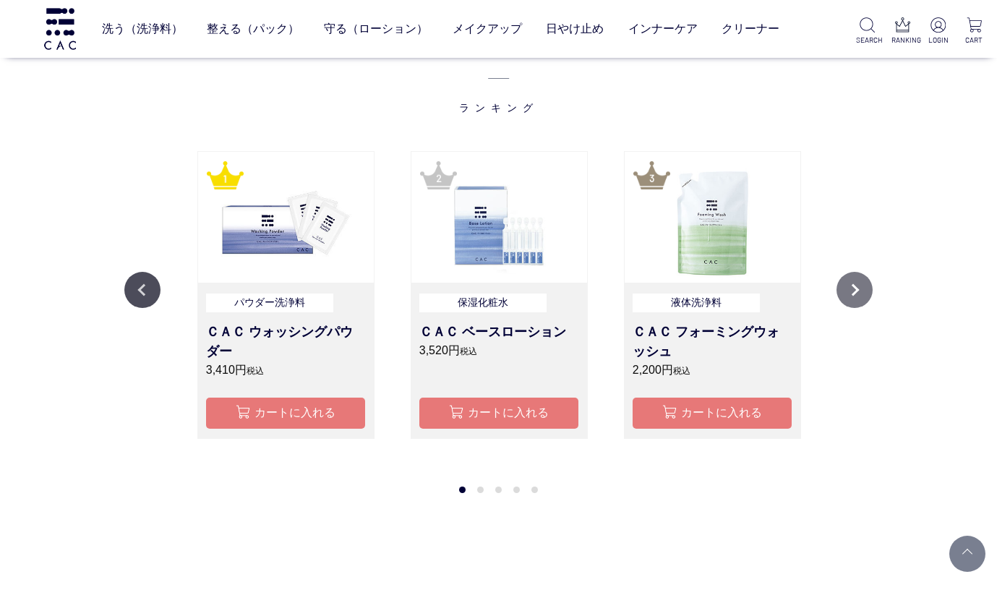
click at [854, 281] on button "Next" at bounding box center [854, 290] width 36 height 36
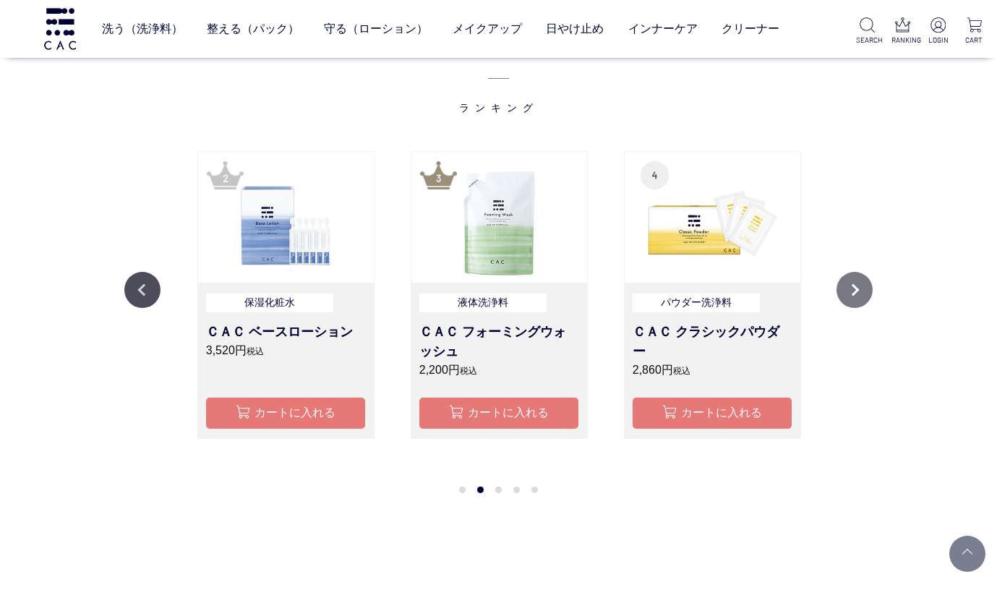
click at [854, 281] on button "Next" at bounding box center [854, 290] width 36 height 36
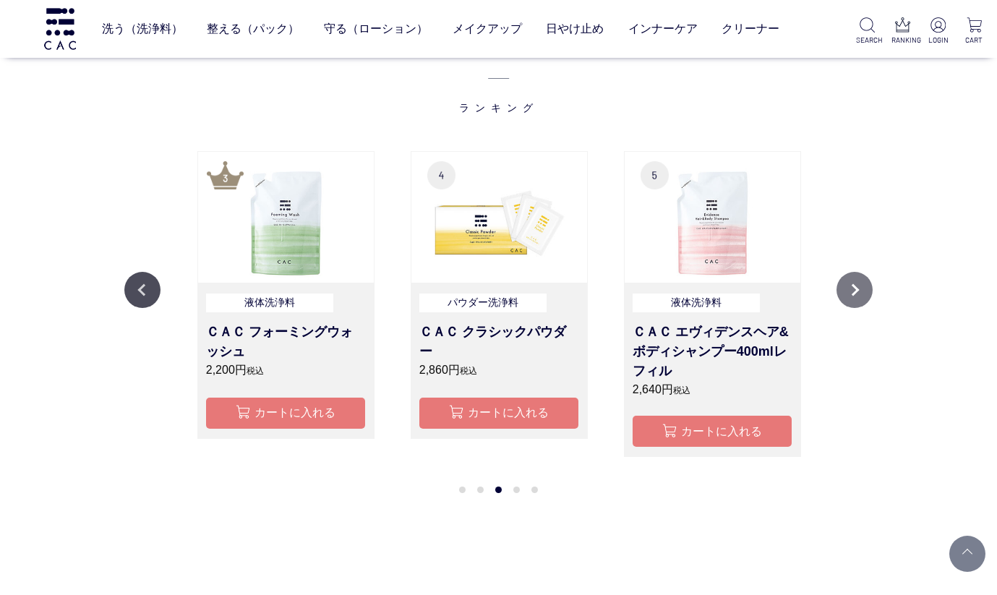
click at [854, 281] on button "Next" at bounding box center [854, 290] width 36 height 36
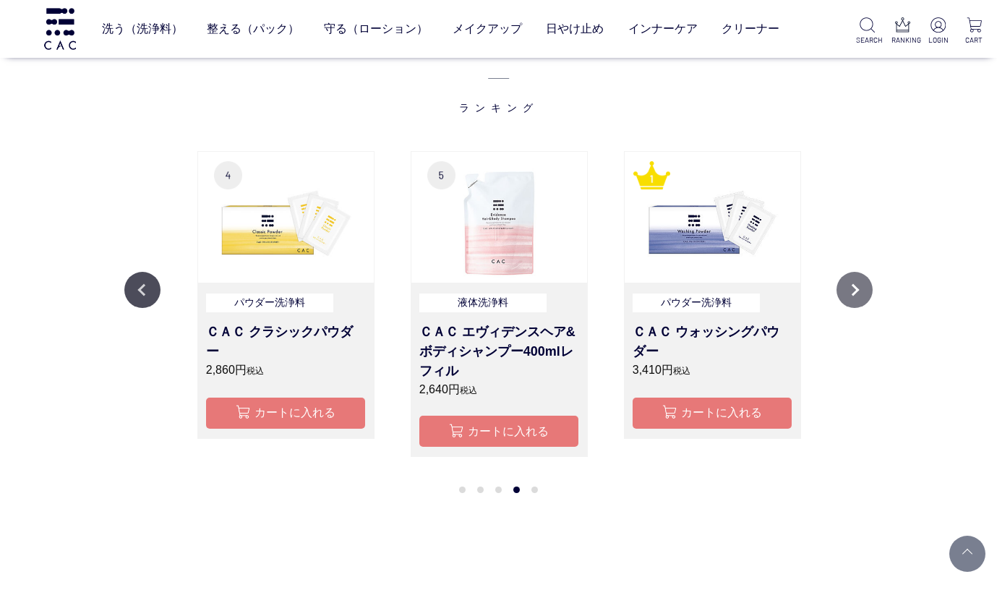
click at [854, 281] on button "Next" at bounding box center [854, 290] width 36 height 36
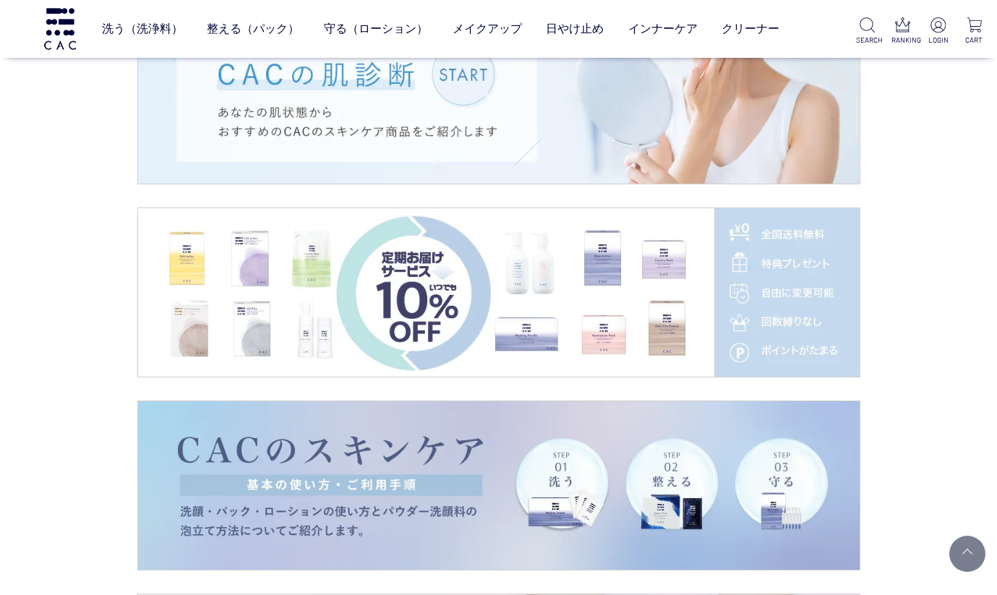
scroll to position [2179, 0]
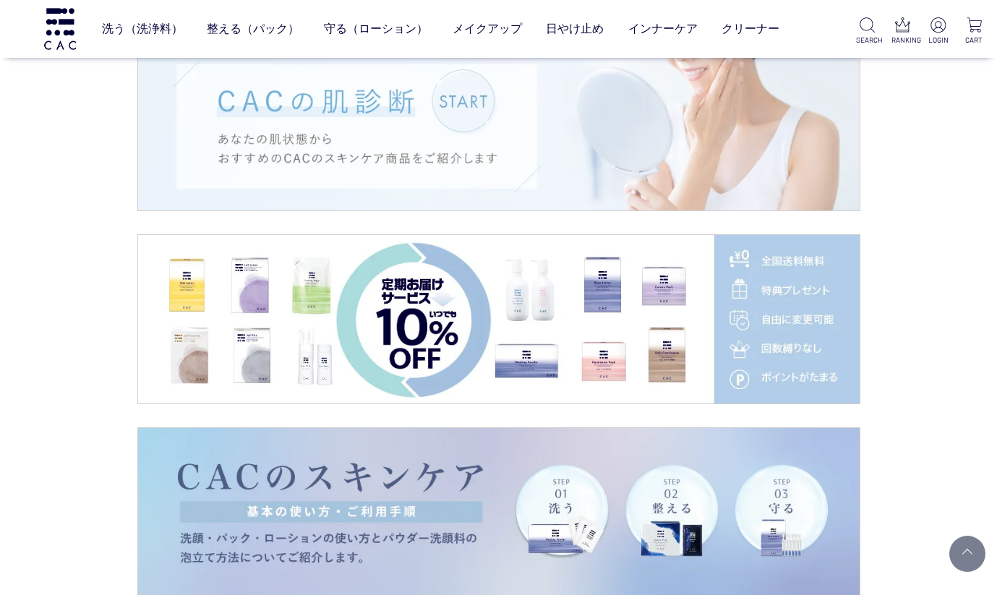
click at [463, 139] on img at bounding box center [498, 126] width 721 height 168
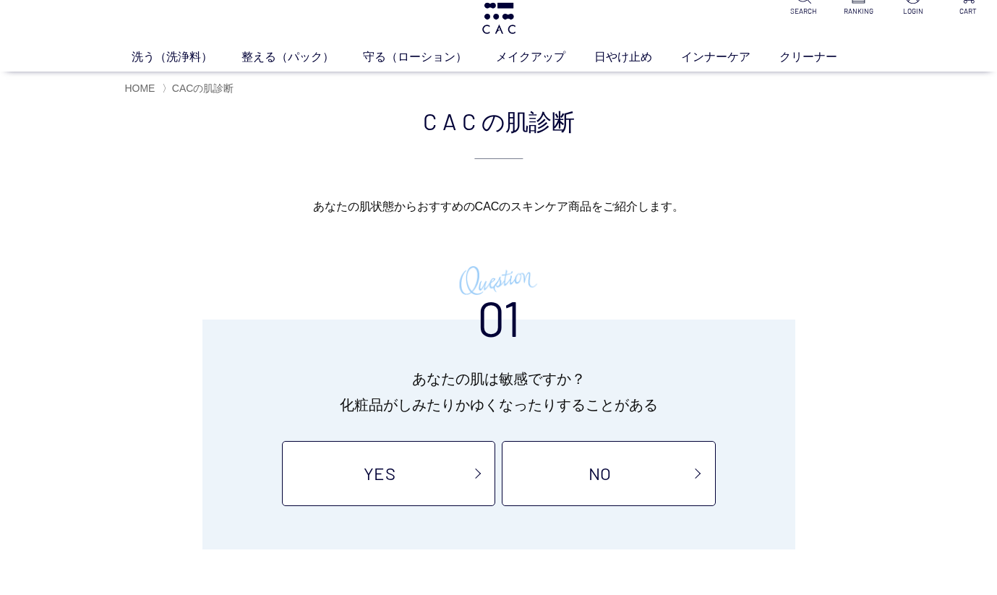
scroll to position [47, 0]
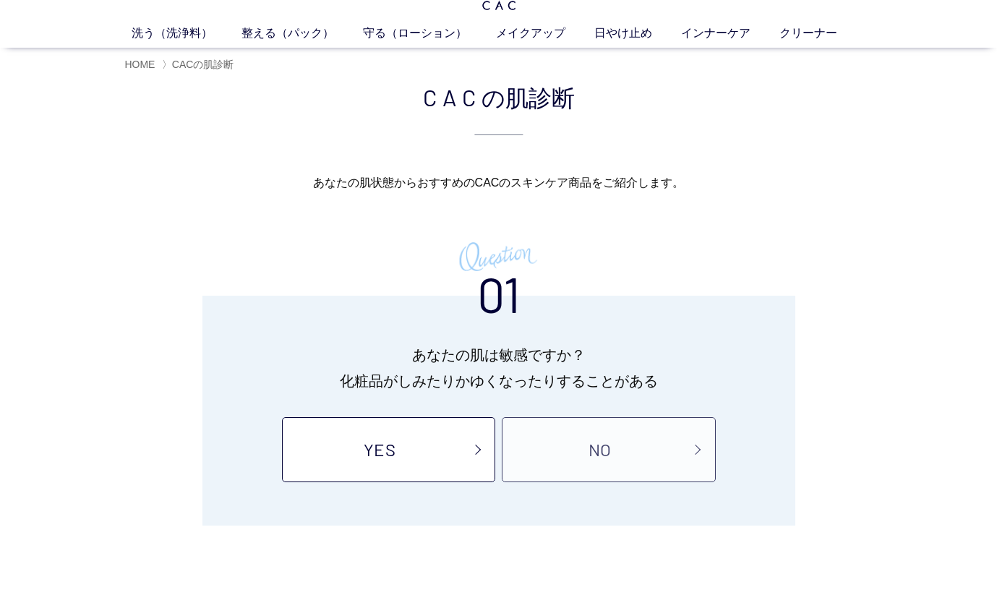
click at [571, 450] on link "NO" at bounding box center [608, 449] width 213 height 65
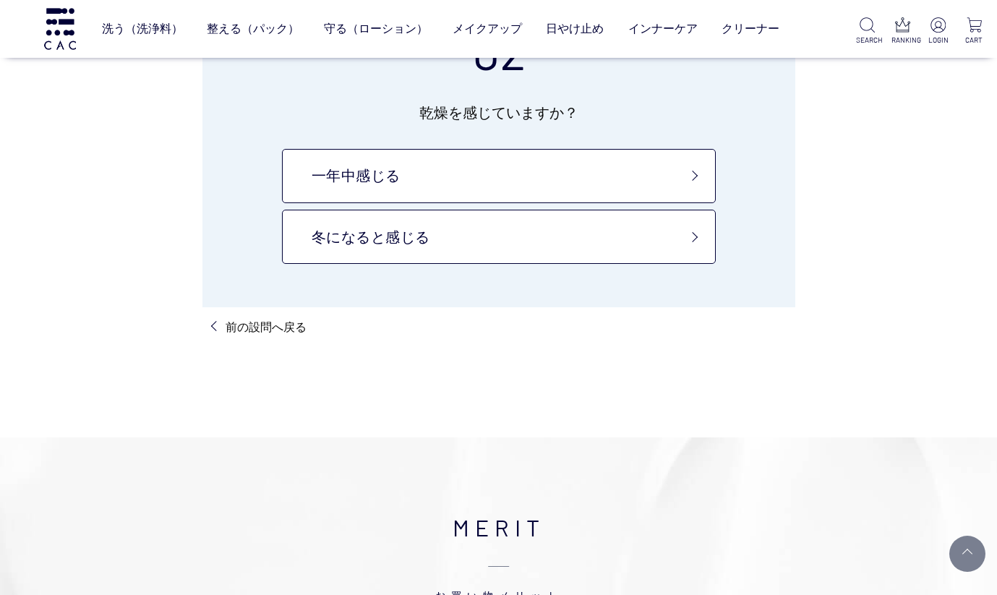
scroll to position [132, 0]
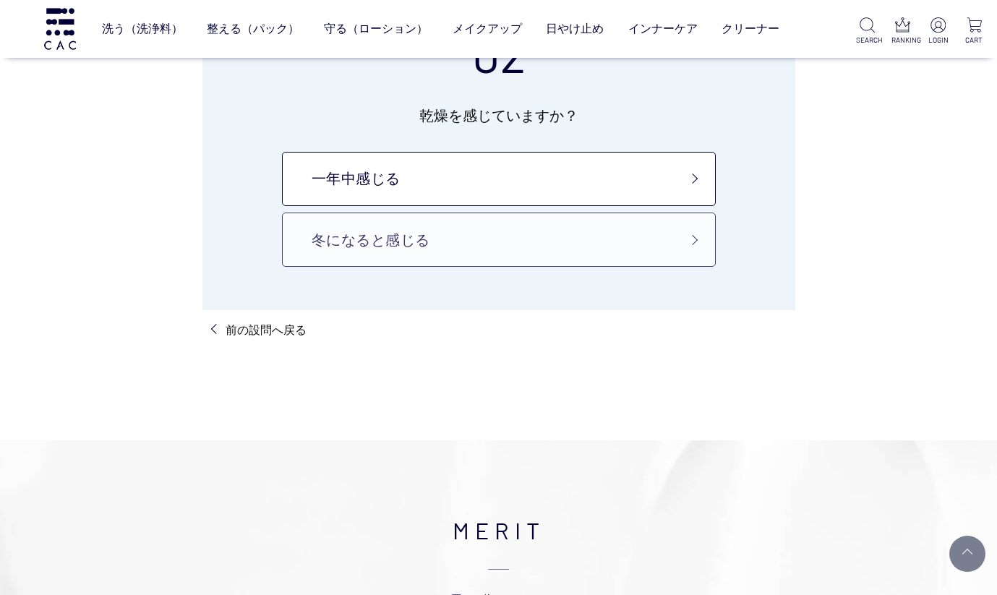
click at [700, 233] on link "冬になると感じる" at bounding box center [499, 239] width 434 height 54
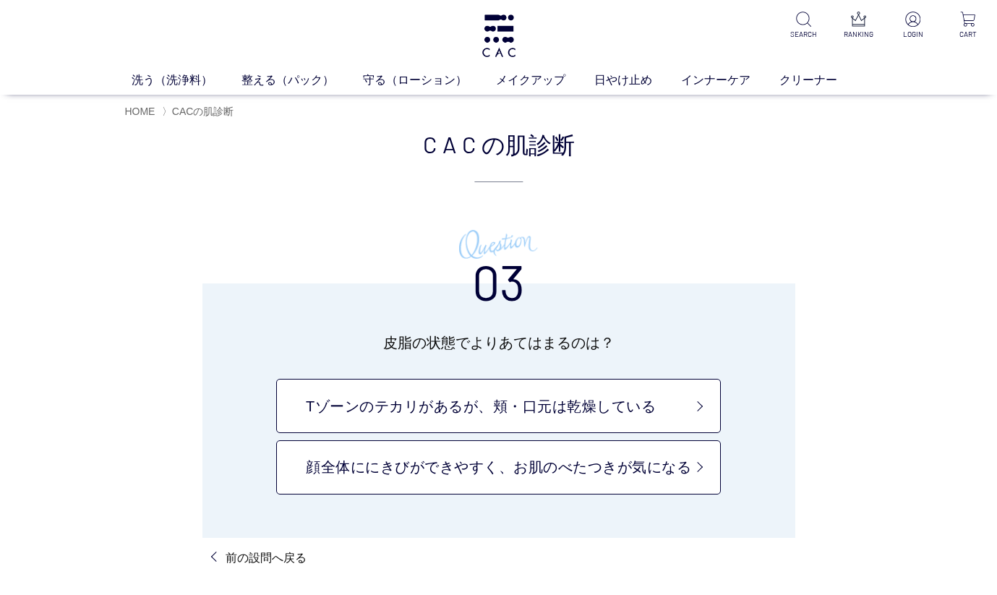
scroll to position [21, 0]
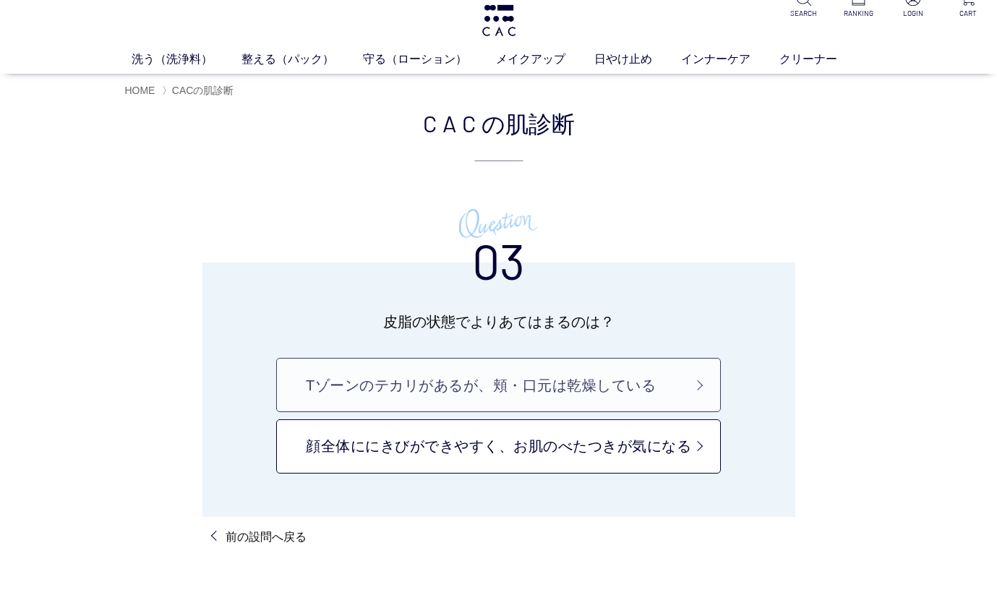
click at [688, 385] on link "Tゾーンのテカリがあるが、頬・口元は乾燥している" at bounding box center [498, 385] width 444 height 54
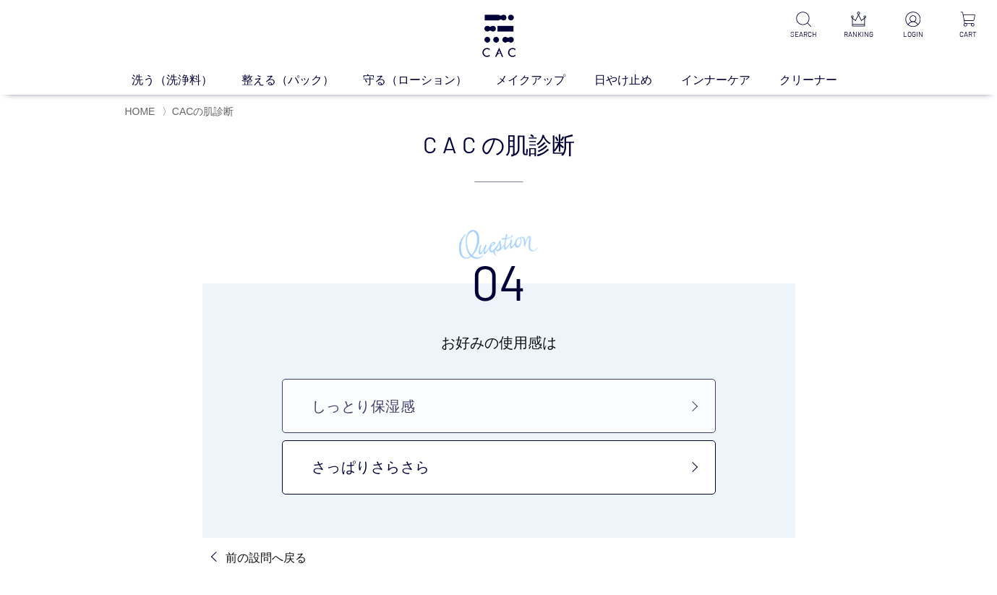
click at [663, 402] on link "しっとり保湿感" at bounding box center [499, 406] width 434 height 54
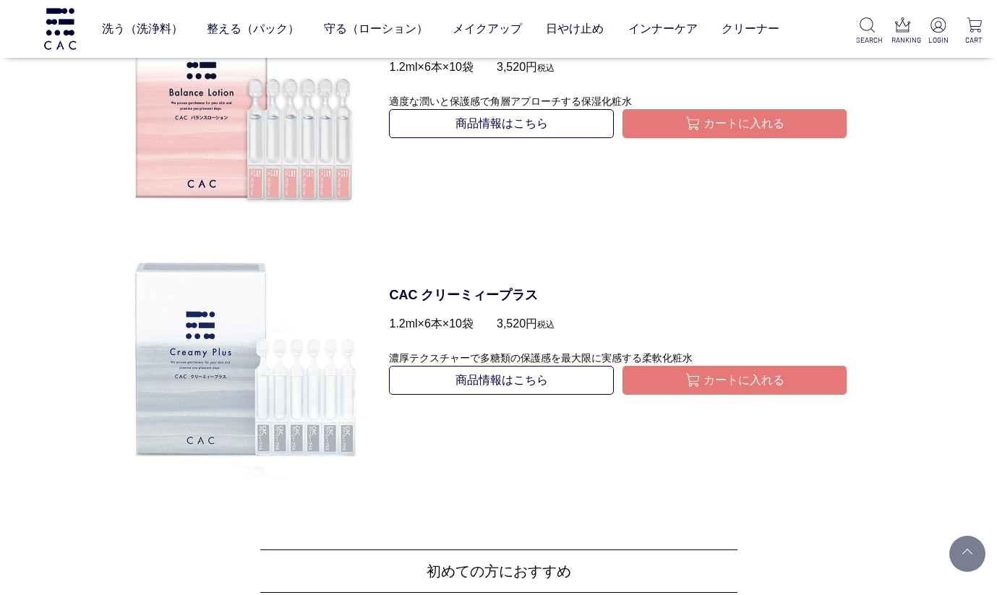
scroll to position [1768, 0]
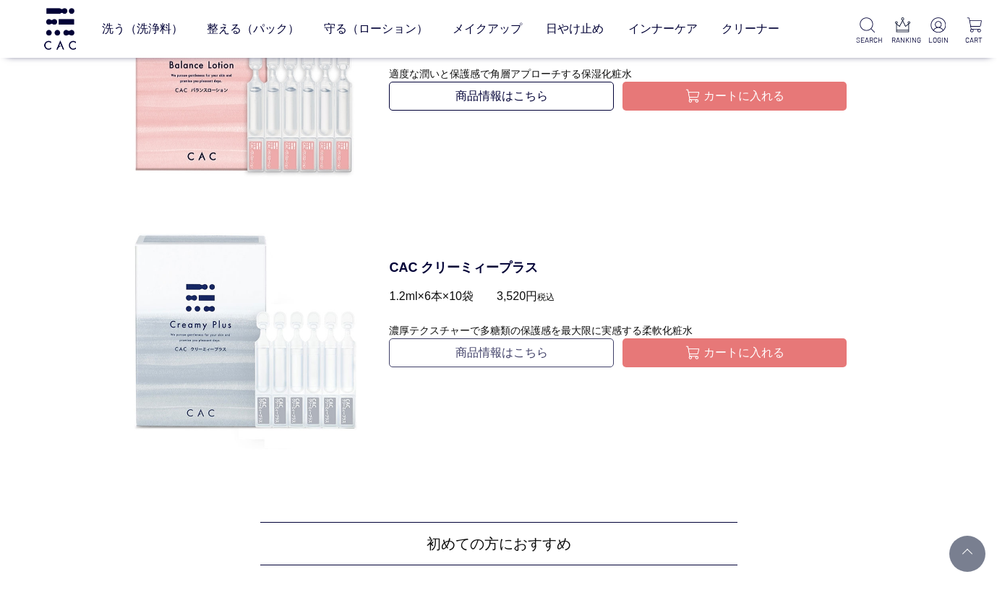
click at [508, 341] on link "商品情報はこちら" at bounding box center [501, 352] width 224 height 29
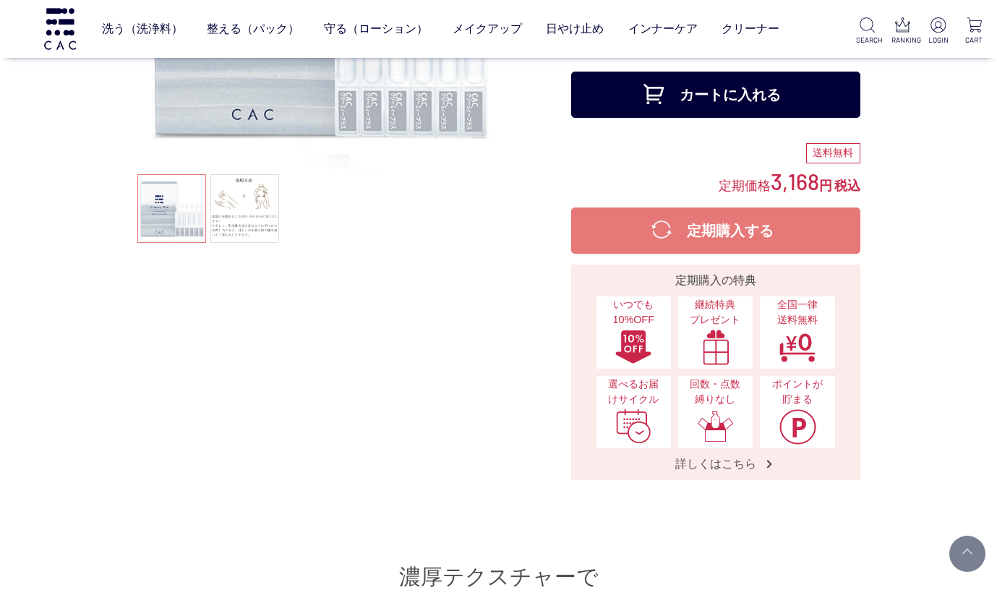
scroll to position [246, 0]
click at [250, 202] on link at bounding box center [244, 207] width 69 height 69
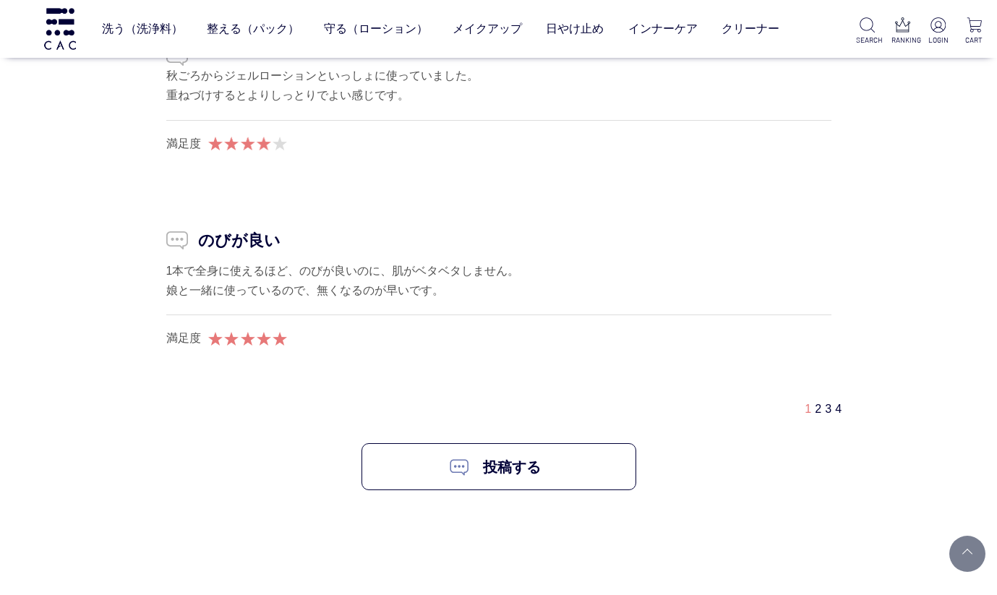
scroll to position [8927, 0]
click at [522, 442] on link "投稿する" at bounding box center [498, 464] width 275 height 47
click at [814, 400] on link "2" at bounding box center [817, 406] width 7 height 12
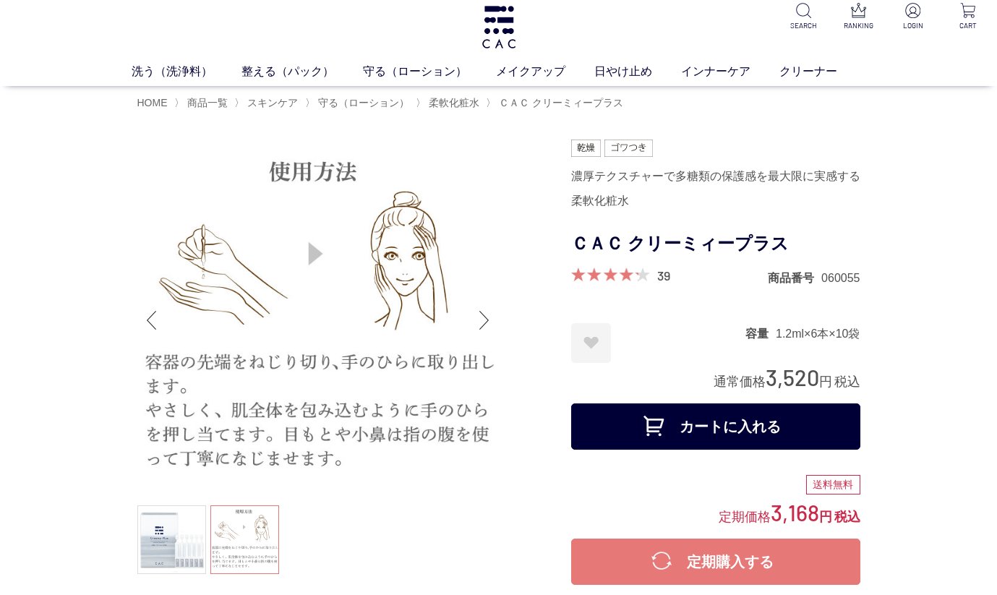
scroll to position [0, 0]
